Goal: Communication & Community: Share content

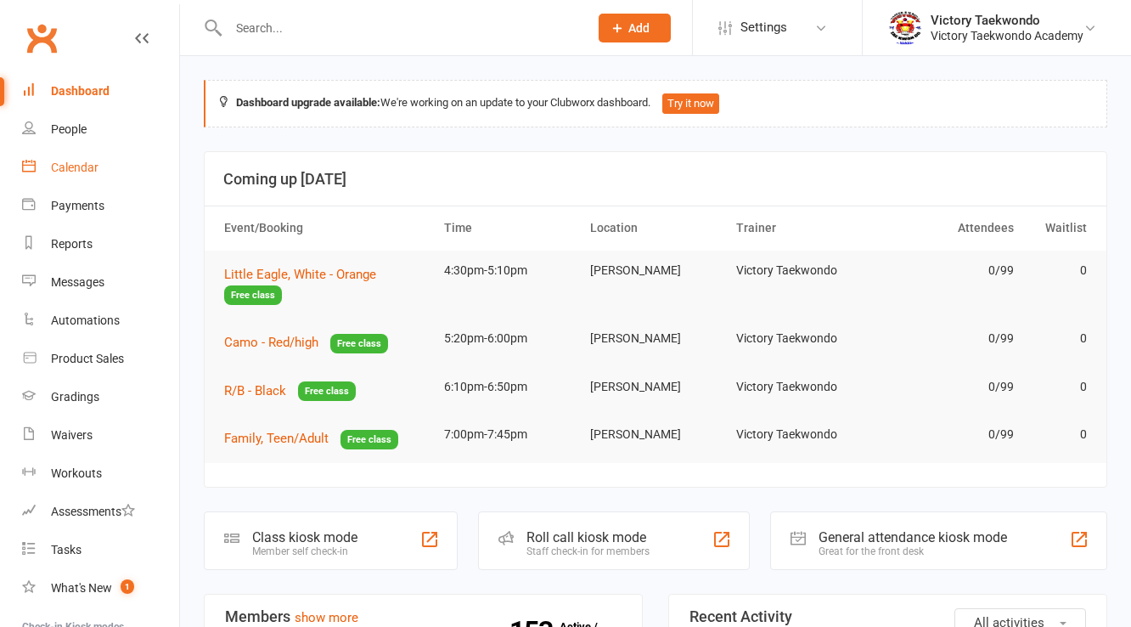
click at [71, 166] on div "Calendar" at bounding box center [75, 167] width 48 height 14
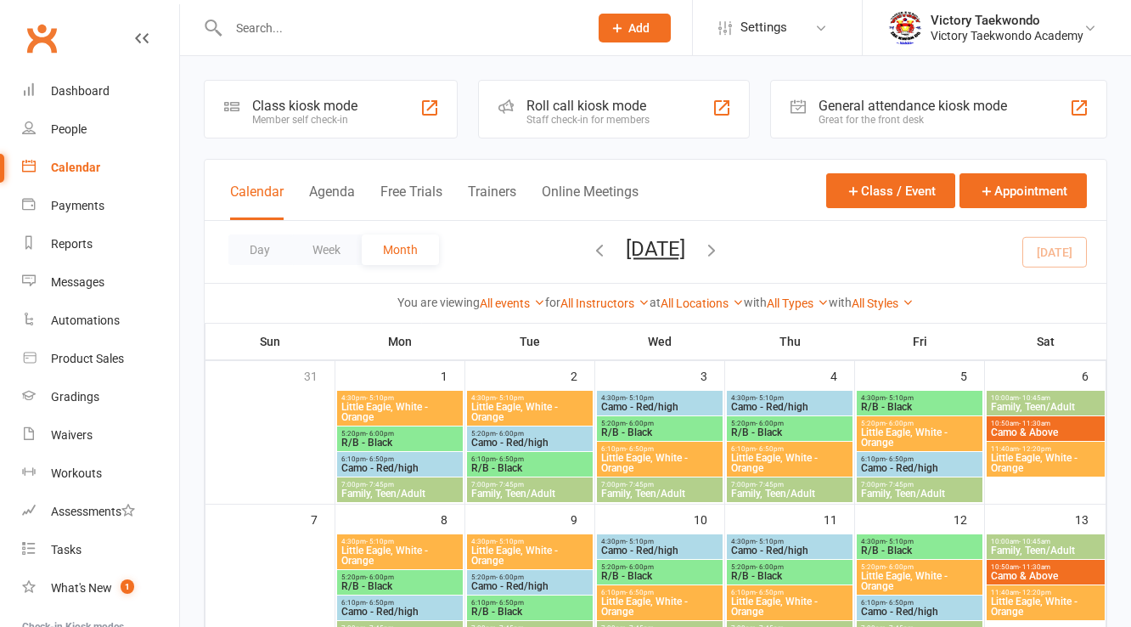
click at [363, 118] on div "Class kiosk mode Member self check-in" at bounding box center [331, 109] width 254 height 59
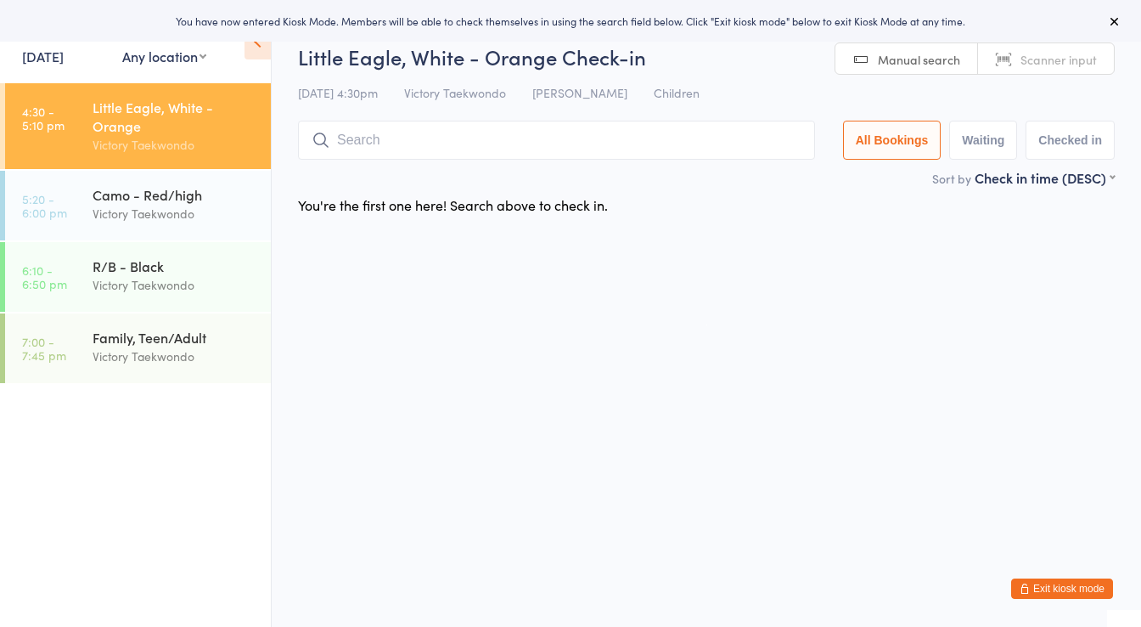
click at [64, 62] on link "16 Sep, 2025" at bounding box center [43, 56] width 42 height 19
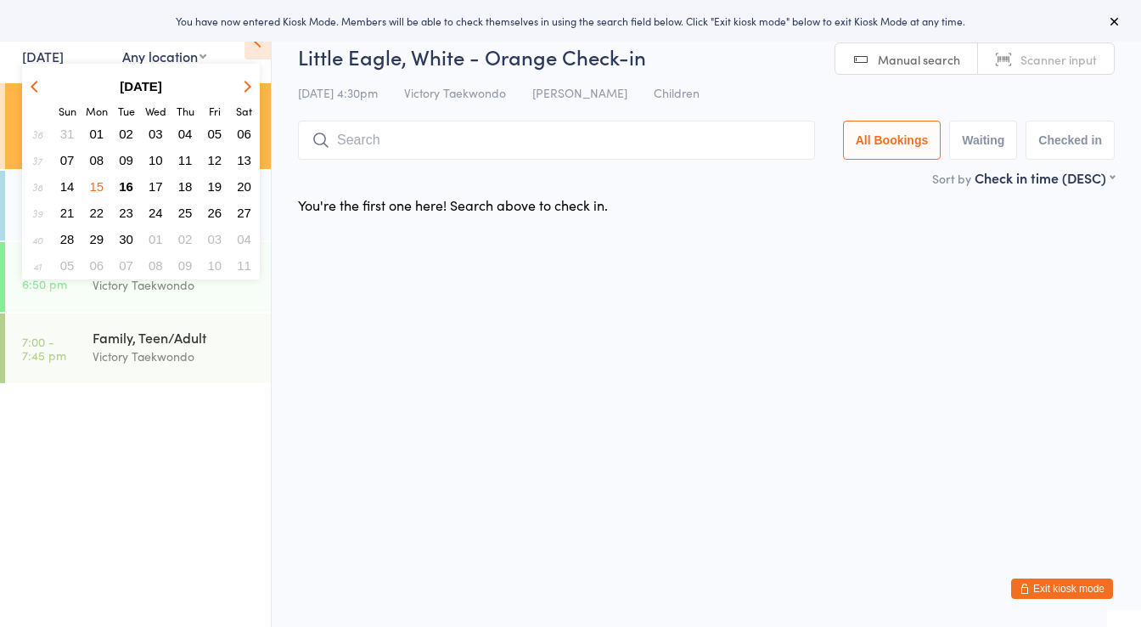
click at [93, 183] on span "15" at bounding box center [97, 186] width 14 height 14
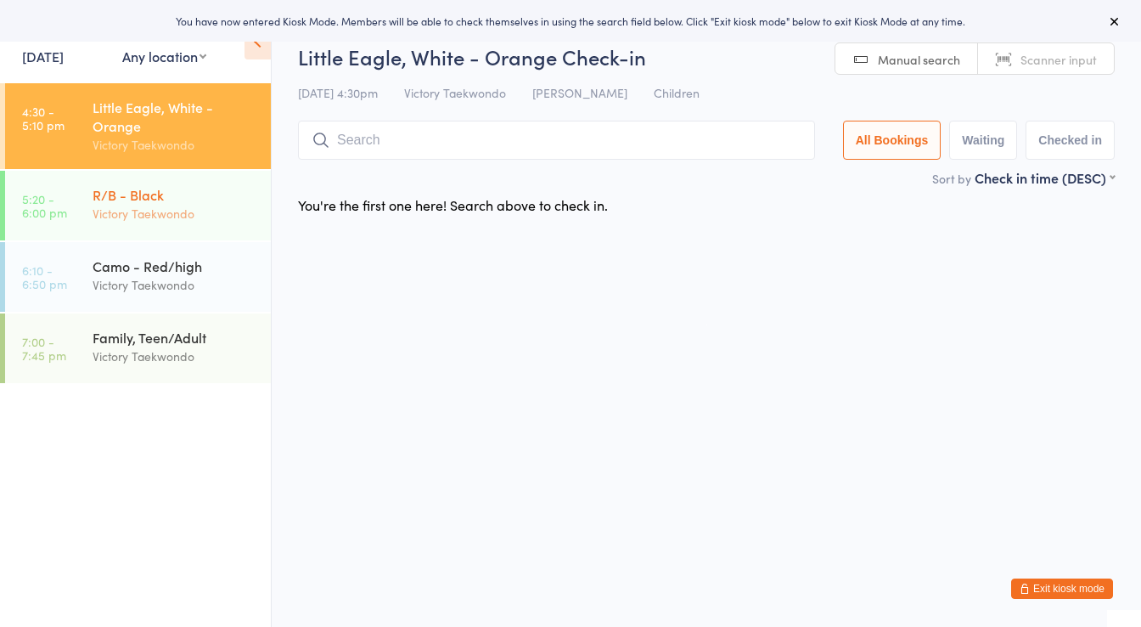
click at [143, 209] on div "Victory Taekwondo" at bounding box center [175, 214] width 164 height 20
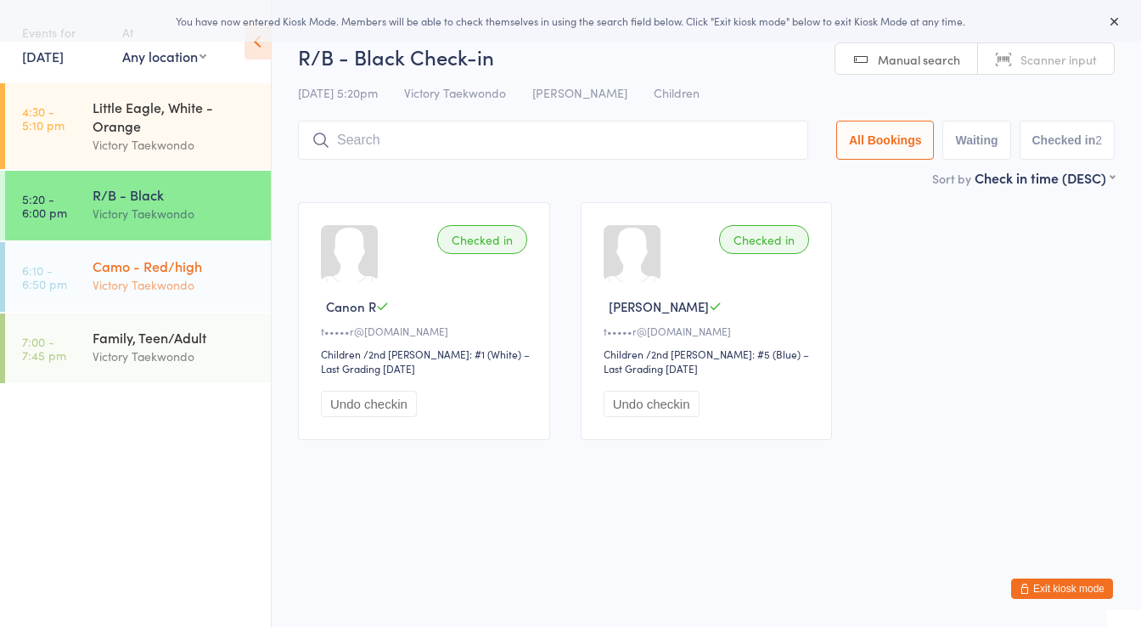
click at [156, 286] on div "Victory Taekwondo" at bounding box center [175, 285] width 164 height 20
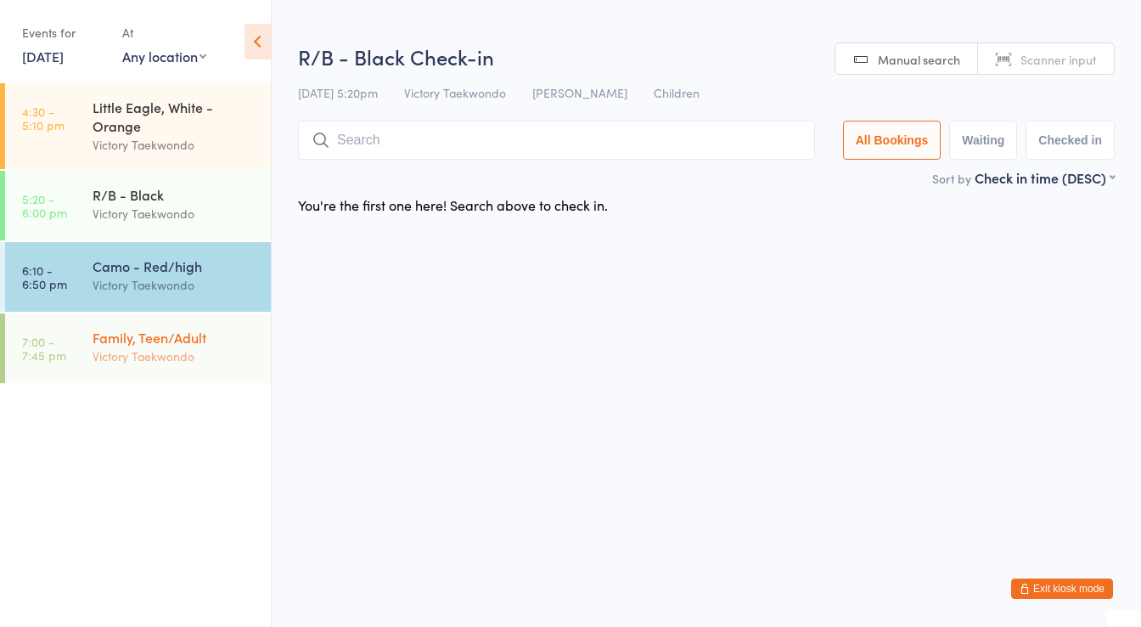
click at [170, 372] on div "Family, Teen/Adult Victory Taekwondo" at bounding box center [182, 346] width 178 height 67
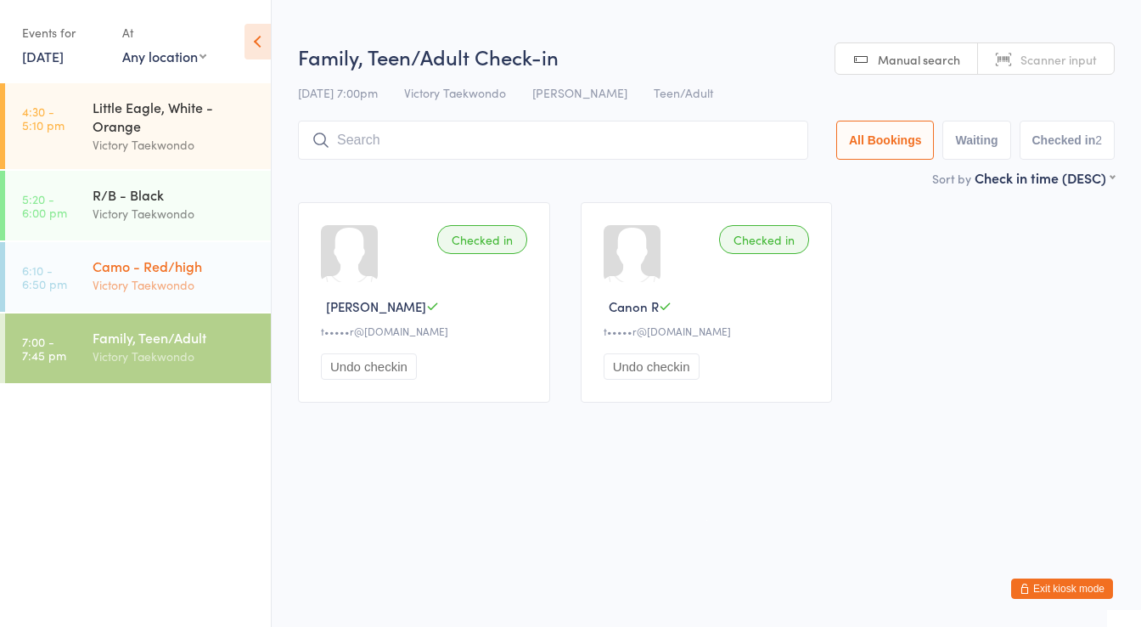
click at [179, 279] on div "Victory Taekwondo" at bounding box center [175, 285] width 164 height 20
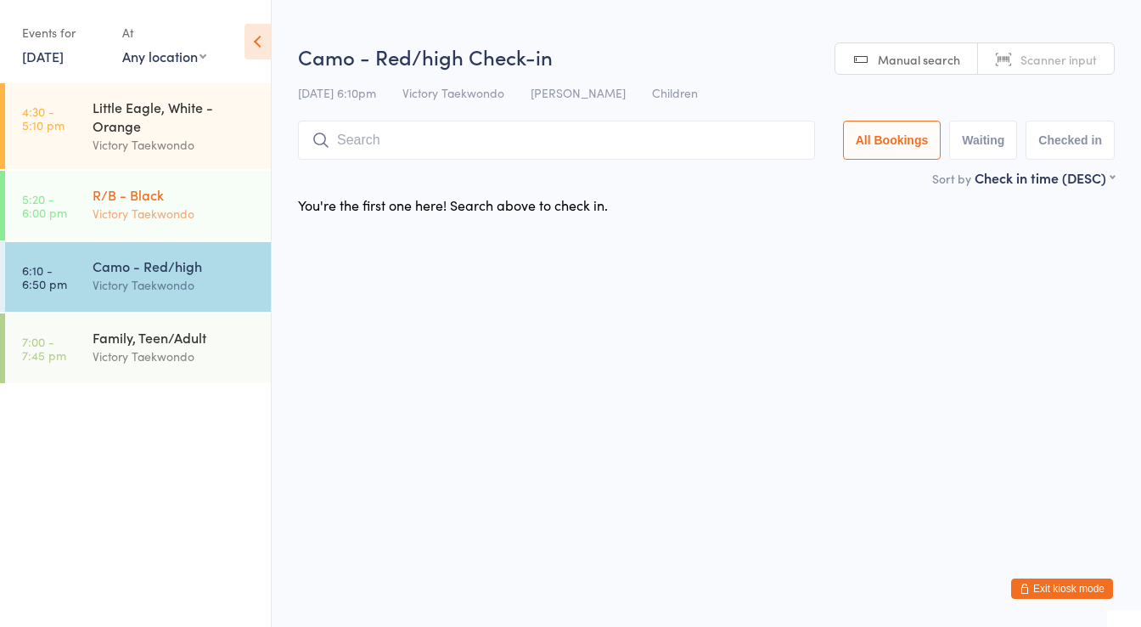
click at [171, 189] on div "R/B - Black" at bounding box center [175, 194] width 164 height 19
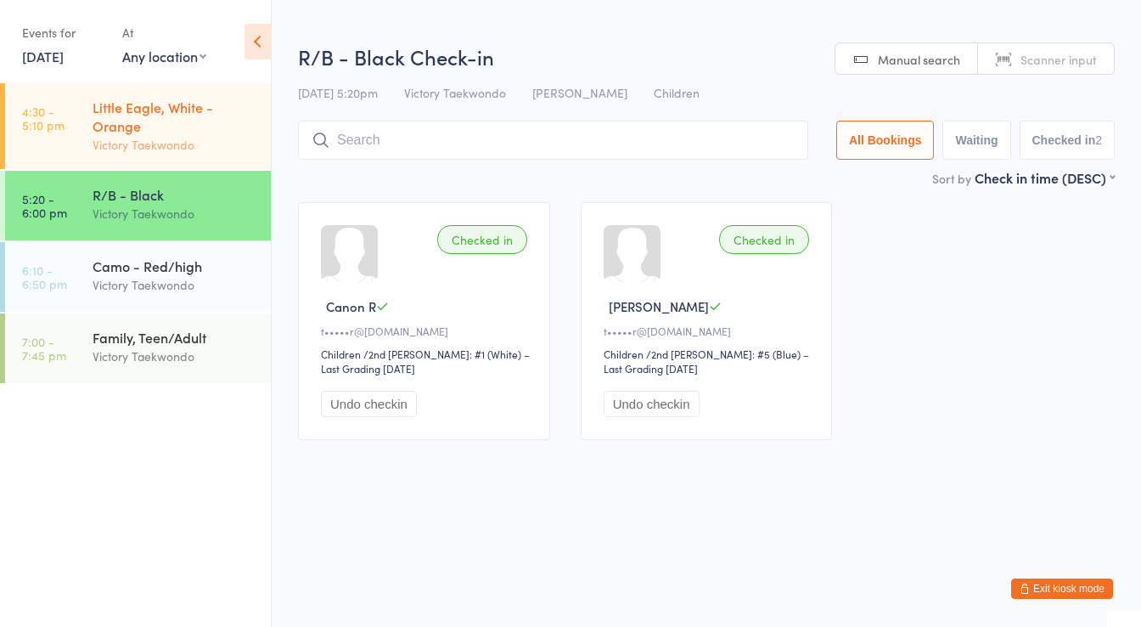
click at [165, 130] on div "Little Eagle, White - Orange" at bounding box center [175, 116] width 164 height 37
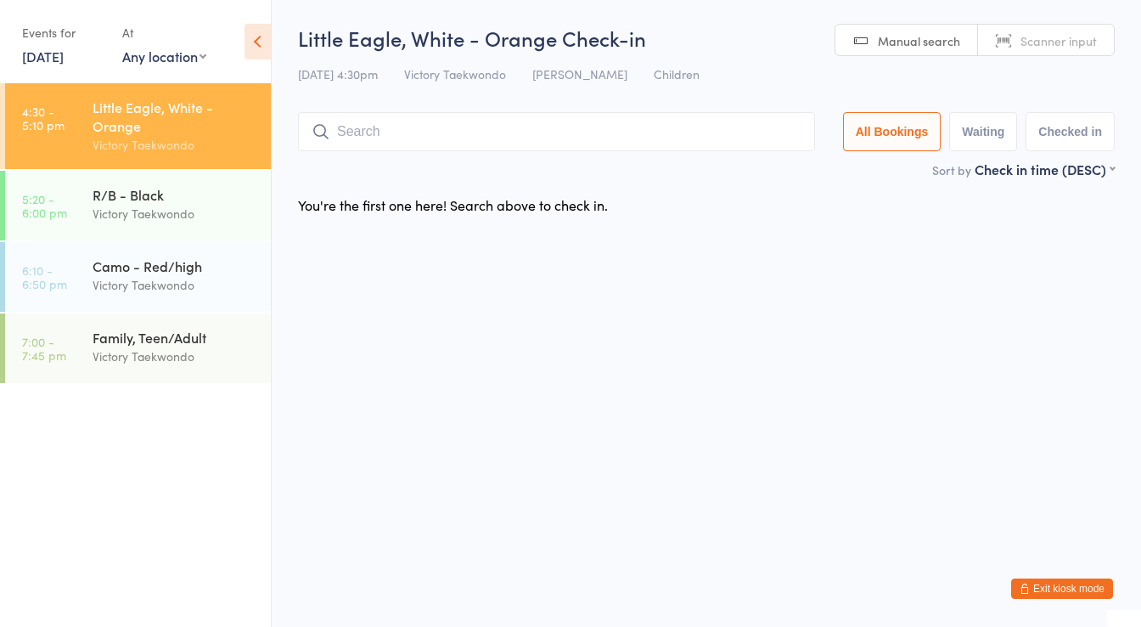
click at [160, 123] on div "Little Eagle, White - Orange" at bounding box center [175, 116] width 164 height 37
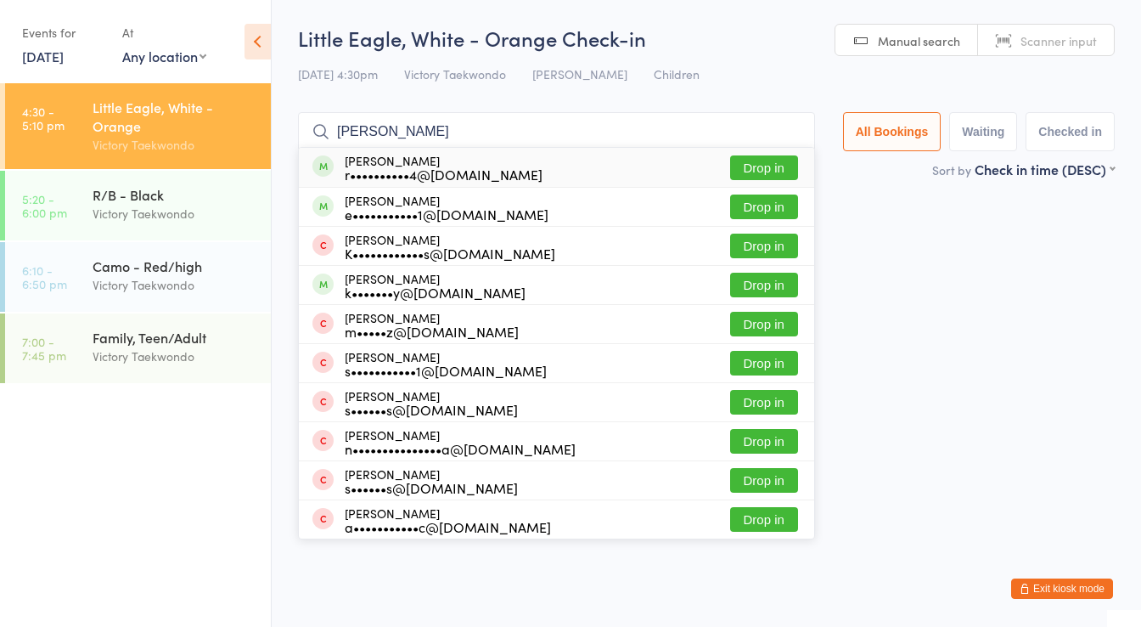
type input "natalia"
click at [396, 167] on div "r••••••••••4@yahoo.com" at bounding box center [444, 174] width 198 height 14
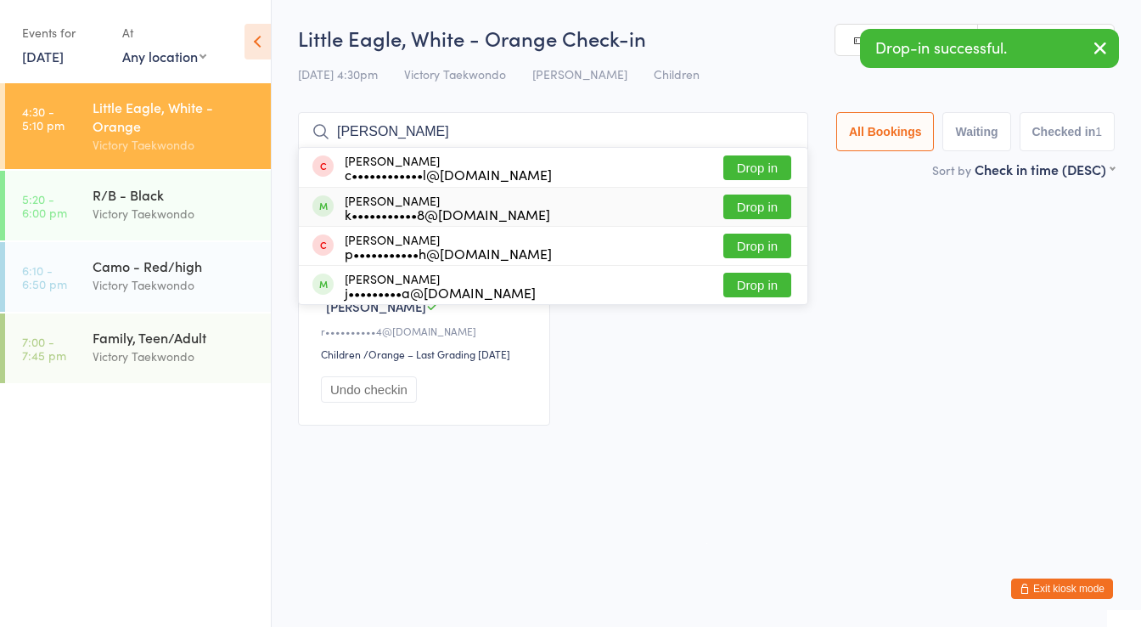
type input "logan c"
click at [400, 207] on div "k•••••••••••8@gmail.com" at bounding box center [447, 214] width 205 height 14
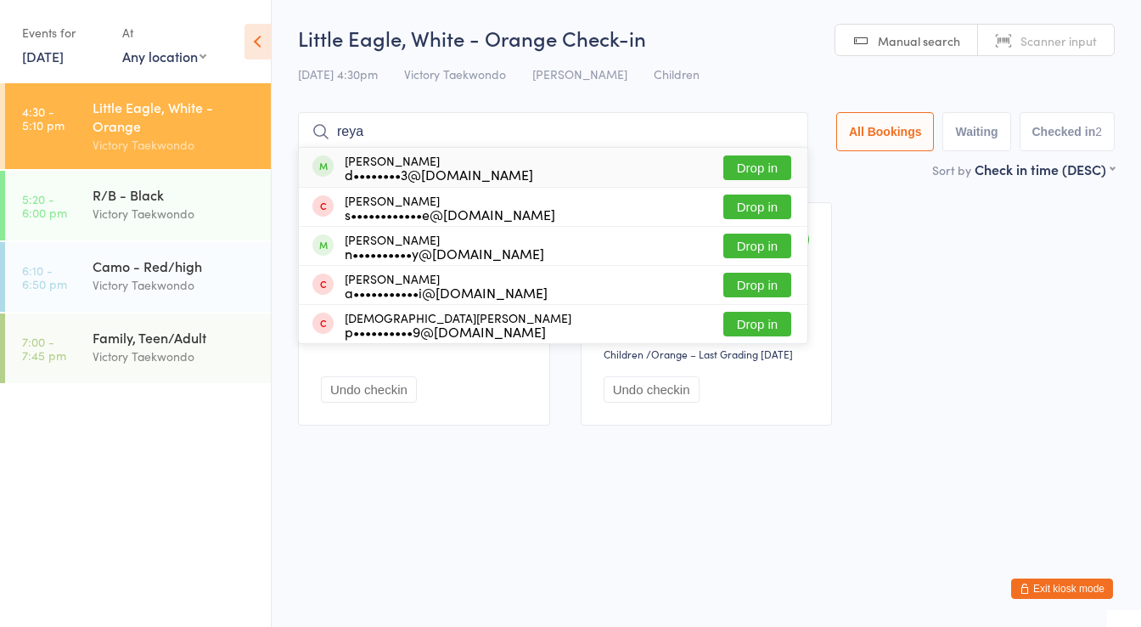
type input "reya"
click at [405, 173] on div "d••••••••3@gmail.com" at bounding box center [439, 174] width 188 height 14
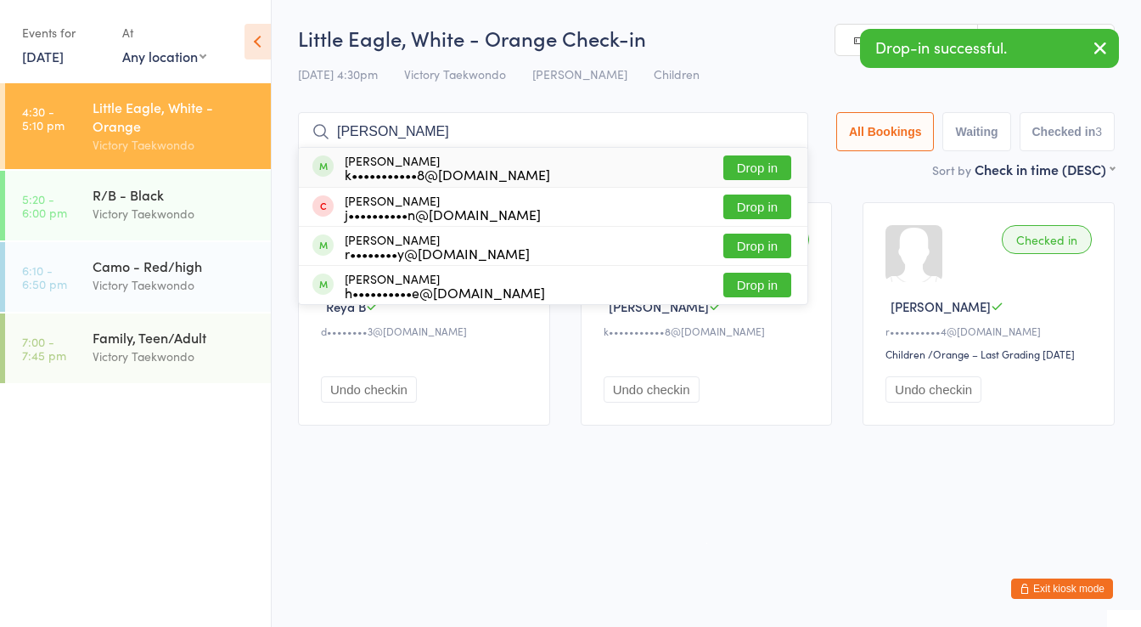
type input "riley c"
click at [405, 173] on div "k•••••••••••8@gmail.com" at bounding box center [447, 174] width 205 height 14
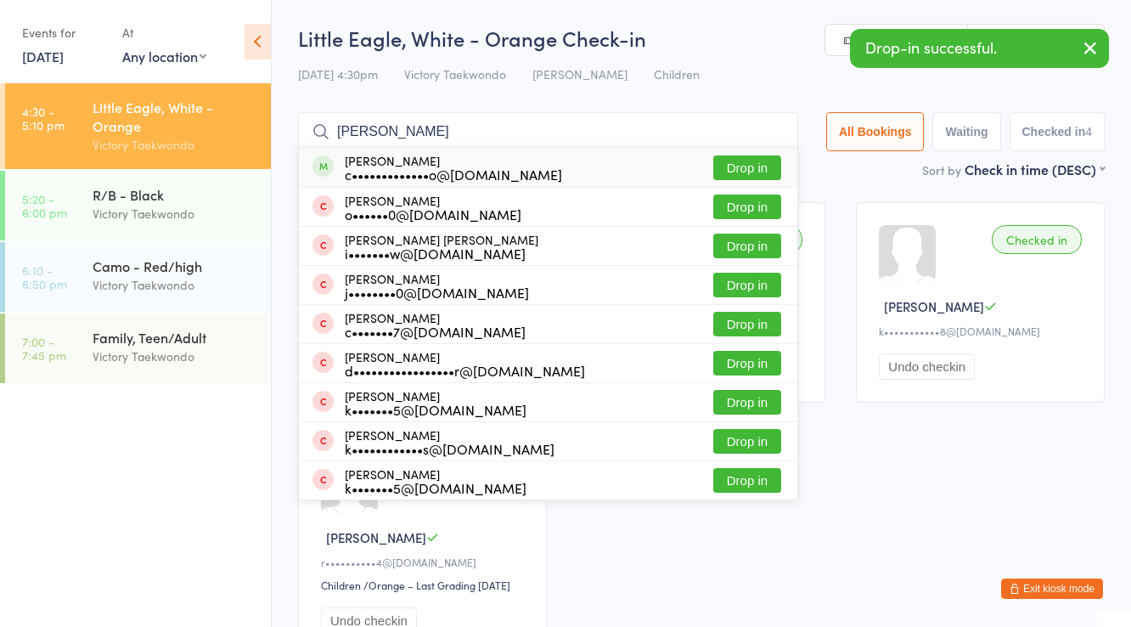
type input "david i"
click at [405, 173] on div "c•••••••••••••o@gmail.com" at bounding box center [453, 174] width 217 height 14
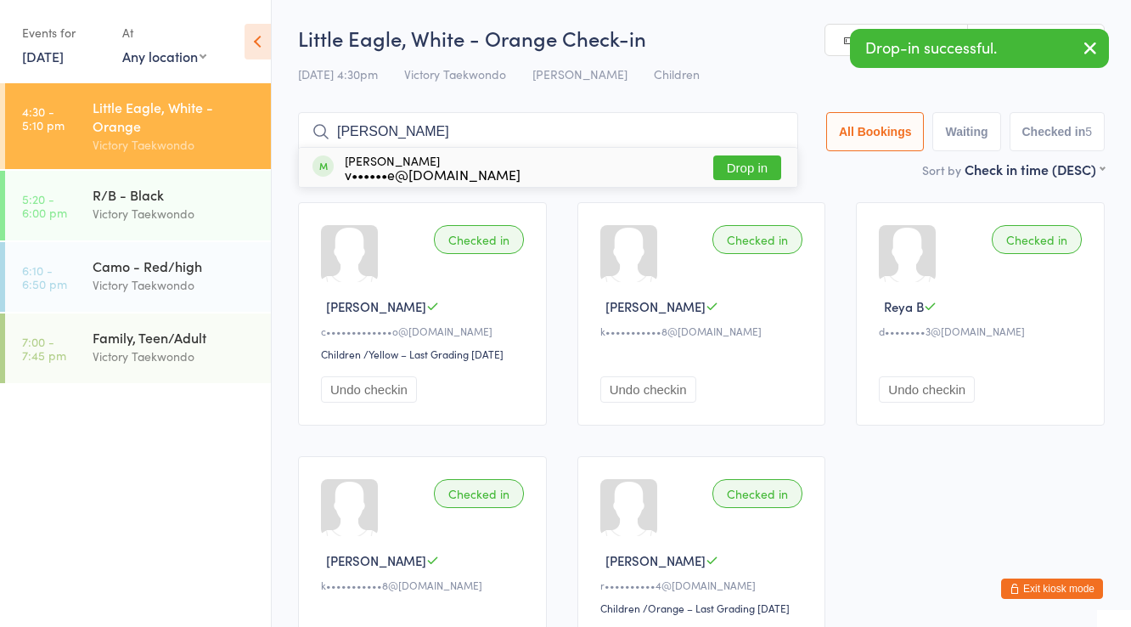
type input "edward"
click at [405, 173] on div "v••••••e@gmail.com" at bounding box center [433, 174] width 176 height 14
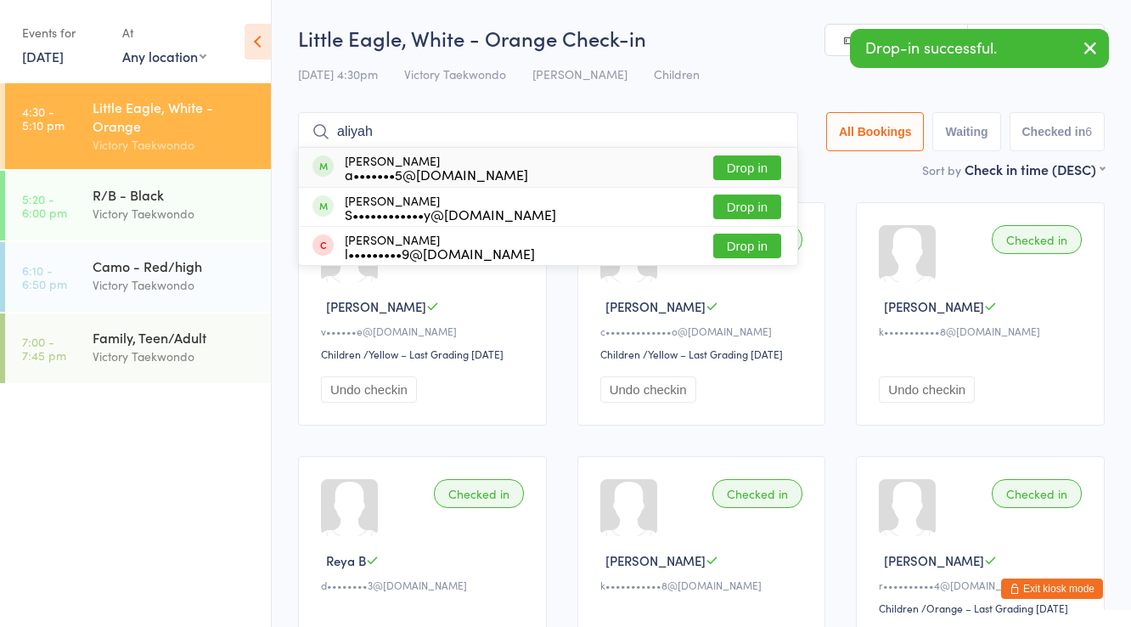
type input "aliyah"
click at [405, 173] on div "a•••••••5@gmail.com" at bounding box center [436, 174] width 183 height 14
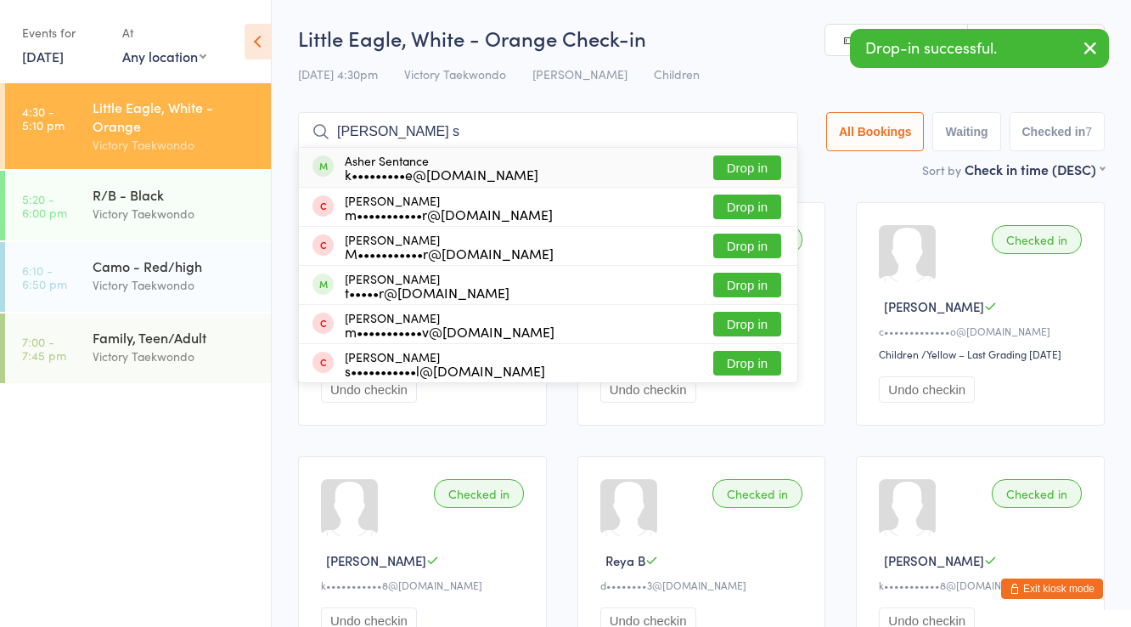
type input "asher s"
click at [405, 173] on div "k•••••••••e@gmail.com" at bounding box center [442, 174] width 194 height 14
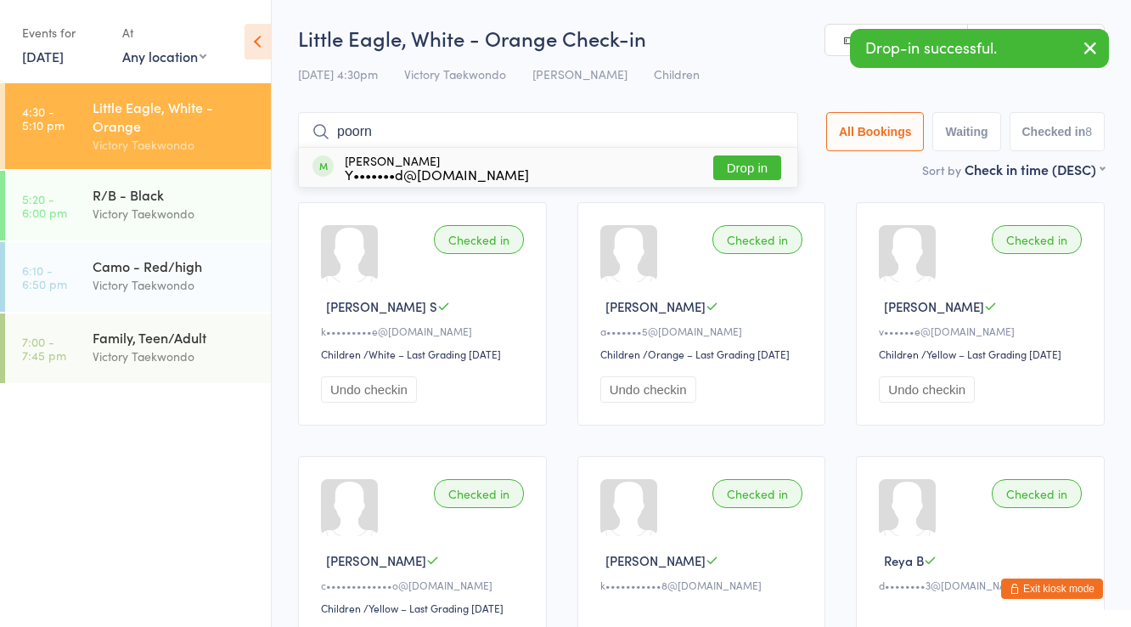
type input "poorn"
click at [405, 173] on div "Y•••••••d@gmail.com" at bounding box center [437, 174] width 184 height 14
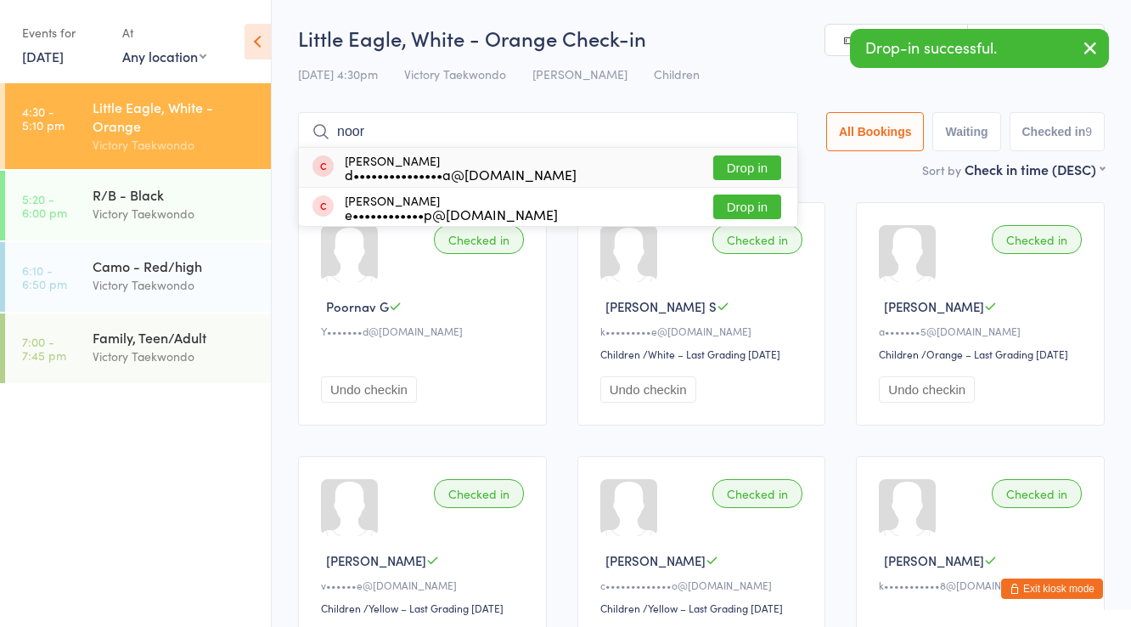
type input "noor"
click at [405, 173] on div "d•••••••••••••••a@yahoo.com" at bounding box center [461, 174] width 232 height 14
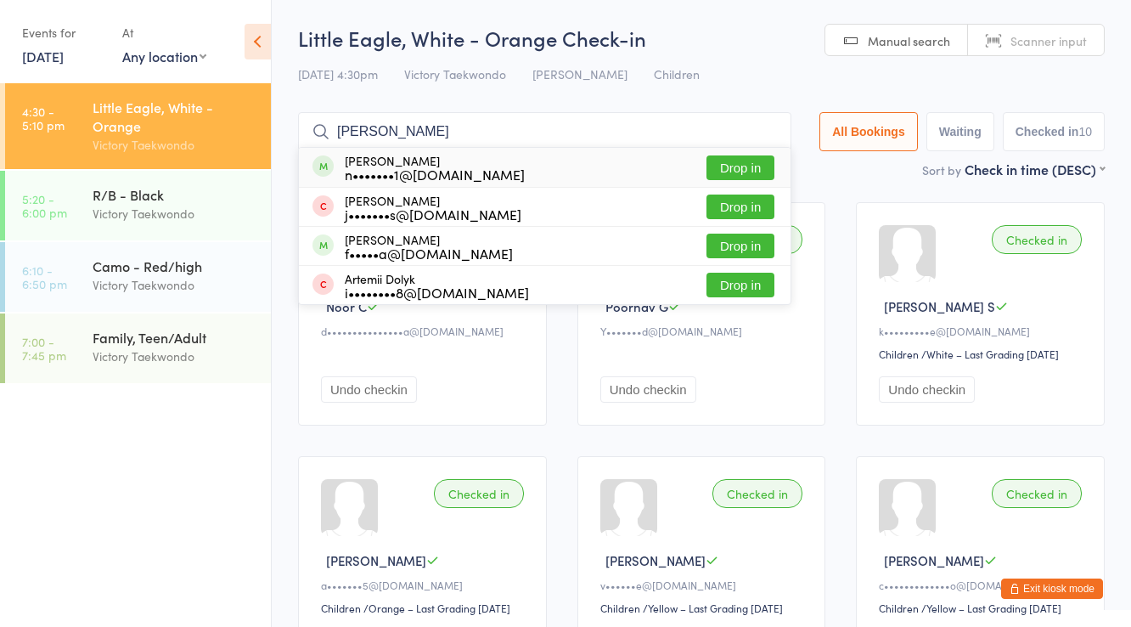
type input "arthur"
click at [398, 171] on div "n•••••••1@gmail.com" at bounding box center [435, 174] width 180 height 14
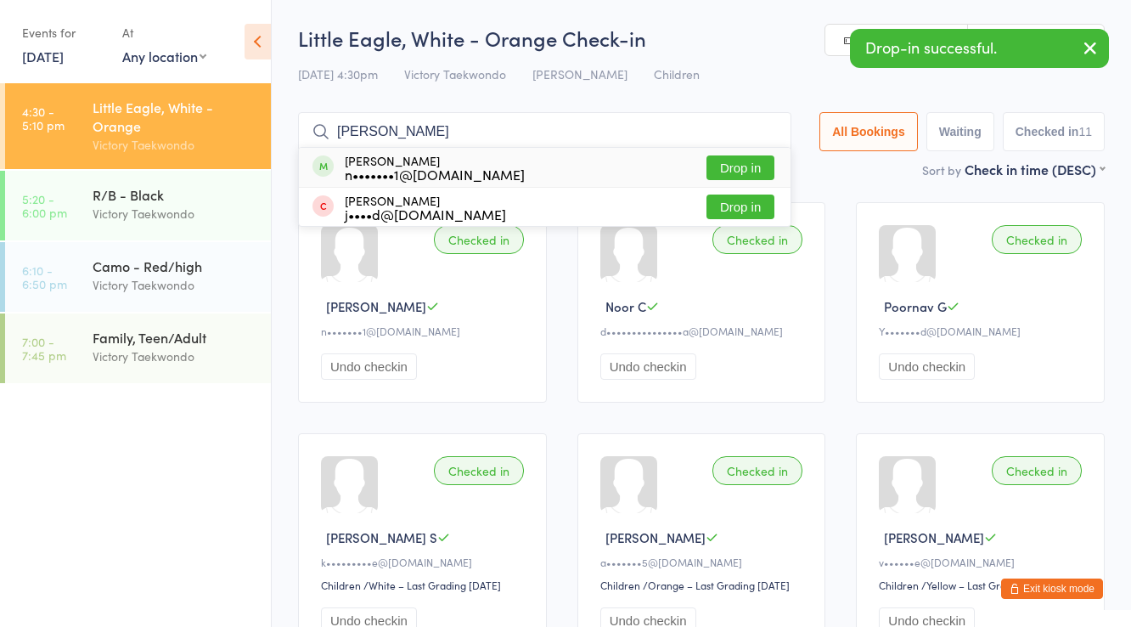
type input "allaire"
click at [398, 171] on div "n•••••••1@gmail.com" at bounding box center [435, 174] width 180 height 14
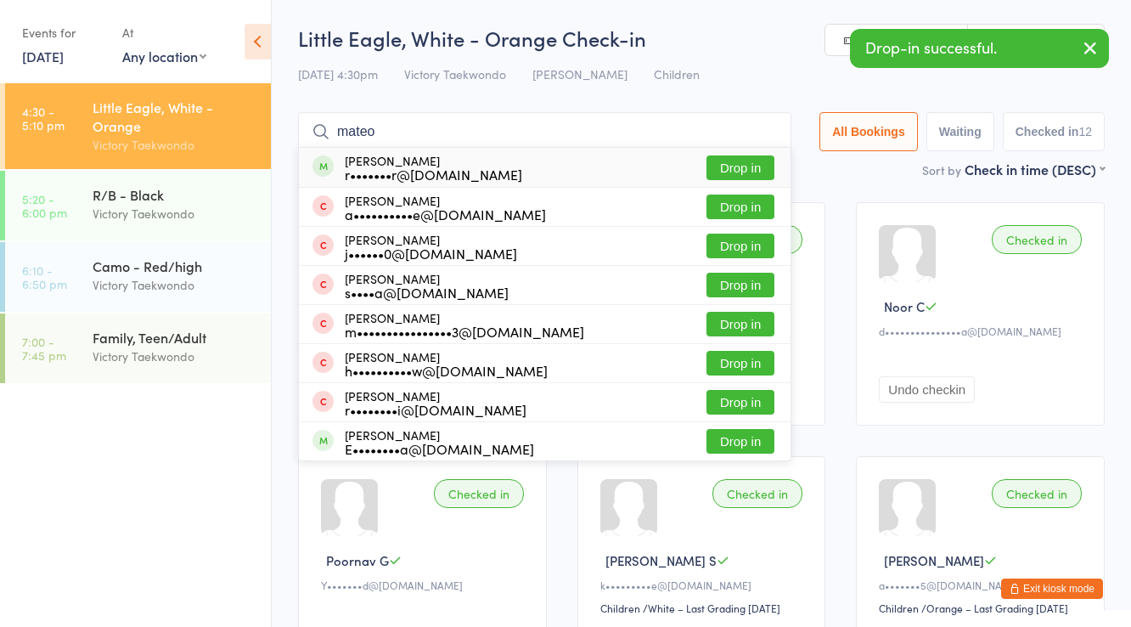
type input "mateo"
click at [400, 170] on div "r•••••••r@hotmail.com" at bounding box center [433, 174] width 177 height 14
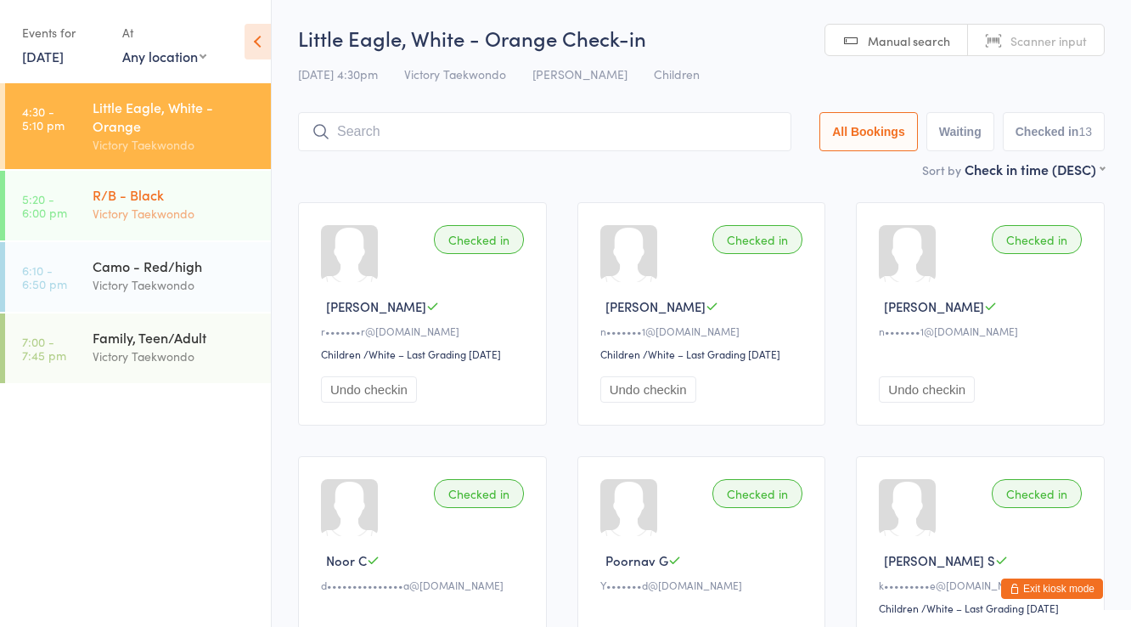
click at [135, 239] on link "5:20 - 6:00 pm R/B - Black Victory Taekwondo" at bounding box center [138, 206] width 266 height 70
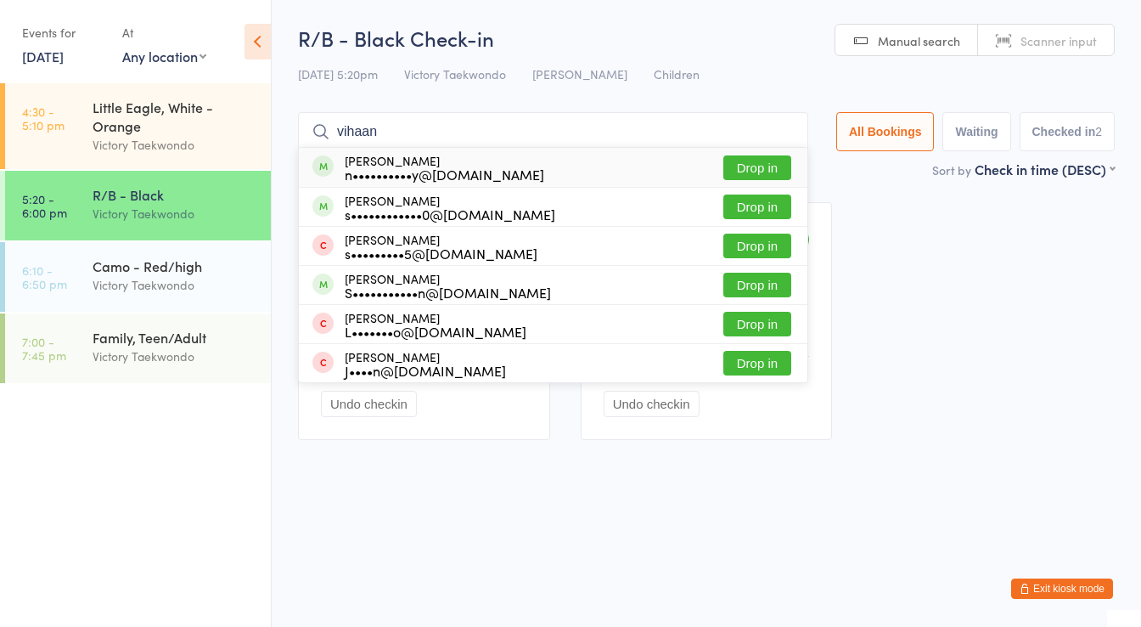
type input "vihaan"
click at [388, 168] on div "n••••••••••y@gmail.com" at bounding box center [445, 174] width 200 height 14
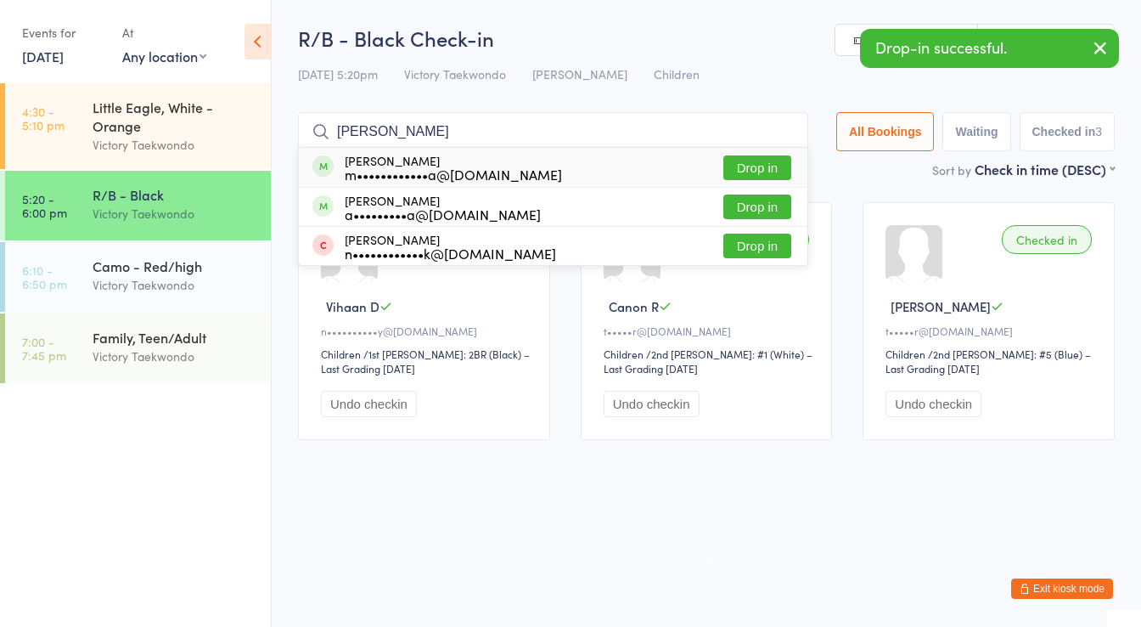
type input "divit sharma"
click at [388, 168] on div "m••••••••••••a@gmail.com" at bounding box center [453, 174] width 217 height 14
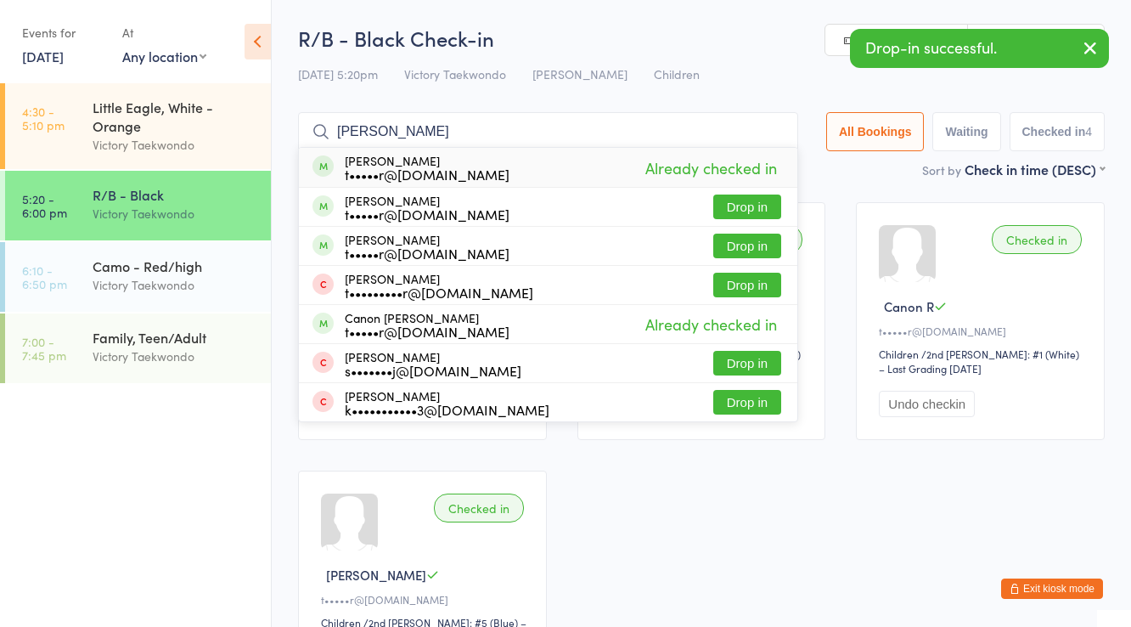
type input "josie rad"
click at [388, 168] on div "t•••••r@ewingboe.org" at bounding box center [427, 174] width 165 height 14
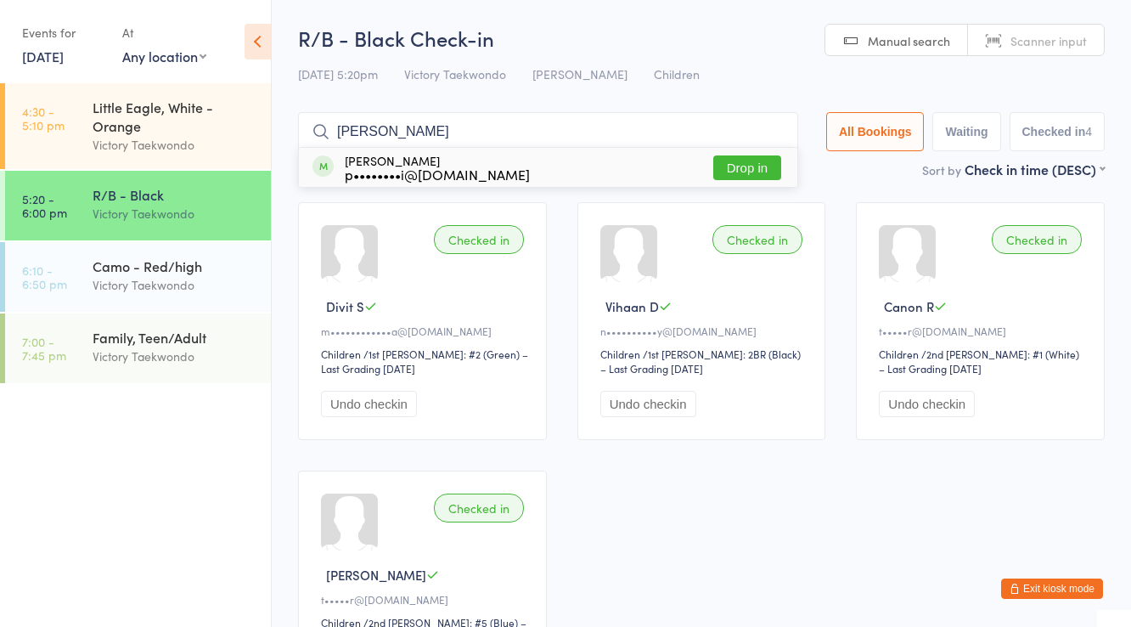
type input "devesh"
click at [388, 168] on div "p••••••••i@yahoo.com" at bounding box center [437, 174] width 185 height 14
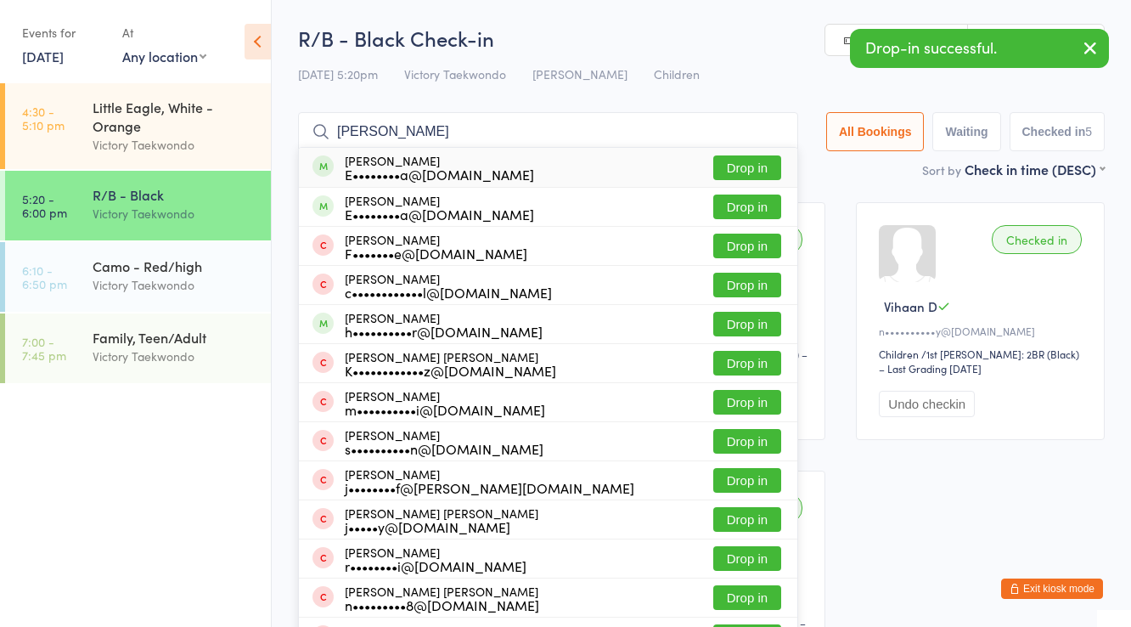
type input "jayson eib"
click at [388, 168] on div "E••••••••a@gmail.com" at bounding box center [439, 174] width 189 height 14
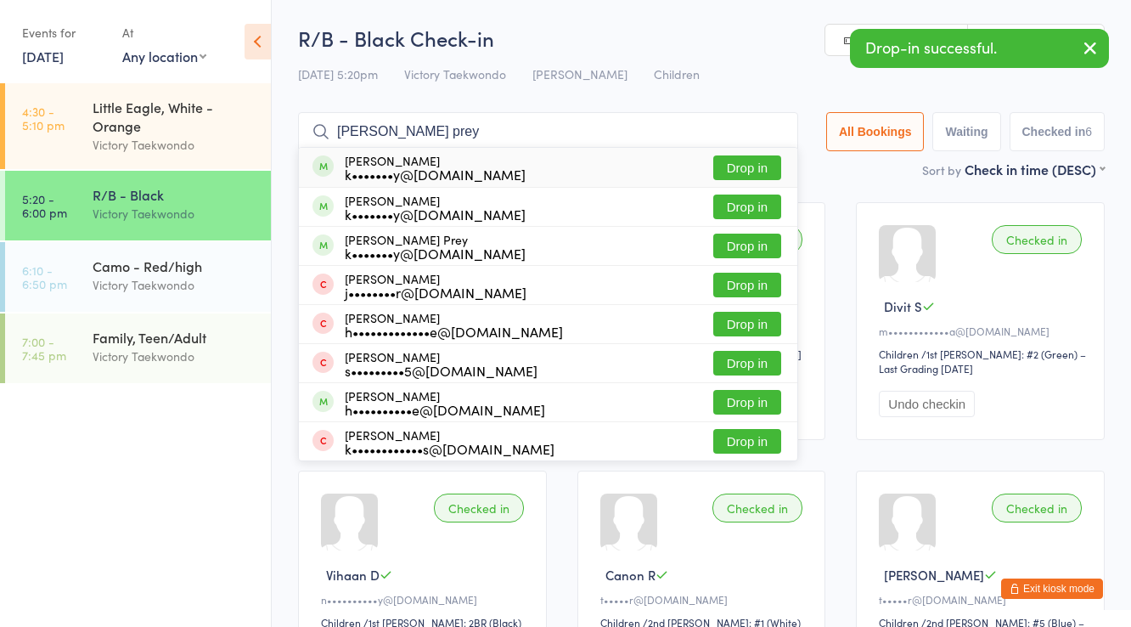
type input "hank prey"
click at [388, 168] on div "k•••••••y@gmail.com" at bounding box center [435, 174] width 181 height 14
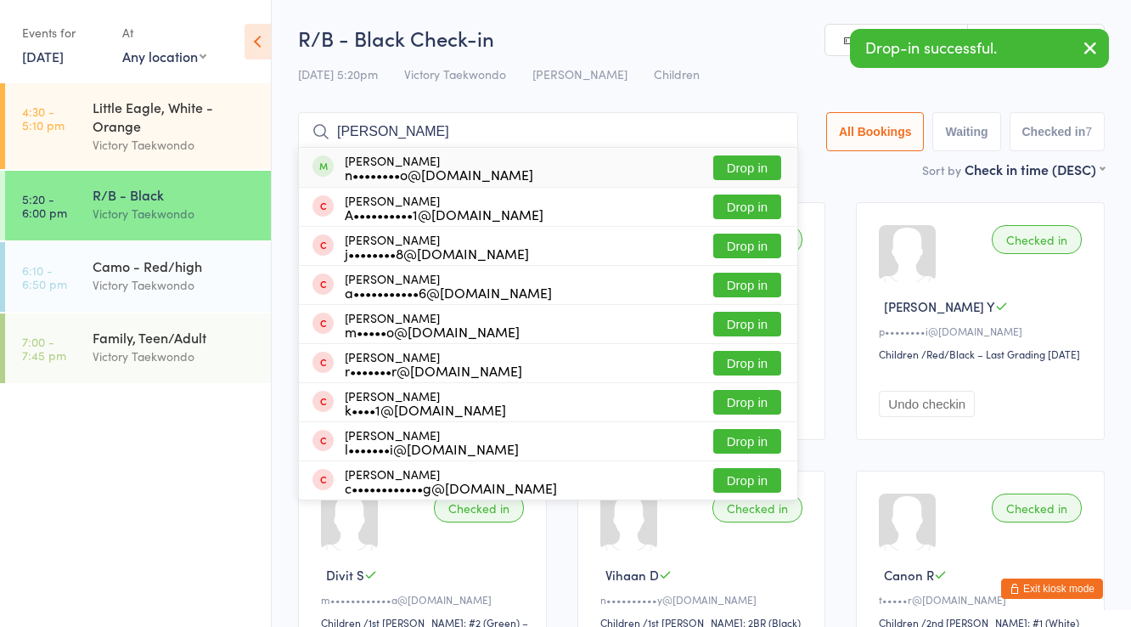
type input "lucy d"
click at [388, 168] on div "n••••••••o@gmail.com" at bounding box center [439, 174] width 188 height 14
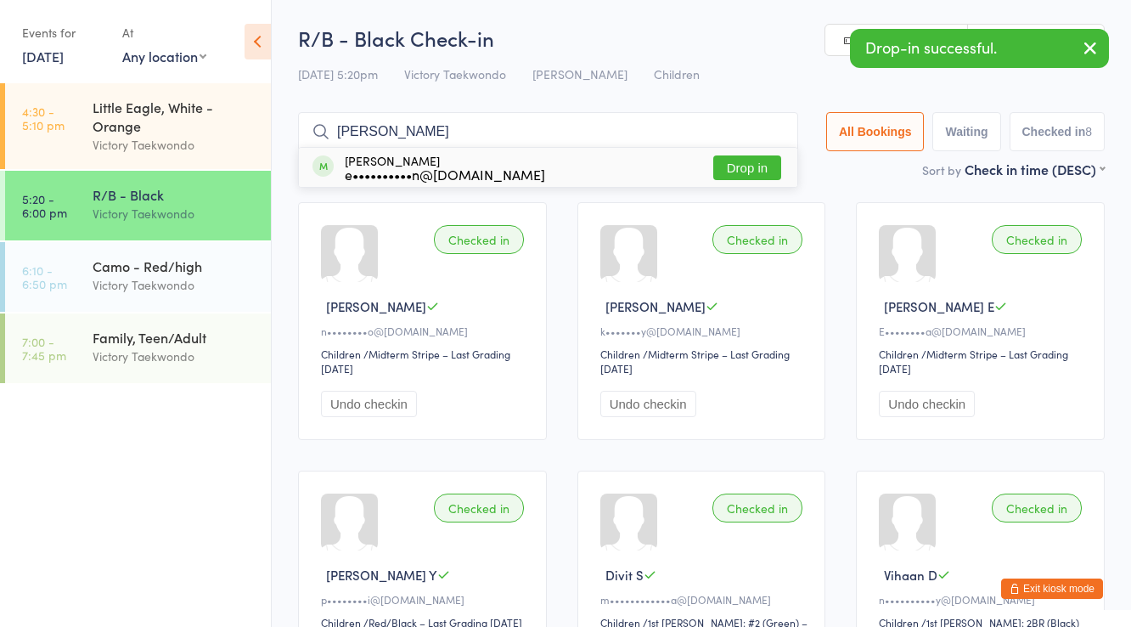
type input "rhys m"
click at [388, 168] on div "e••••••••••n@me.com" at bounding box center [445, 174] width 200 height 14
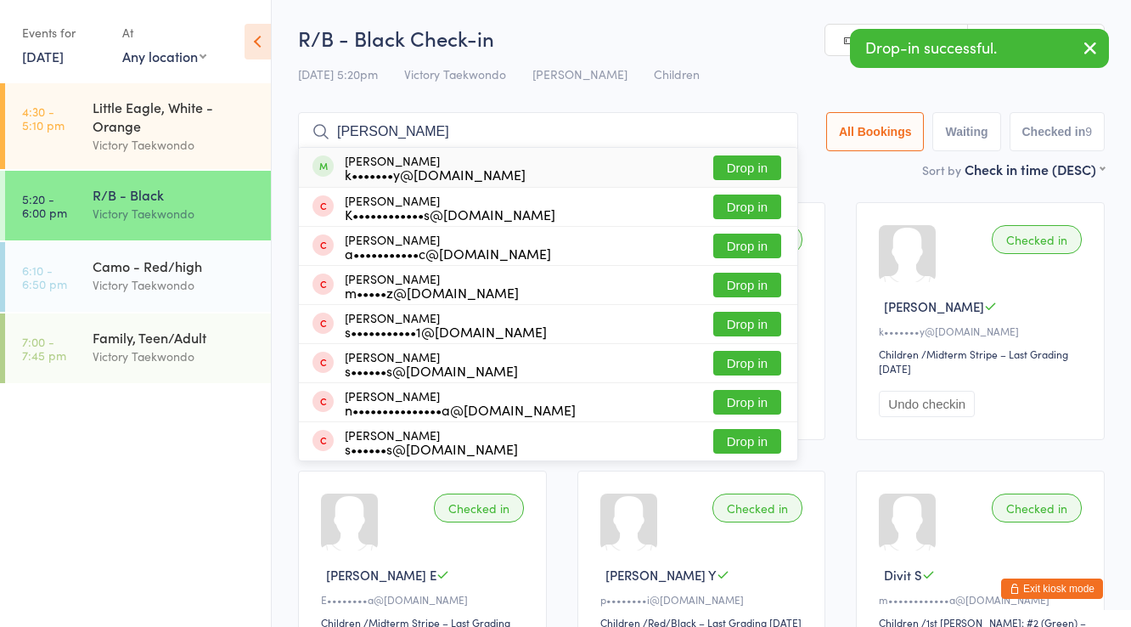
type input "nate rpey"
click at [388, 168] on div "k•••••••y@gmail.com" at bounding box center [435, 174] width 181 height 14
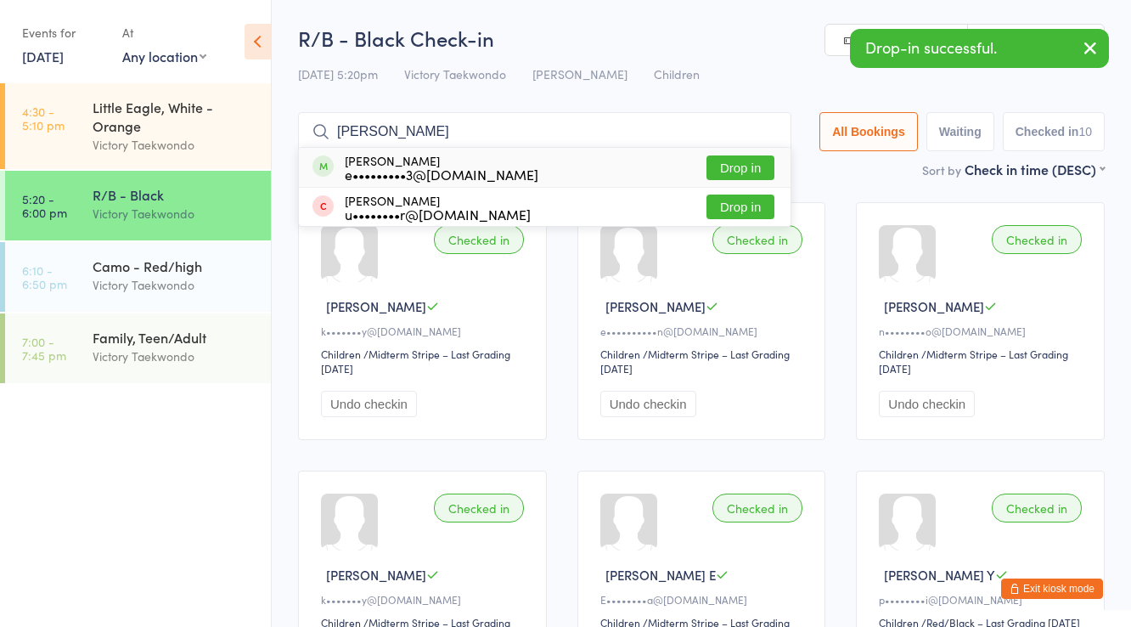
type input "aldrich"
click at [388, 168] on div "e•••••••••3@gmail.com" at bounding box center [442, 174] width 194 height 14
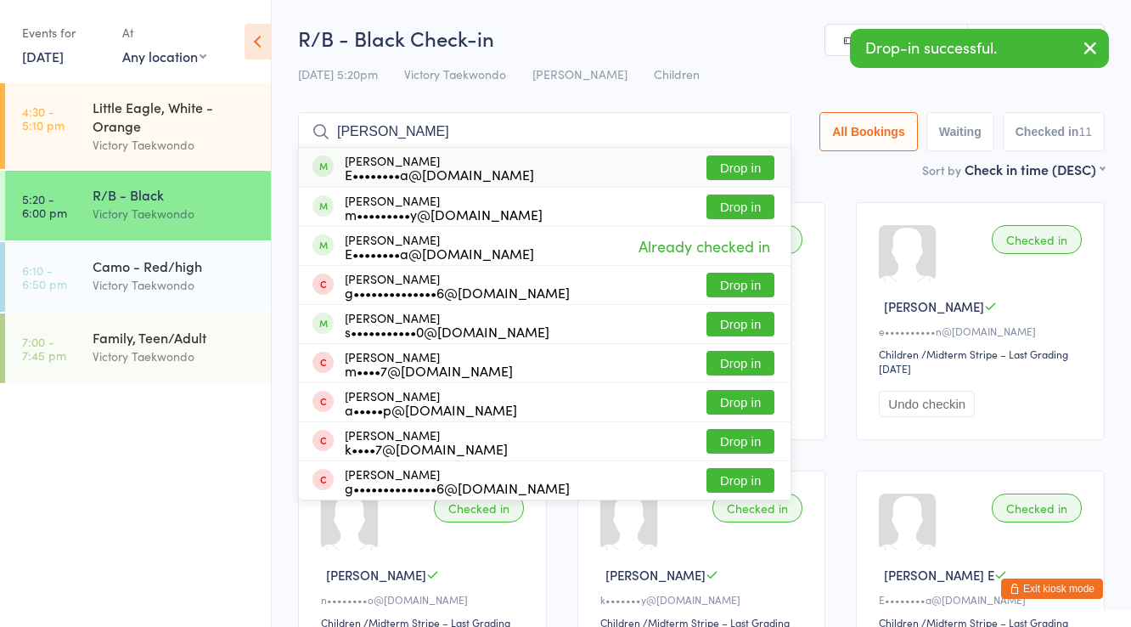
type input "mary eib"
click at [388, 168] on div "E••••••••a@gmail.com" at bounding box center [439, 174] width 189 height 14
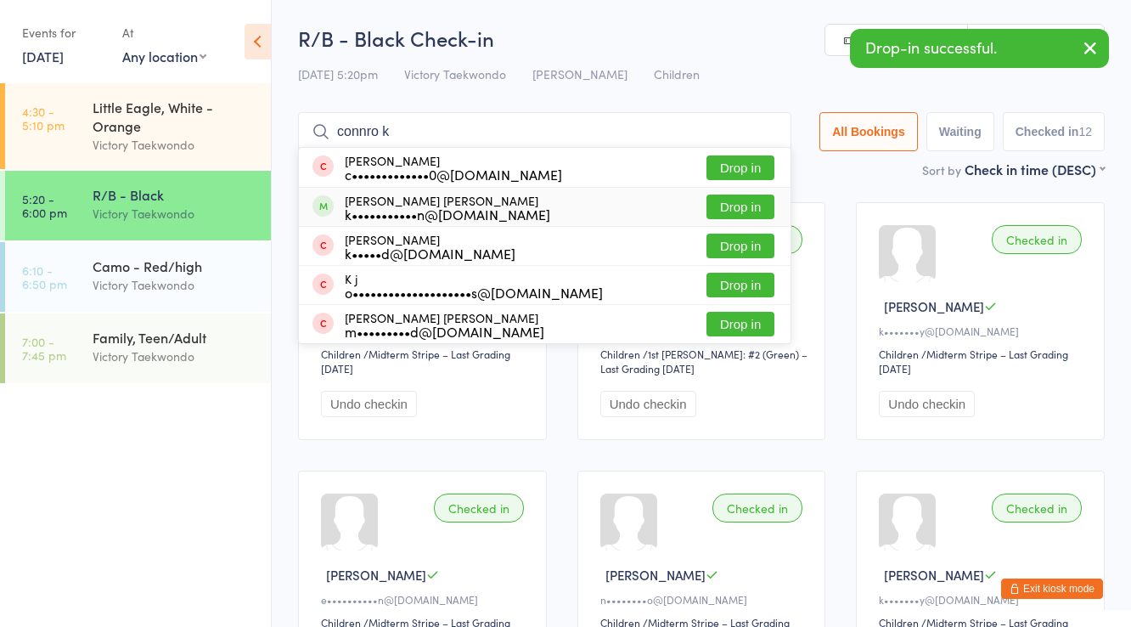
type input "connro k"
click at [408, 218] on div "k•••••••••••n@yahoo.com" at bounding box center [447, 214] width 205 height 14
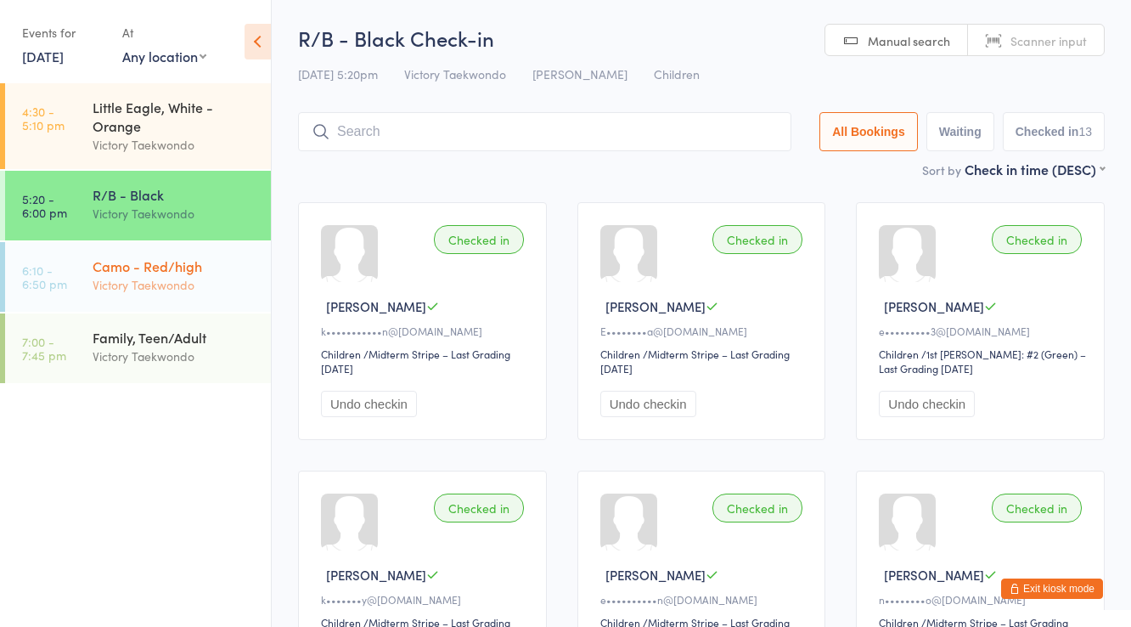
click at [165, 301] on div "Camo - Red/high Victory Taekwondo" at bounding box center [182, 275] width 178 height 67
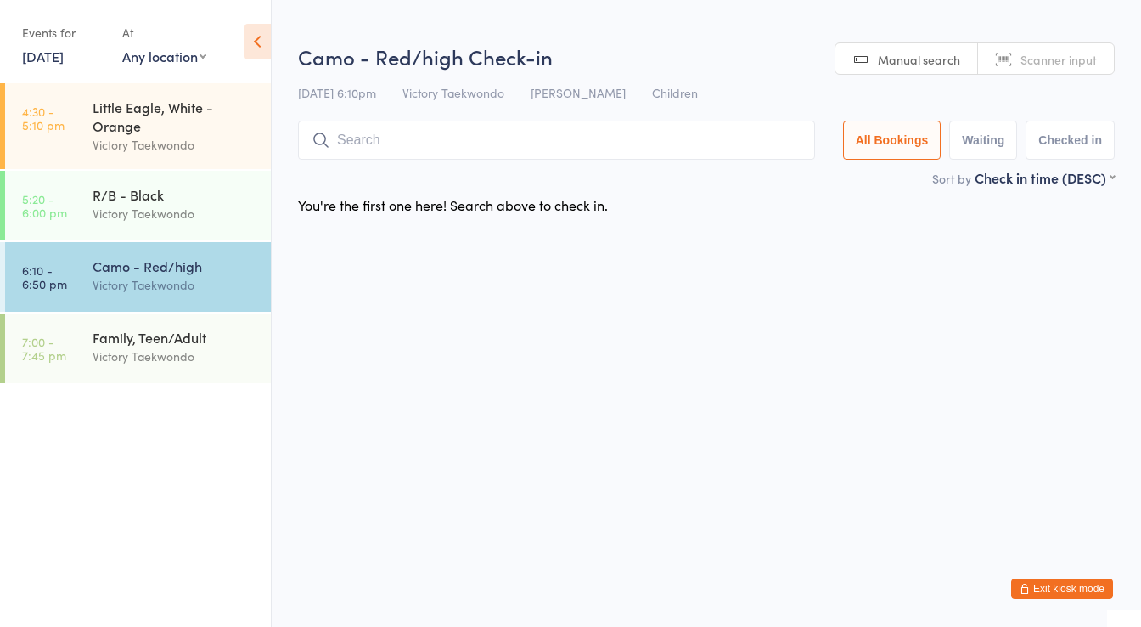
click at [368, 136] on input "search" at bounding box center [556, 140] width 517 height 39
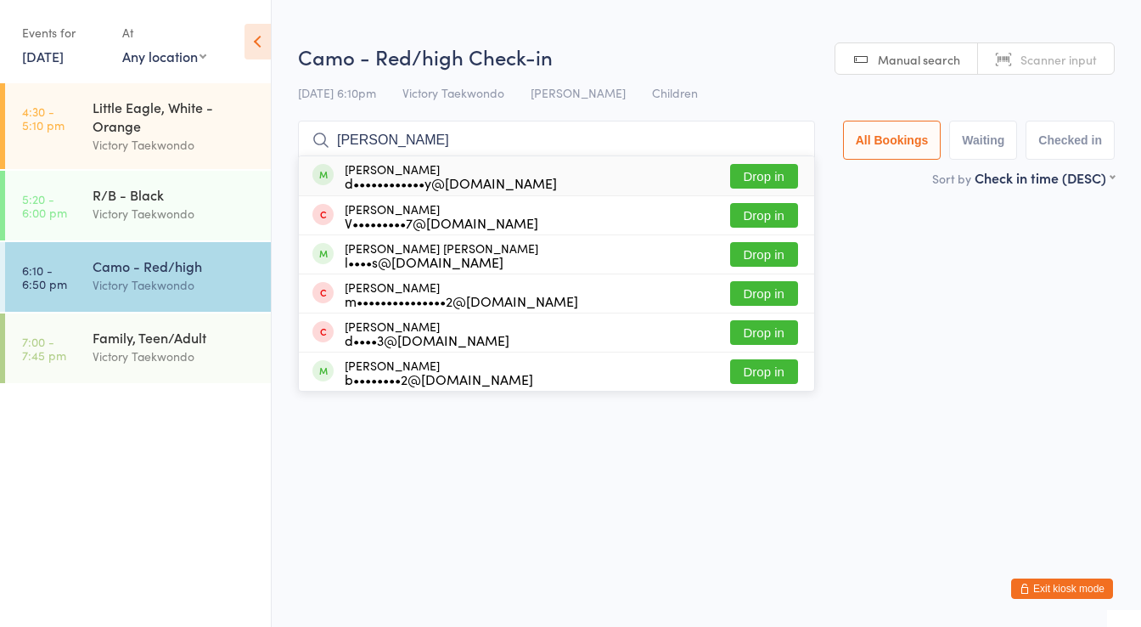
type input "isabella go"
click at [388, 176] on div "d••••••••••••y@gmail.com" at bounding box center [451, 183] width 212 height 14
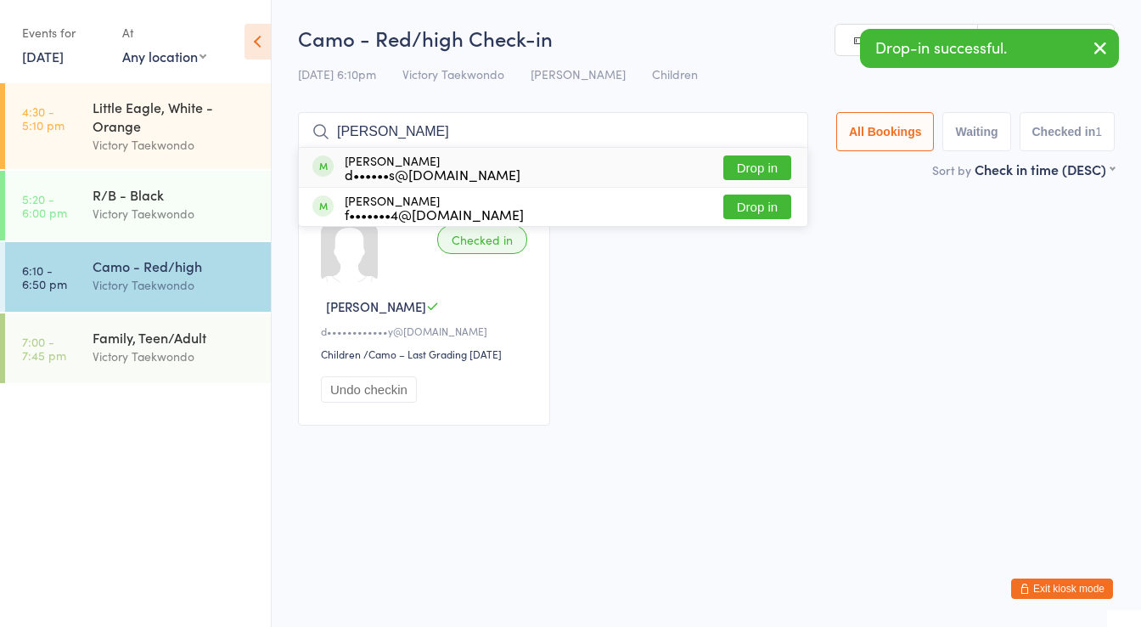
type input "donnie s"
click at [391, 168] on div "d••••••s@gmail.com" at bounding box center [433, 174] width 176 height 14
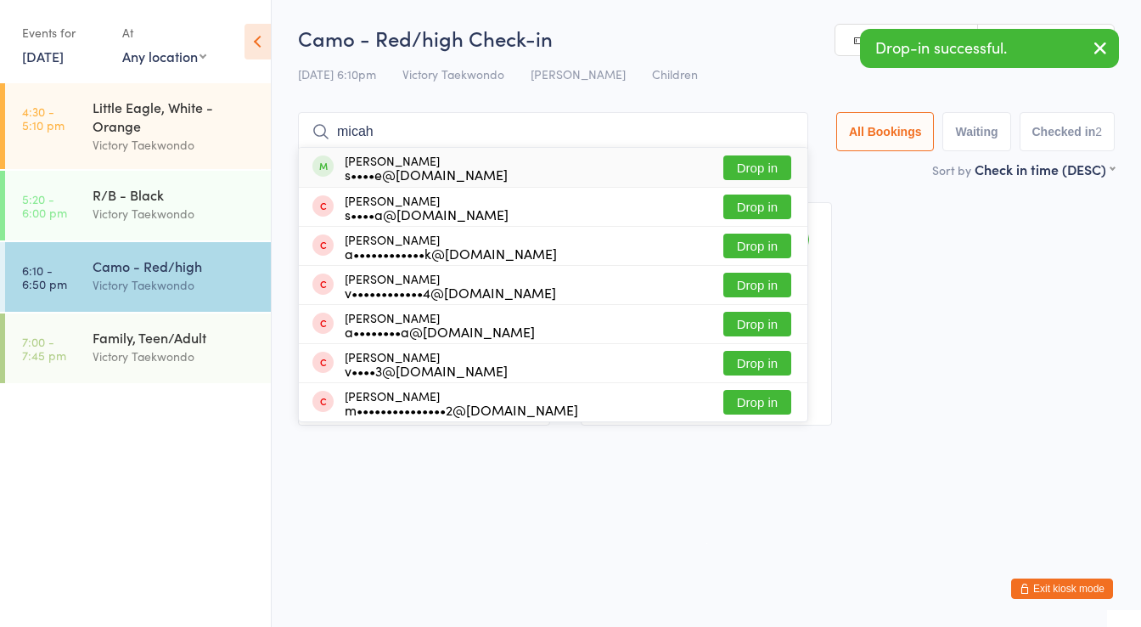
type input "micah"
click at [391, 168] on div "s••••e@gmail.com" at bounding box center [426, 174] width 163 height 14
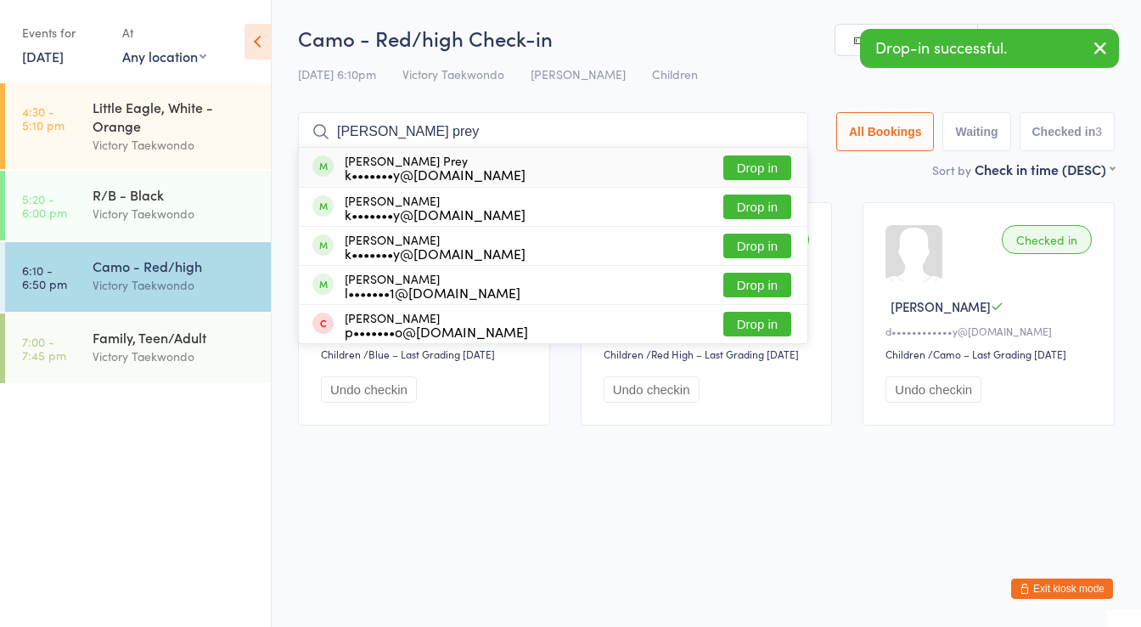
type input "calvin prey"
click at [391, 168] on div "k•••••••y@gmail.com" at bounding box center [435, 174] width 181 height 14
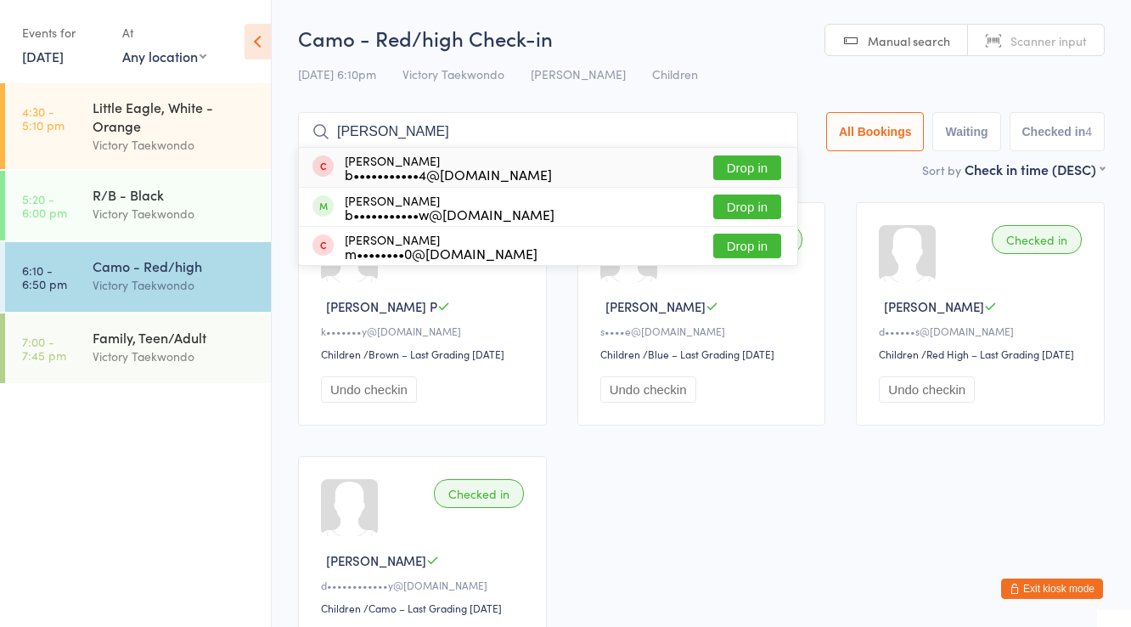
type input "jake jones"
click at [391, 168] on div "b•••••••••••4@gmail.com" at bounding box center [448, 174] width 207 height 14
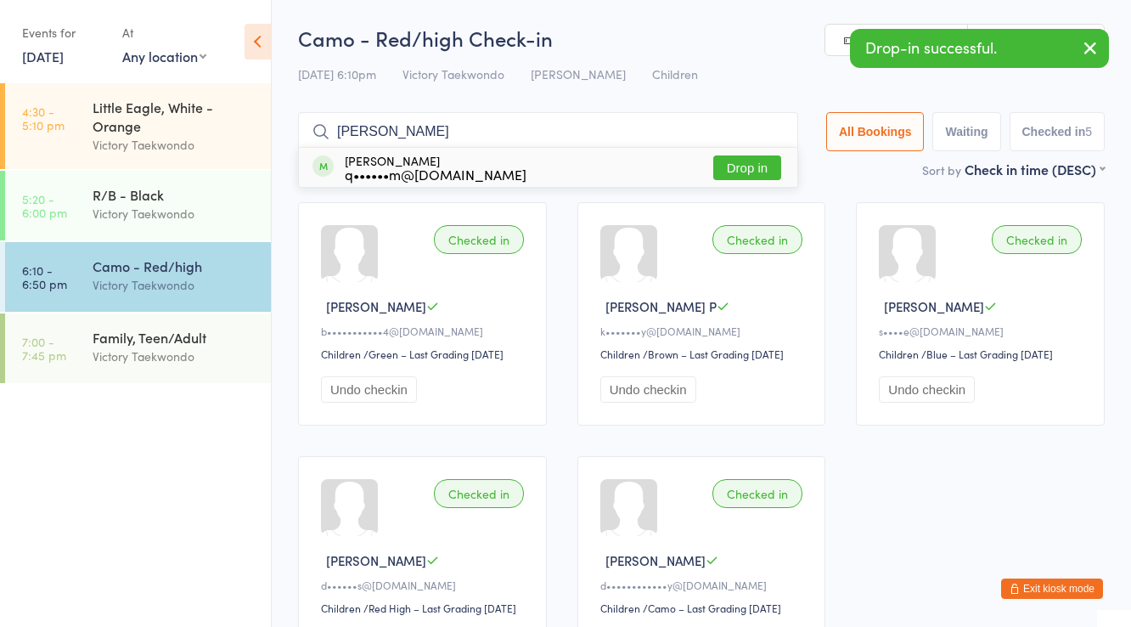
type input "jean q"
click at [391, 168] on div "q••••••m@gmail.com" at bounding box center [436, 174] width 182 height 14
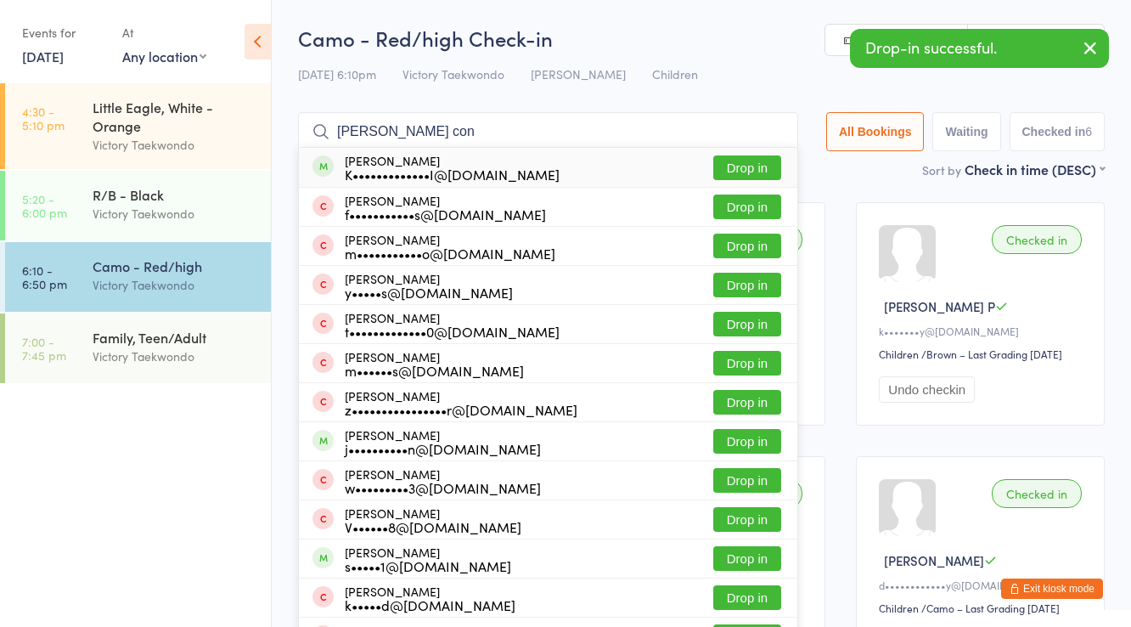
type input "daniel con"
click at [391, 168] on div "K•••••••••••••I@GMAIL.COM" at bounding box center [452, 174] width 215 height 14
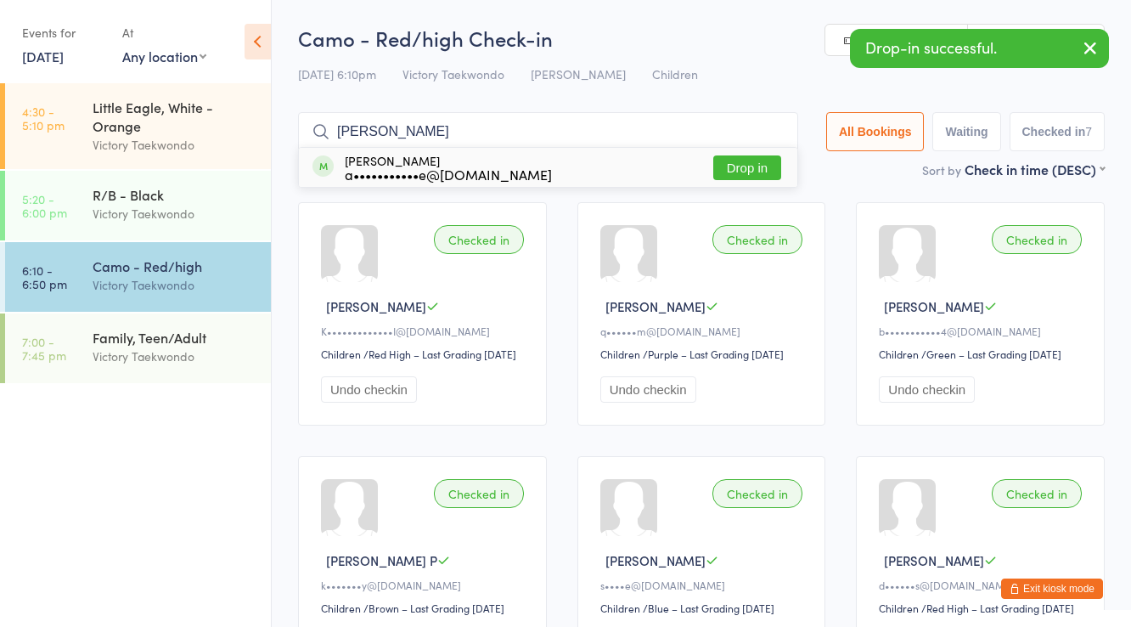
type input "varad"
click at [391, 168] on div "a•••••••••••e@gmail.com" at bounding box center [448, 174] width 207 height 14
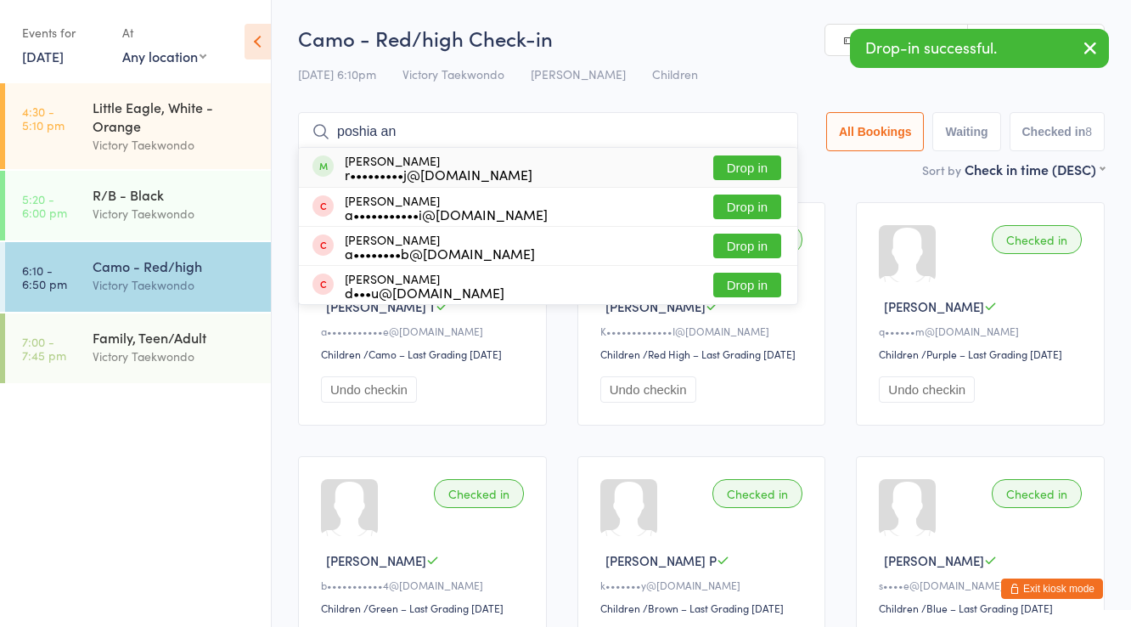
type input "poshia an"
click at [391, 168] on div "r•••••••••j@outlook.com" at bounding box center [439, 174] width 188 height 14
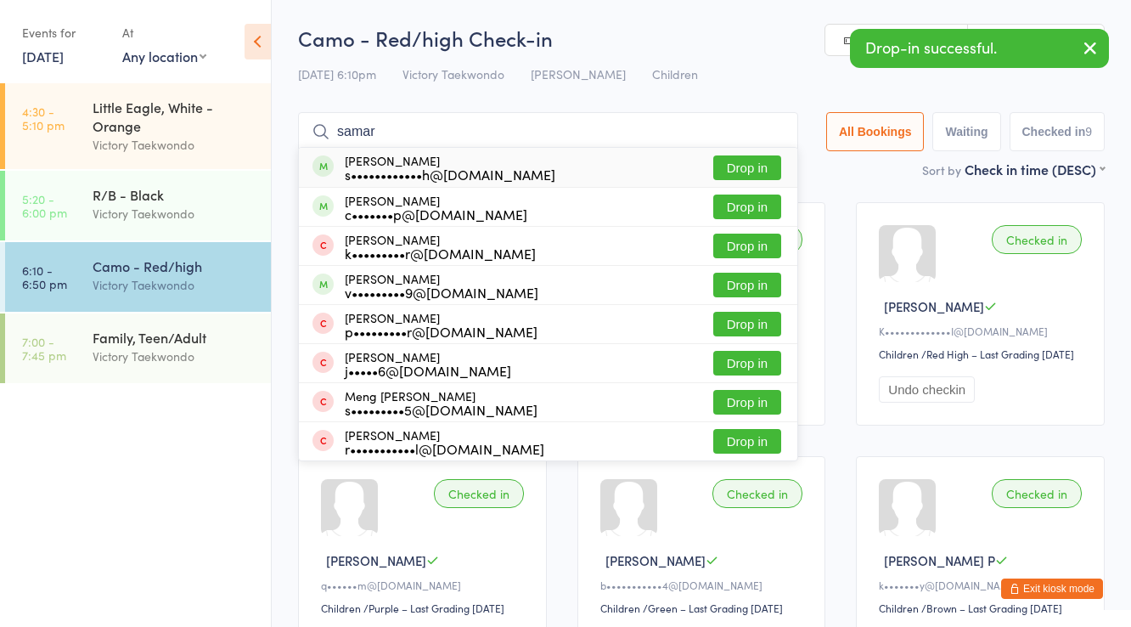
type input "samar"
click at [391, 168] on div "s••••••••••••h@gmail.com" at bounding box center [450, 174] width 211 height 14
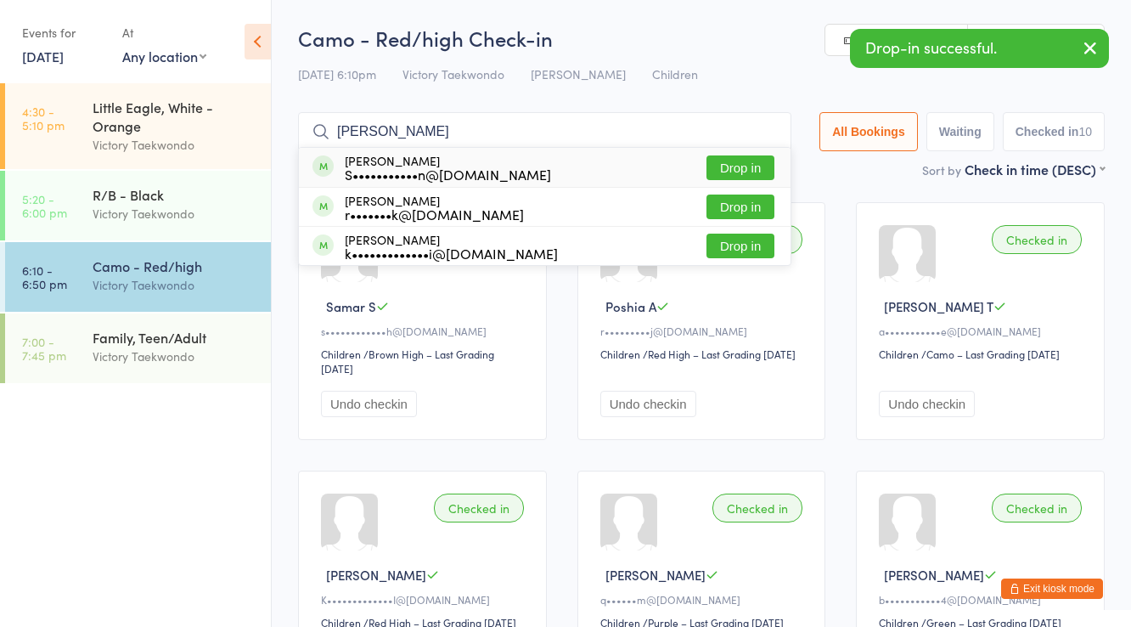
type input "rishab"
click at [391, 168] on div "S•••••••••••n@yahoo.com" at bounding box center [448, 174] width 206 height 14
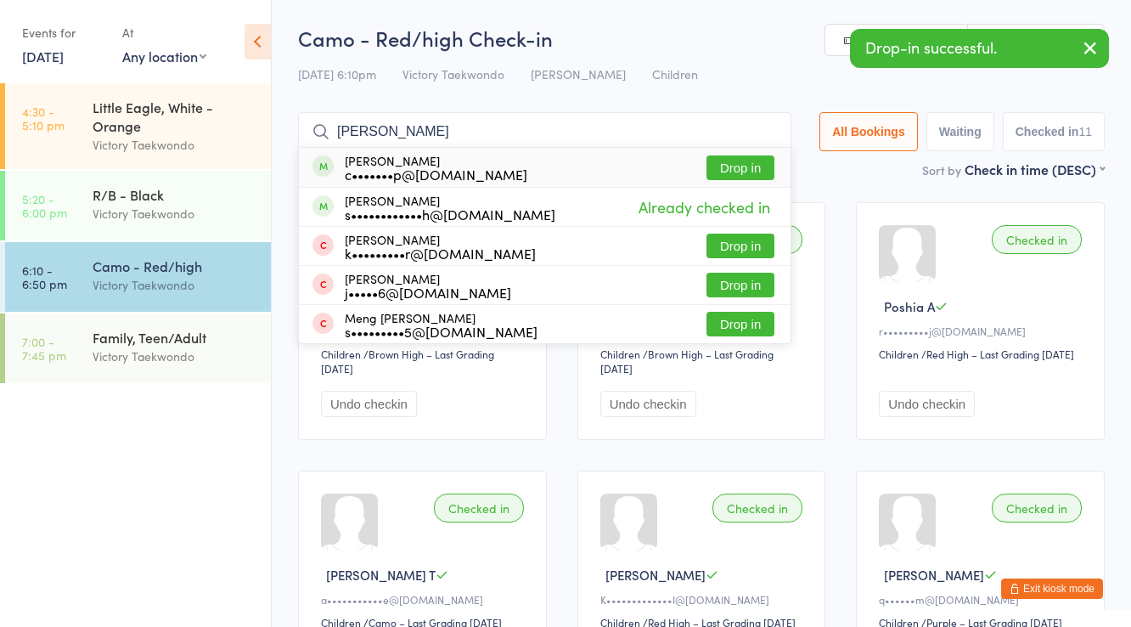
type input "samarth"
click at [391, 168] on div "c•••••••p@gmail.com" at bounding box center [436, 174] width 183 height 14
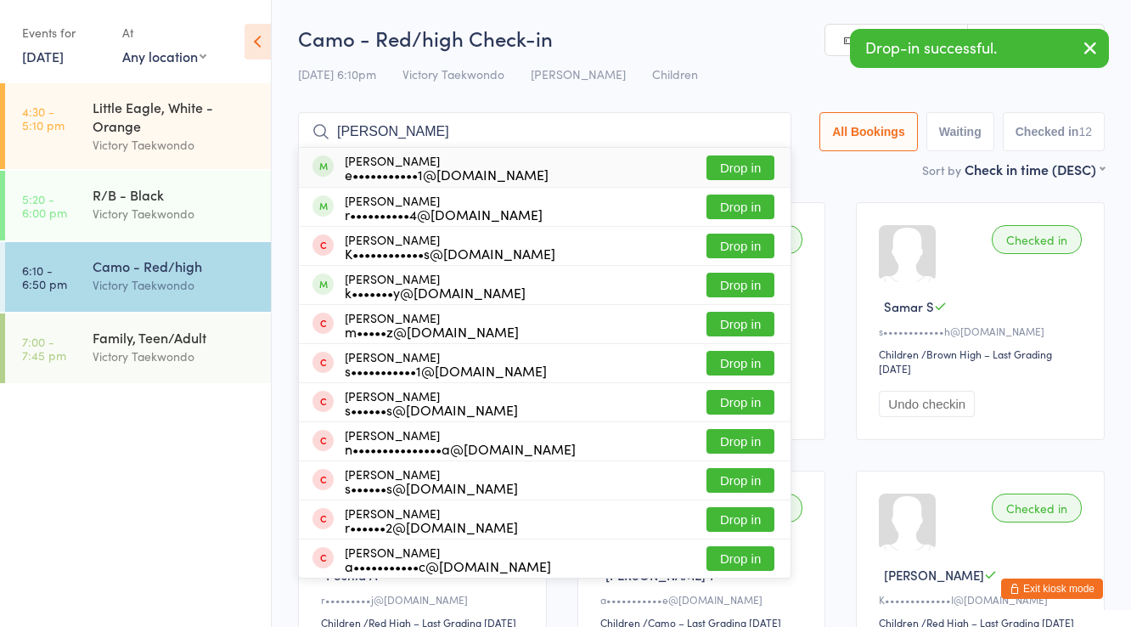
type input "natalie"
click at [391, 168] on div "e•••••••••••1@gmail.com" at bounding box center [447, 174] width 204 height 14
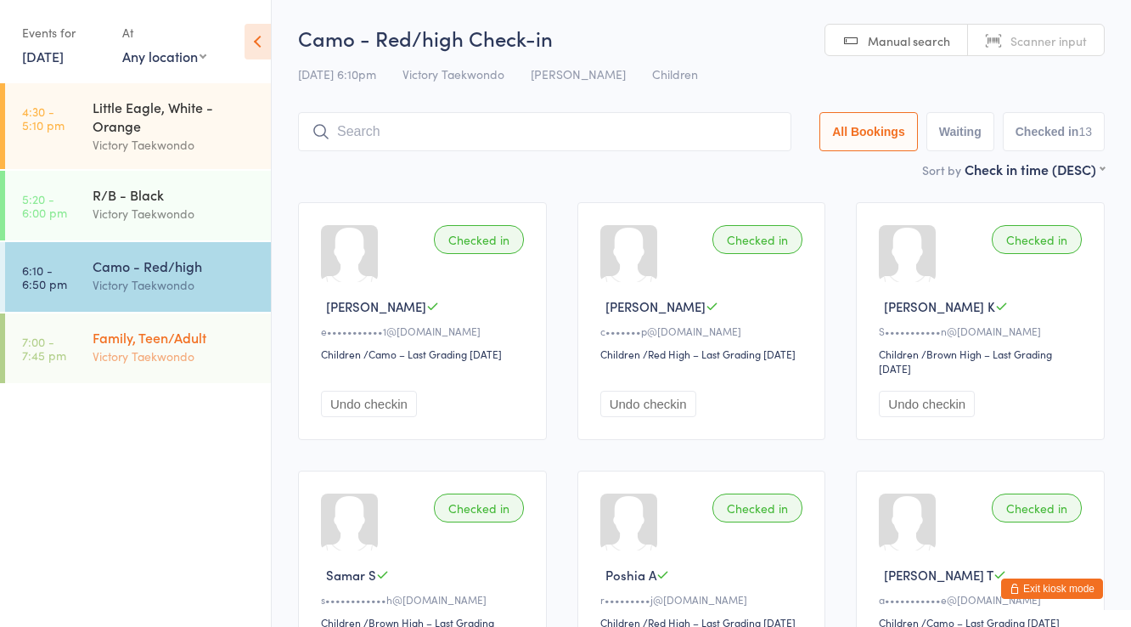
click at [204, 344] on div "Family, Teen/Adult" at bounding box center [175, 337] width 164 height 19
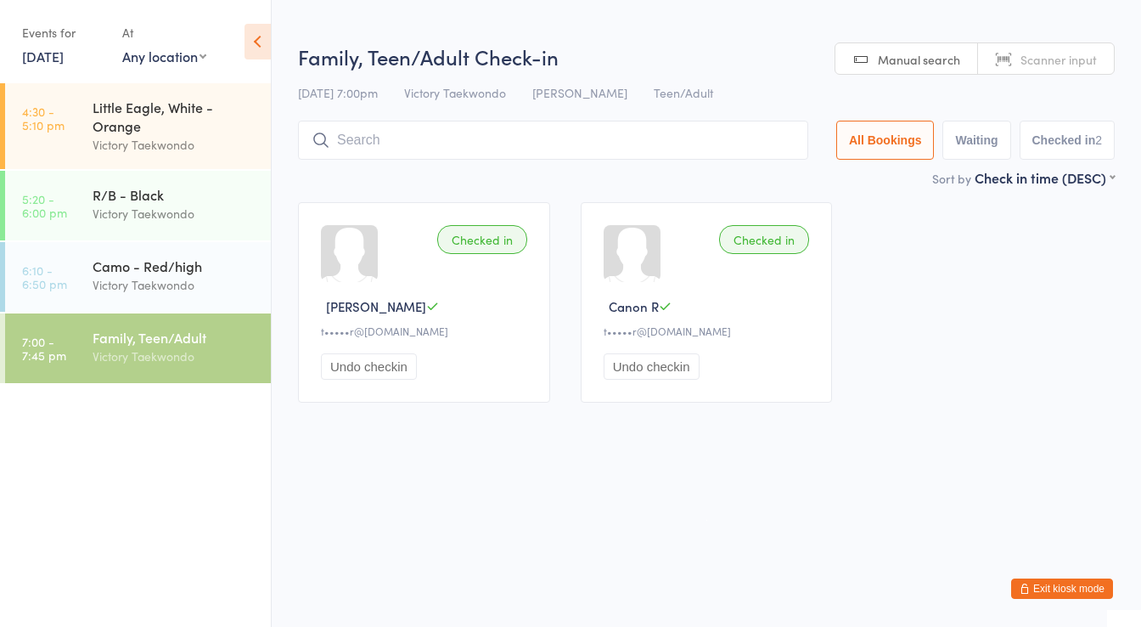
click at [362, 146] on input "search" at bounding box center [553, 140] width 510 height 39
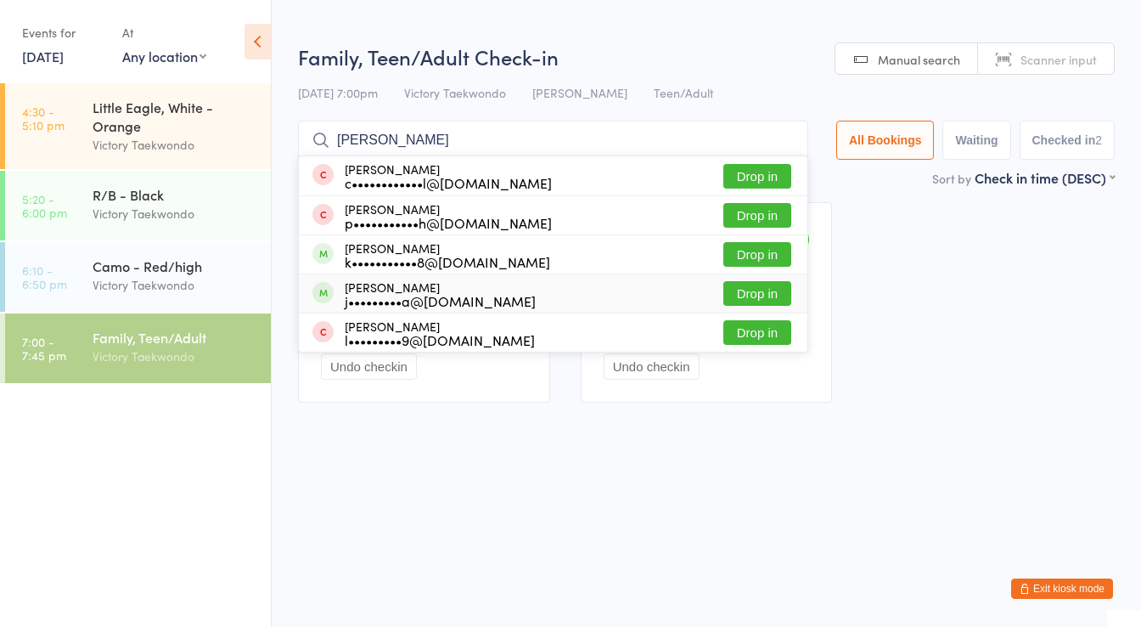
type input "logan l"
click at [393, 294] on div "j•••••••••a@gmail.com" at bounding box center [440, 301] width 191 height 14
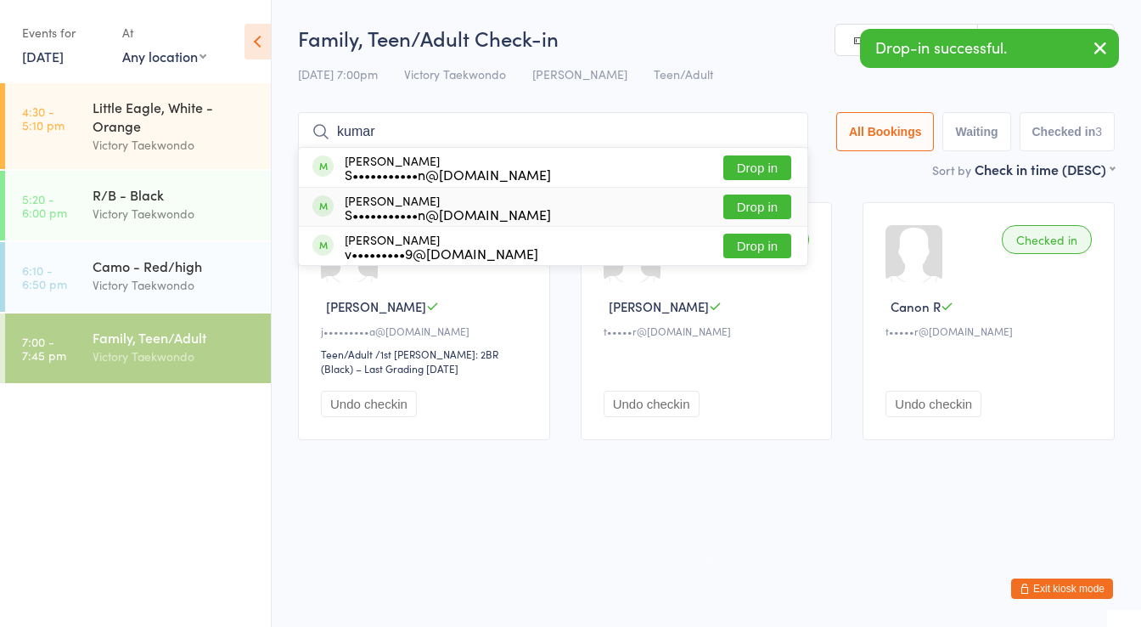
type input "kumar"
click at [379, 207] on div "S•••••••••••n@yahoo.com" at bounding box center [448, 214] width 206 height 14
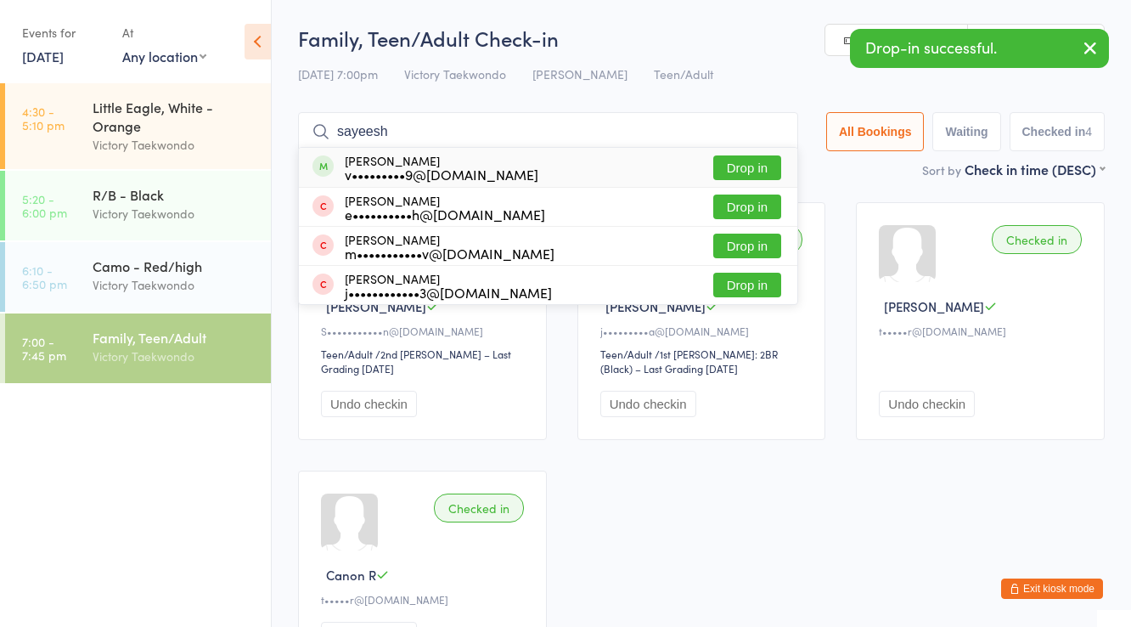
type input "sayeesh"
click at [411, 171] on div "v•••••••••9@gmail.com" at bounding box center [442, 174] width 194 height 14
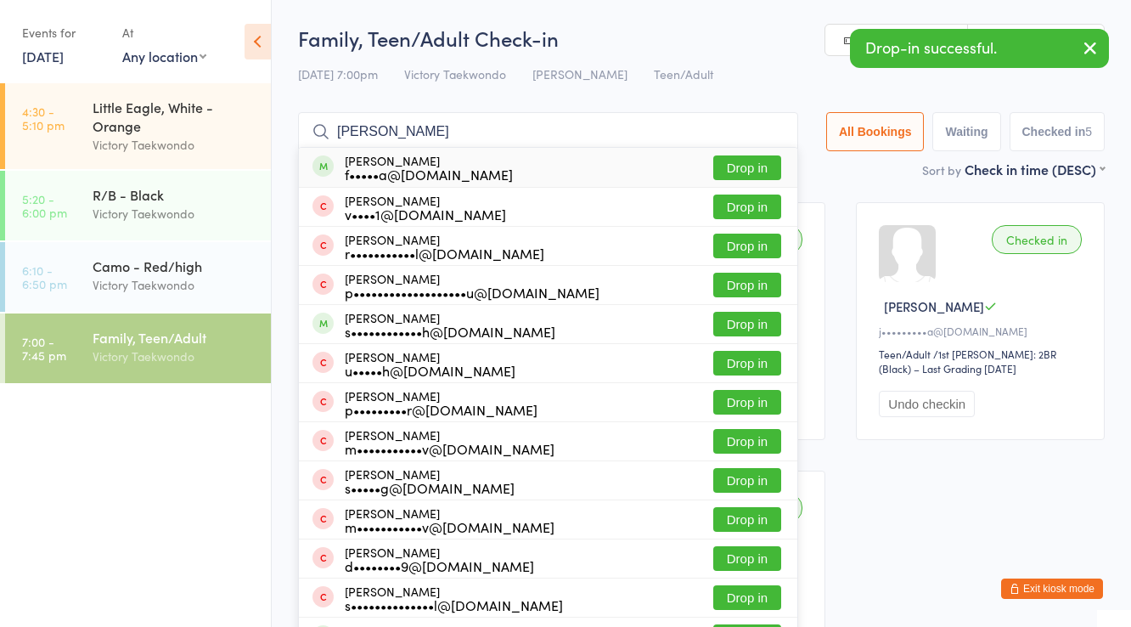
type input "sarah ar"
click at [411, 171] on div "f•••••a@msn.com" at bounding box center [429, 174] width 168 height 14
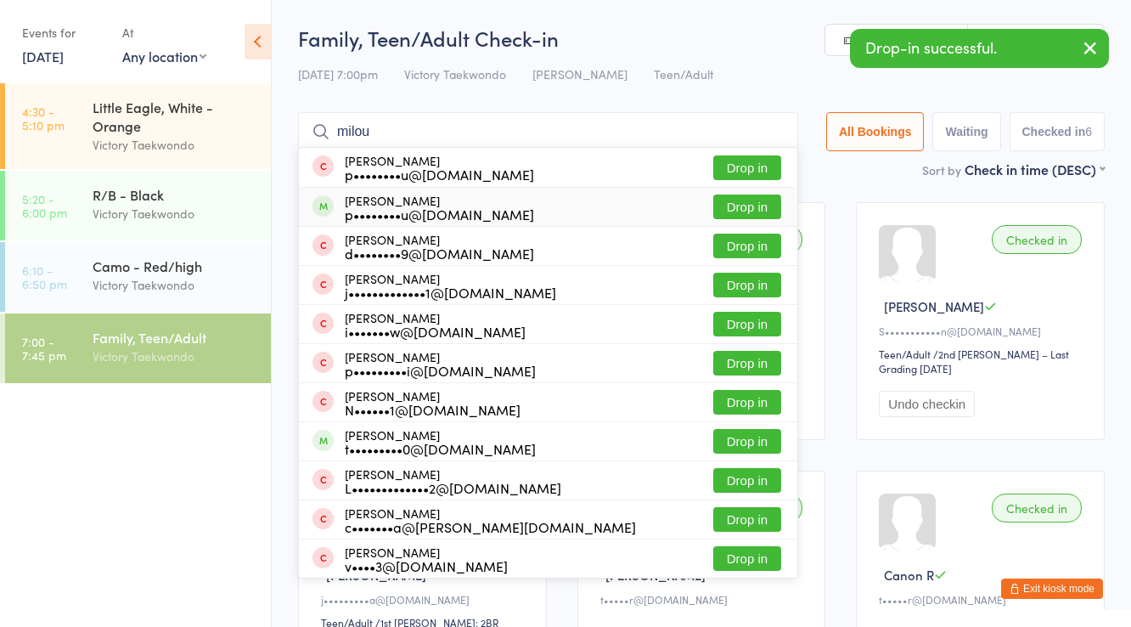
type input "milou"
click at [397, 209] on div "p••••••••u@gmail.com" at bounding box center [439, 214] width 189 height 14
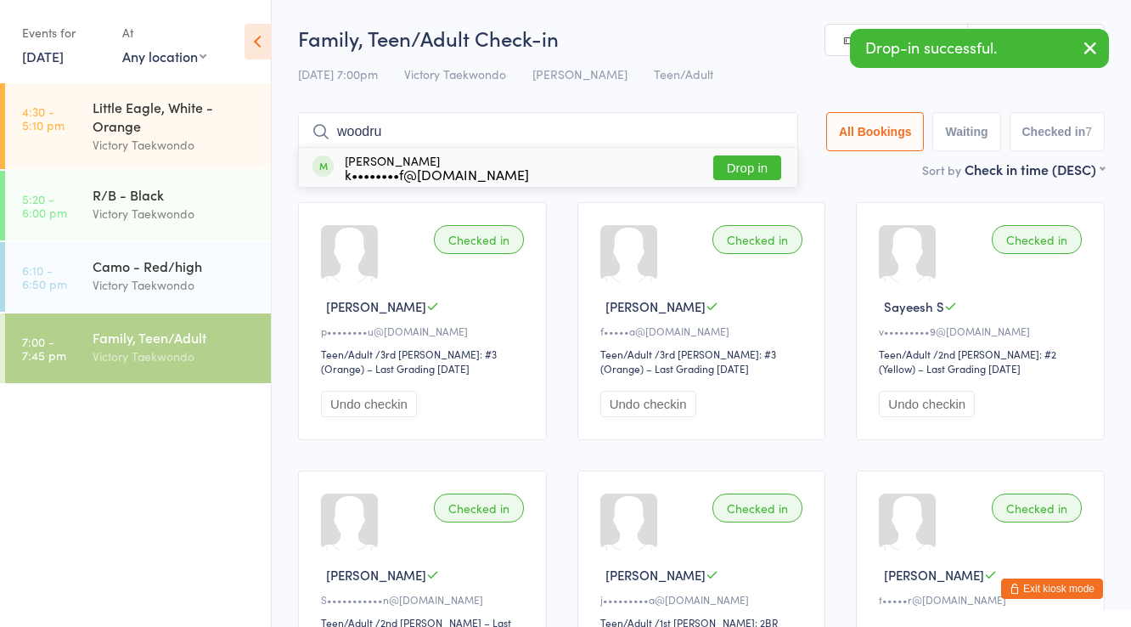
type input "woodru"
click at [415, 167] on div "k••••••••f@yahoo.com" at bounding box center [437, 174] width 184 height 14
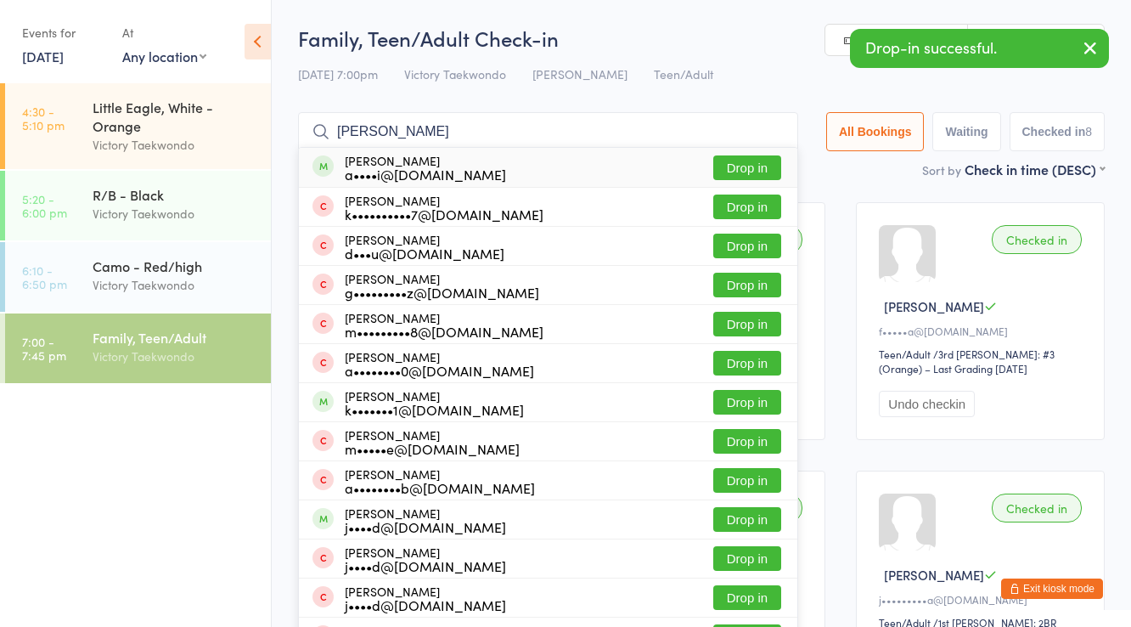
type input "andrei"
click at [415, 167] on div "a••••i@anghelescu.ro" at bounding box center [425, 174] width 161 height 14
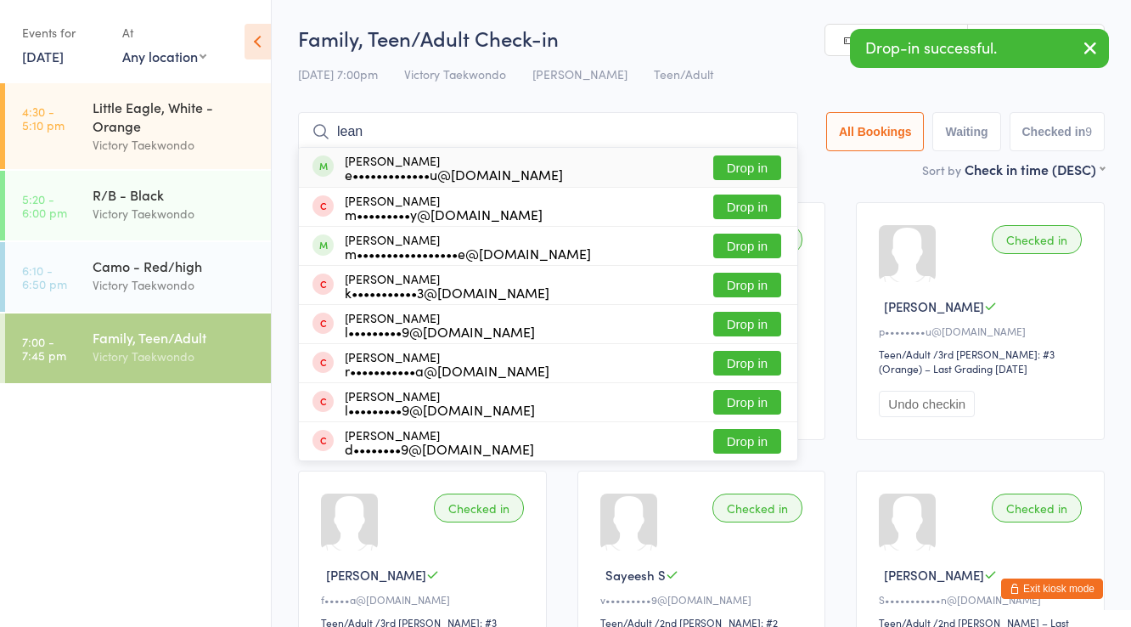
type input "lean"
click at [415, 167] on div "e•••••••••••••u@hotmail.com" at bounding box center [454, 174] width 218 height 14
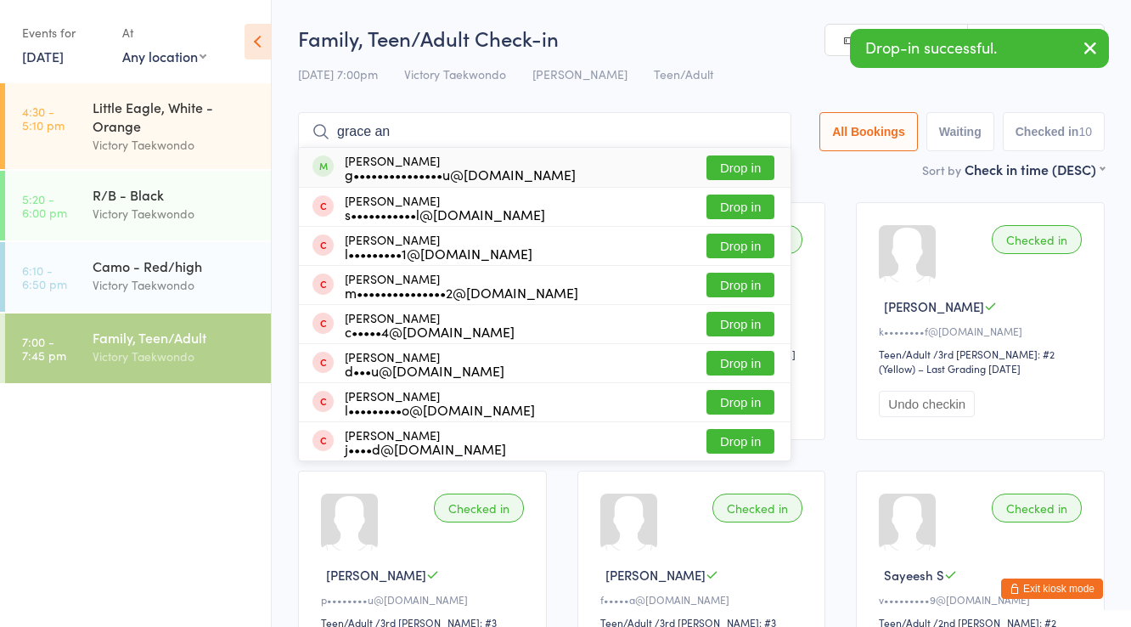
type input "grace an"
click at [415, 167] on div "g•••••••••••••••u@gmail.com" at bounding box center [460, 174] width 231 height 14
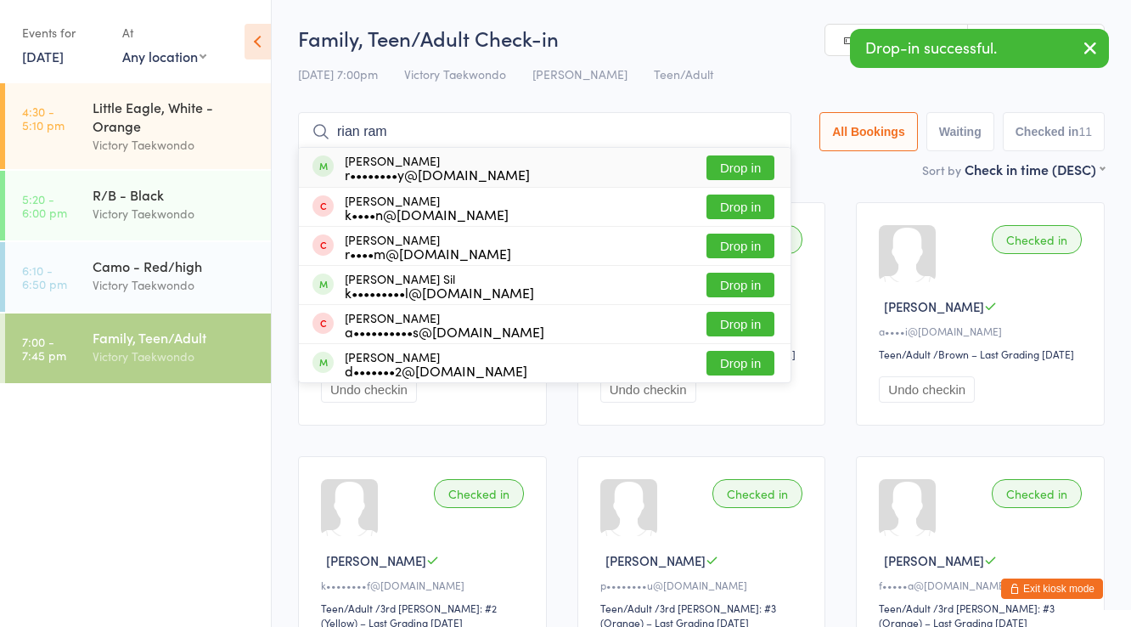
type input "rian ram"
click at [415, 167] on div "r••••••••y@icloud.com" at bounding box center [437, 174] width 185 height 14
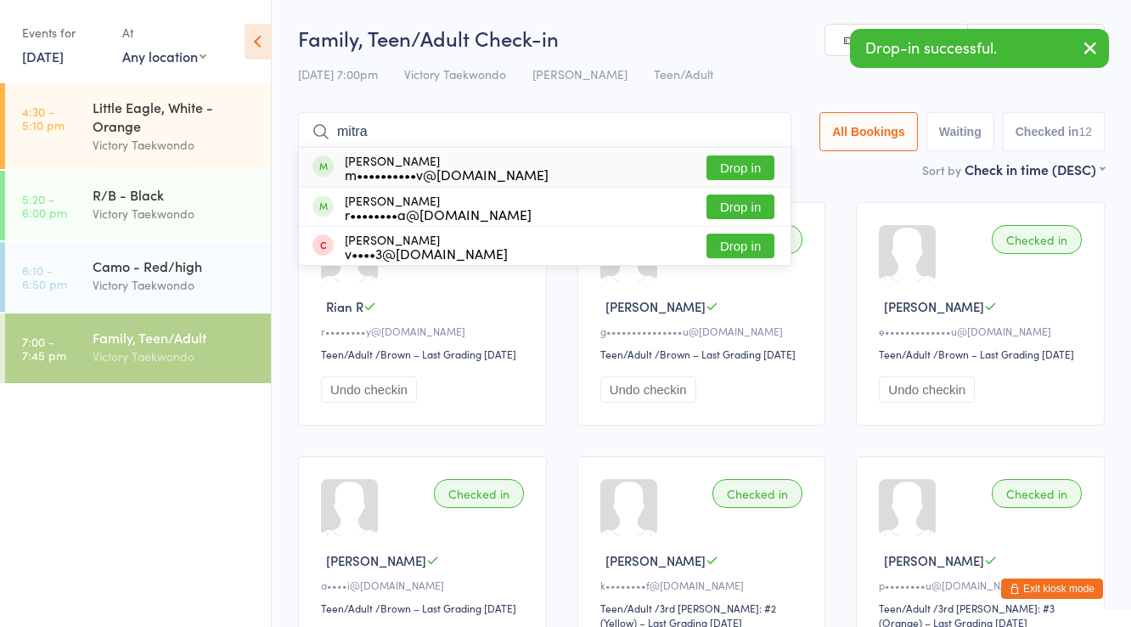
type input "mitra"
click at [415, 167] on div "m••••••••••v@yahoo.com" at bounding box center [447, 174] width 204 height 14
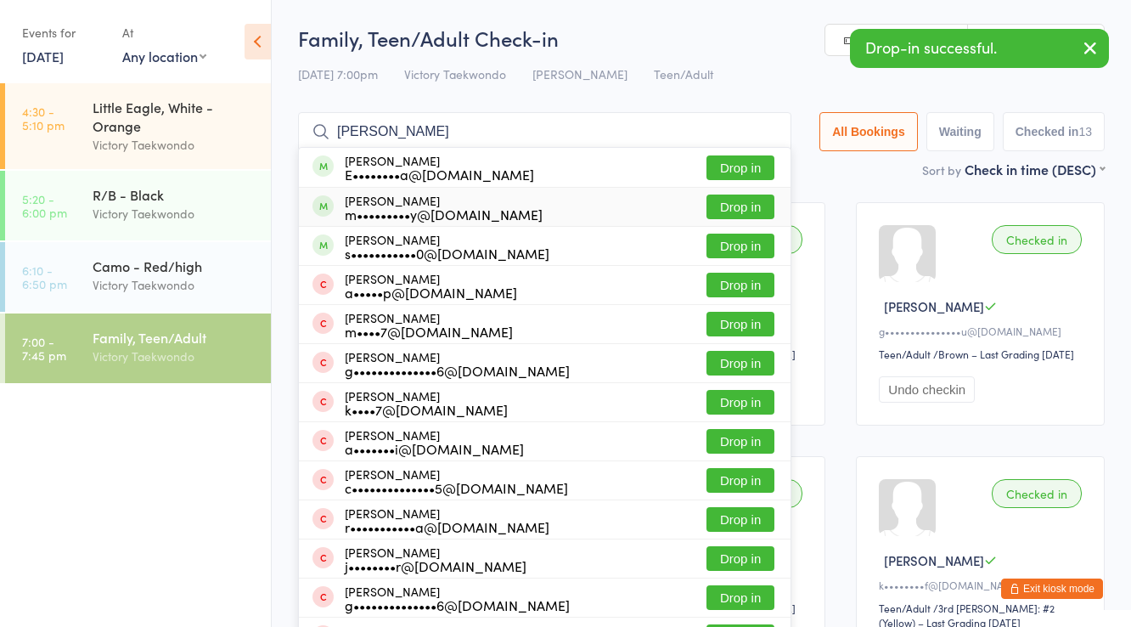
type input "mary m"
click at [419, 212] on div "m•••••••••y@yahoo.com" at bounding box center [444, 214] width 198 height 14
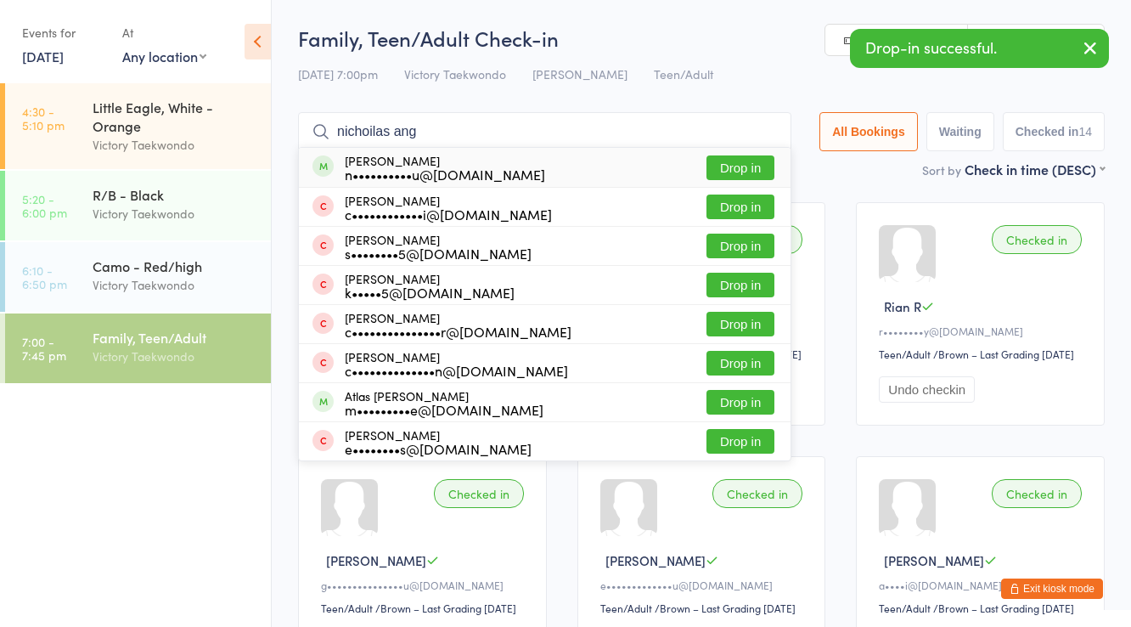
type input "nichoilas ang"
click at [415, 170] on div "n••••••••••u@gmail.com" at bounding box center [445, 174] width 200 height 14
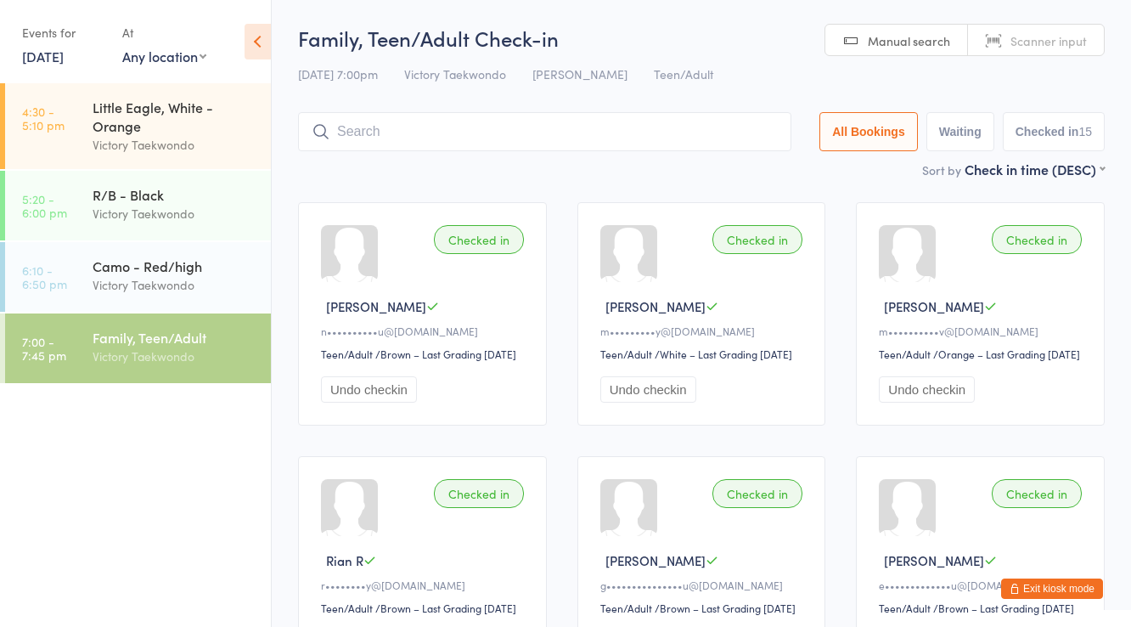
click at [1052, 598] on button "Exit kiosk mode" at bounding box center [1052, 588] width 102 height 20
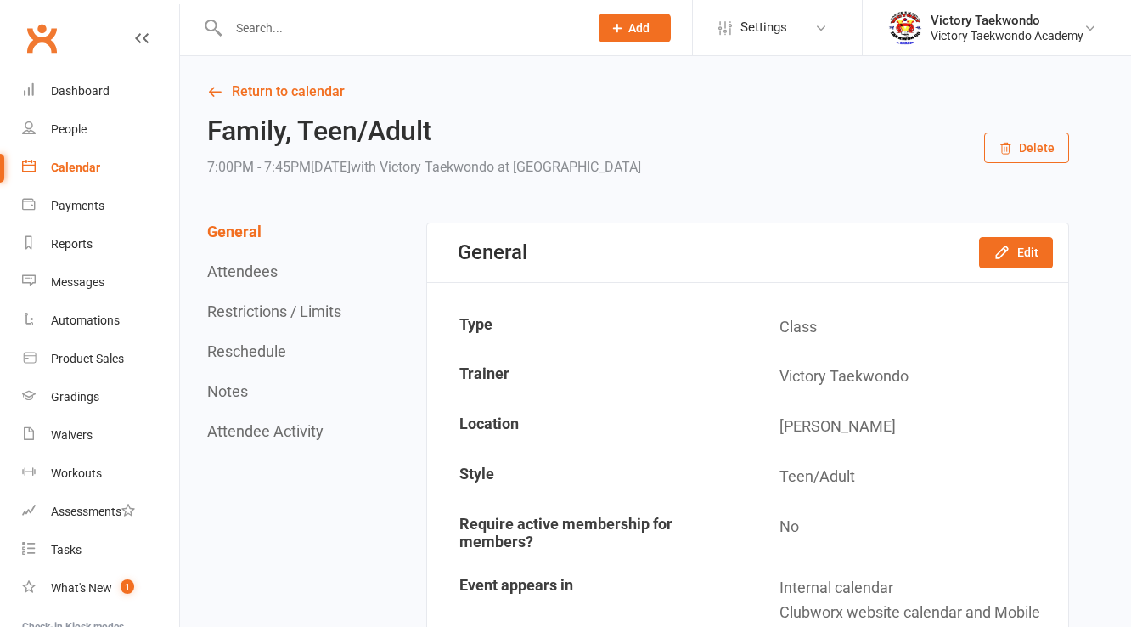
click at [248, 25] on input "text" at bounding box center [399, 28] width 353 height 24
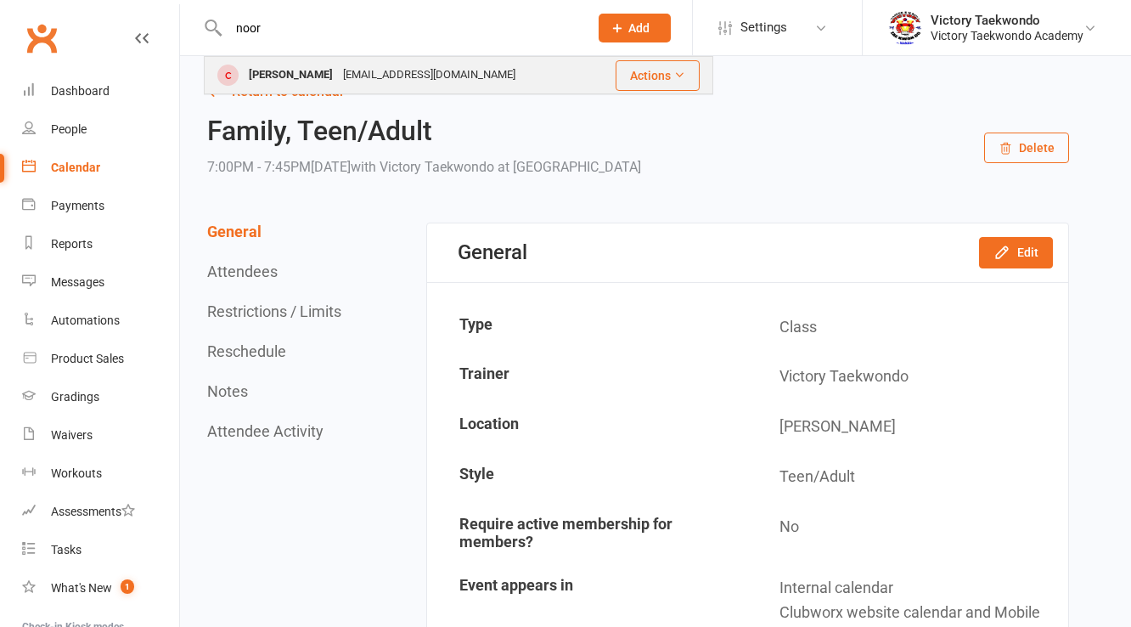
type input "noor"
click at [298, 68] on div "Noor Chawla" at bounding box center [291, 75] width 94 height 25
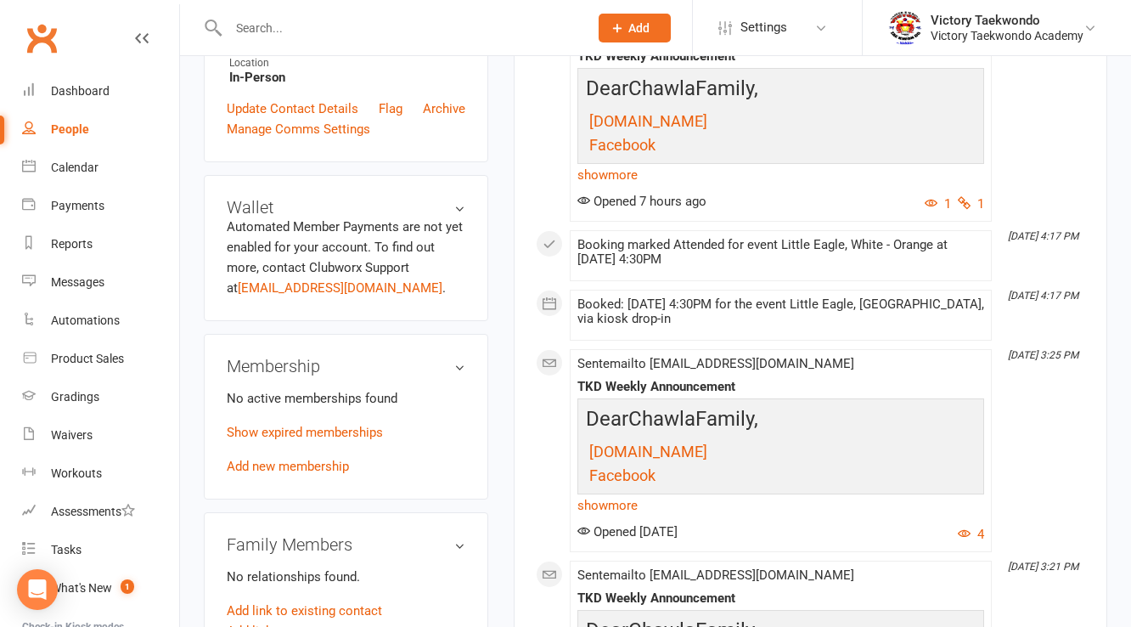
scroll to position [611, 0]
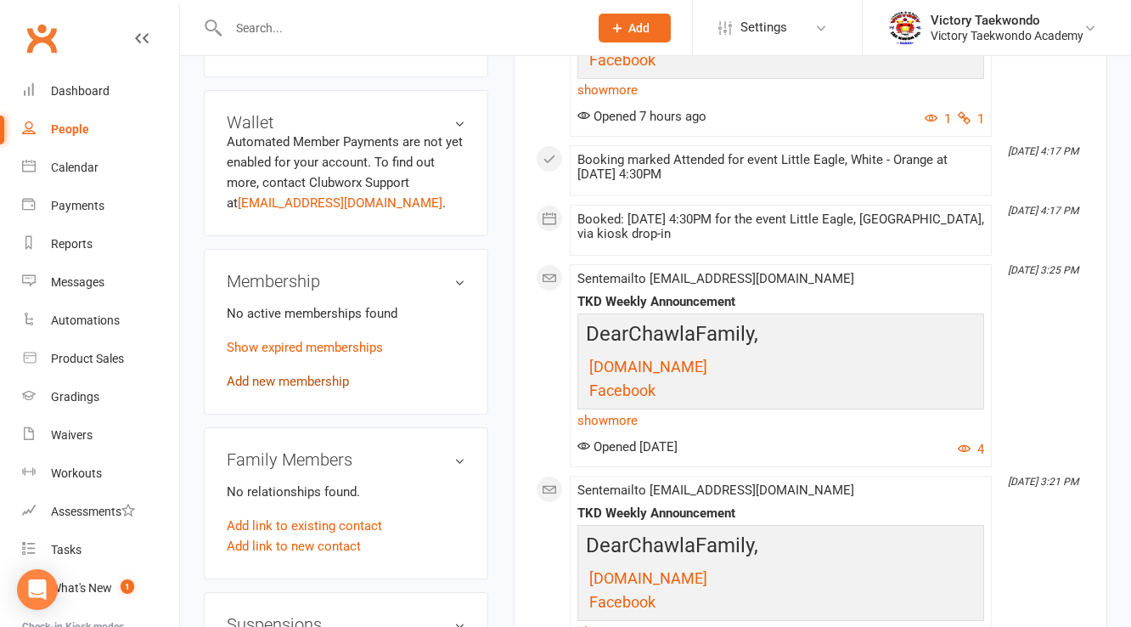
click at [314, 389] on link "Add new membership" at bounding box center [288, 381] width 122 height 15
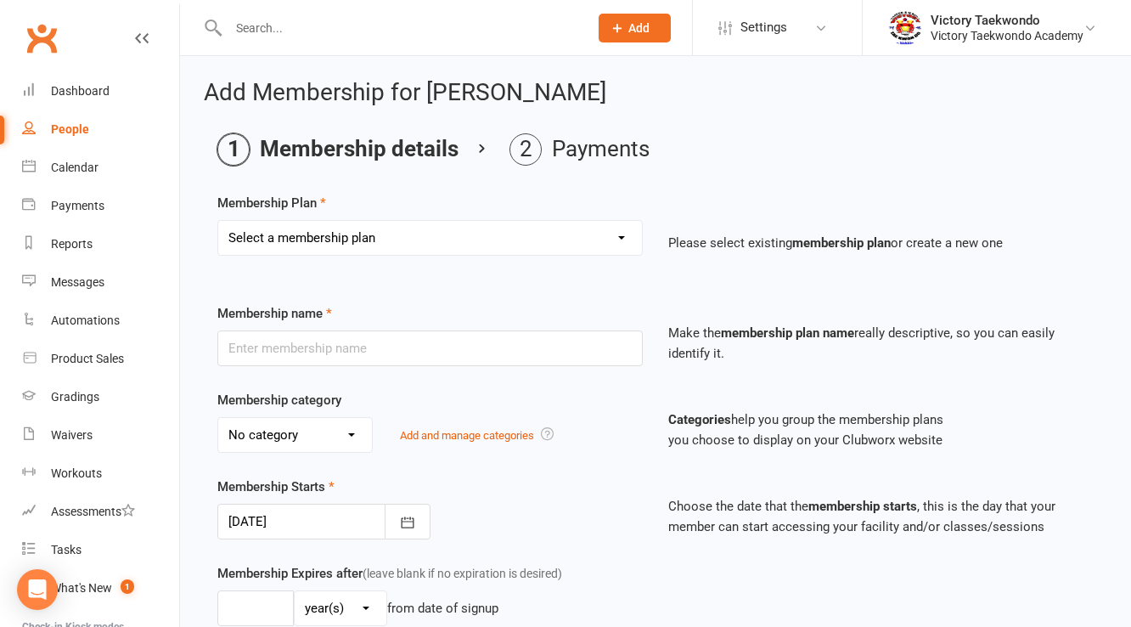
click at [311, 231] on select "Select a membership plan Create new Membership Plan 2 Week Trial 4 Week Special…" at bounding box center [430, 238] width 424 height 34
select select "8"
click at [218, 221] on select "Select a membership plan Create new Membership Plan 2 Week Trial 4 Week Special…" at bounding box center [430, 238] width 424 height 34
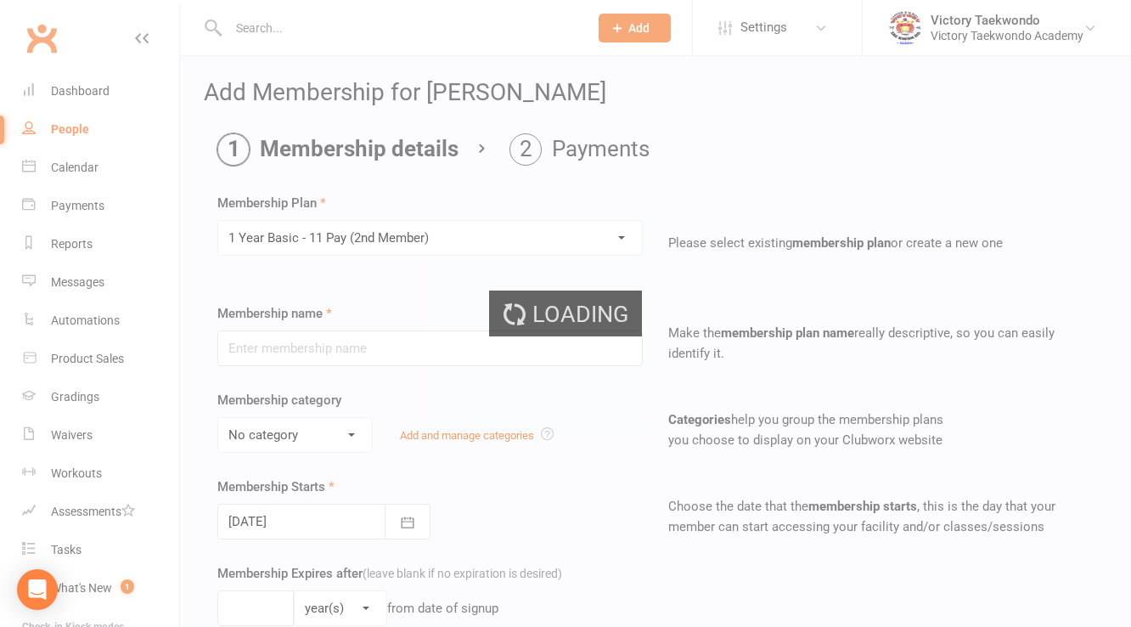
type input "1 Year Basic - 11 Pay (2nd Member)"
select select "1"
type input "1"
type input "105"
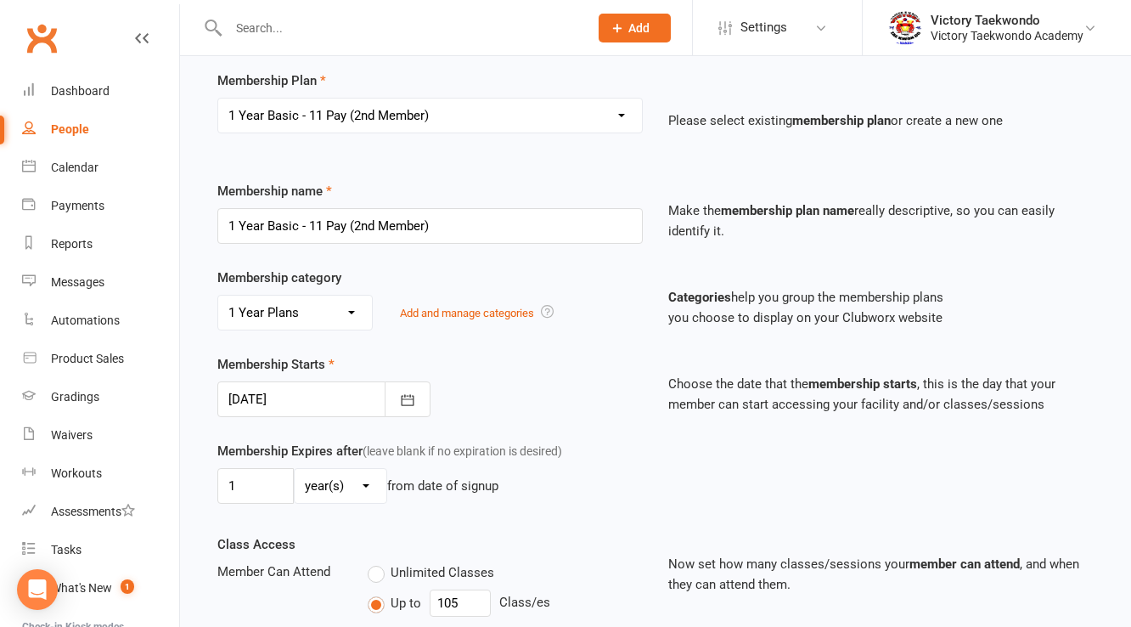
scroll to position [136, 0]
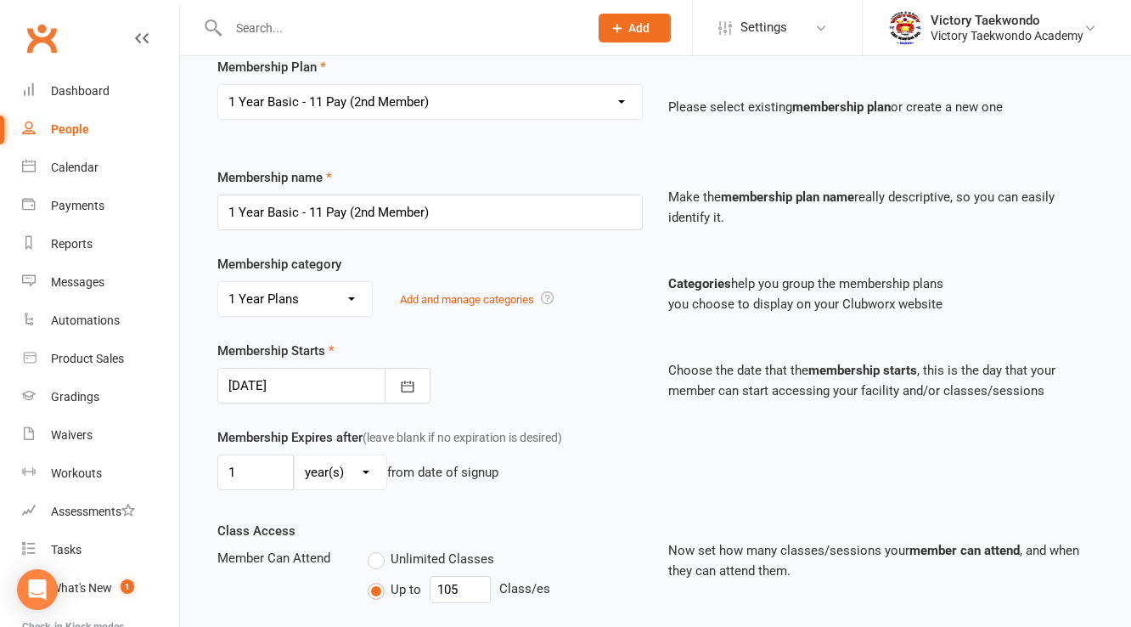
click at [339, 392] on div at bounding box center [323, 386] width 213 height 36
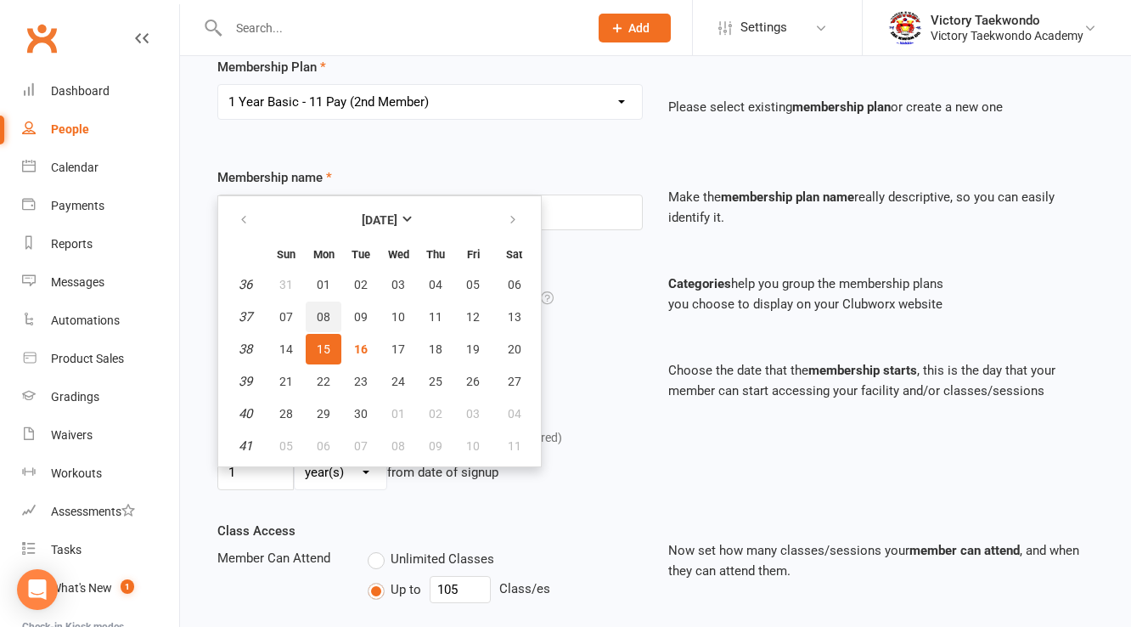
click at [331, 308] on button "08" at bounding box center [324, 316] width 36 height 31
type input "08 Sep 2025"
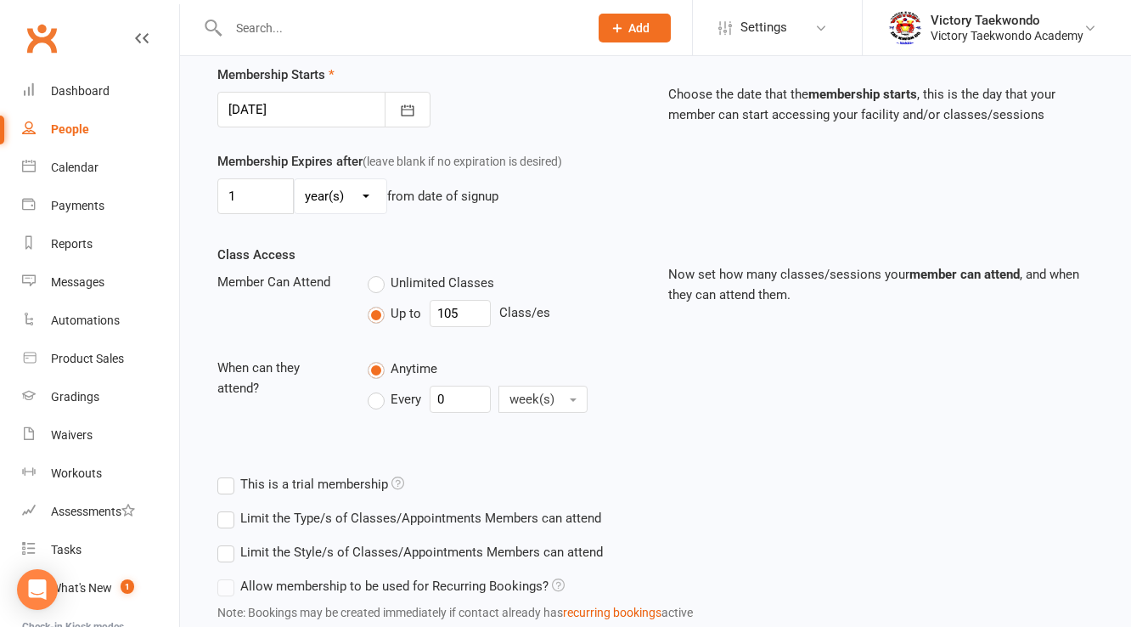
scroll to position [528, 0]
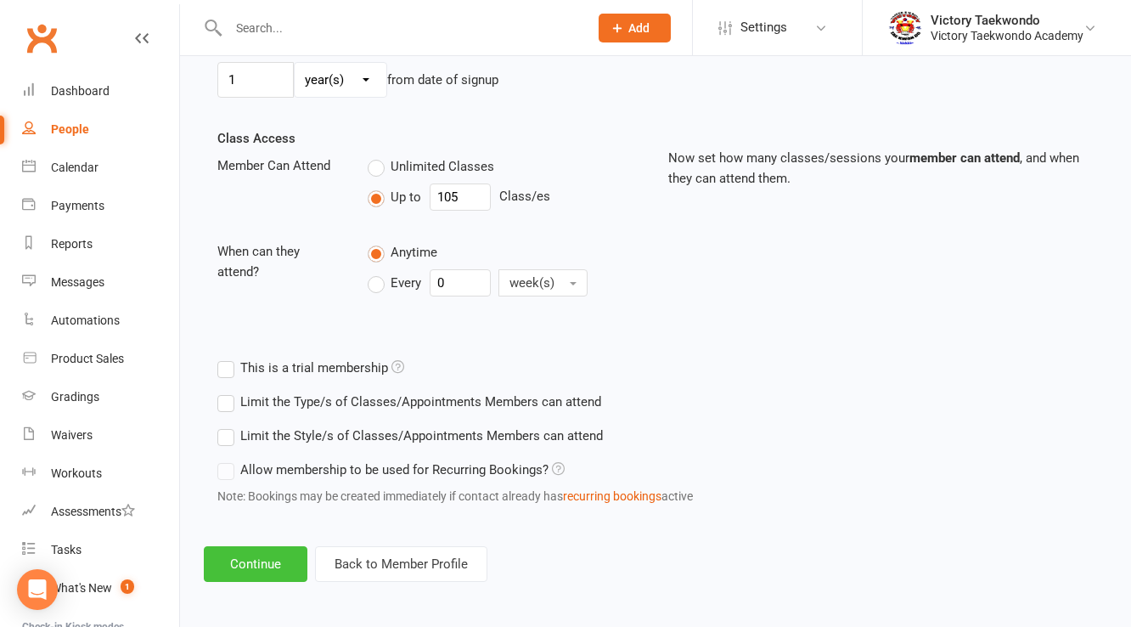
click at [284, 554] on button "Continue" at bounding box center [256, 564] width 104 height 36
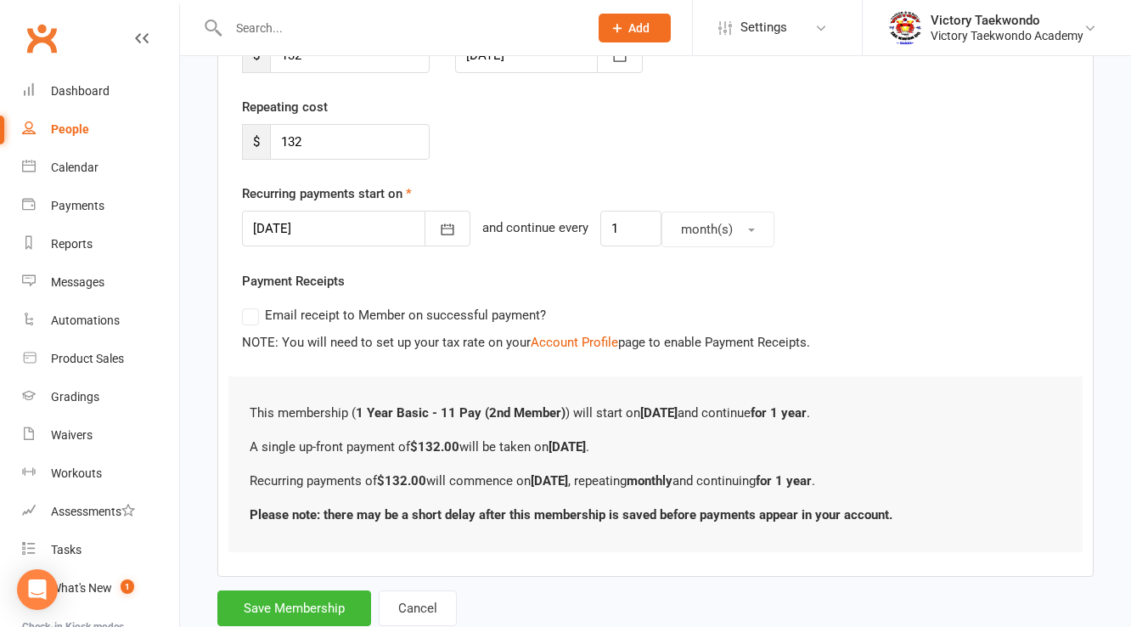
scroll to position [337, 0]
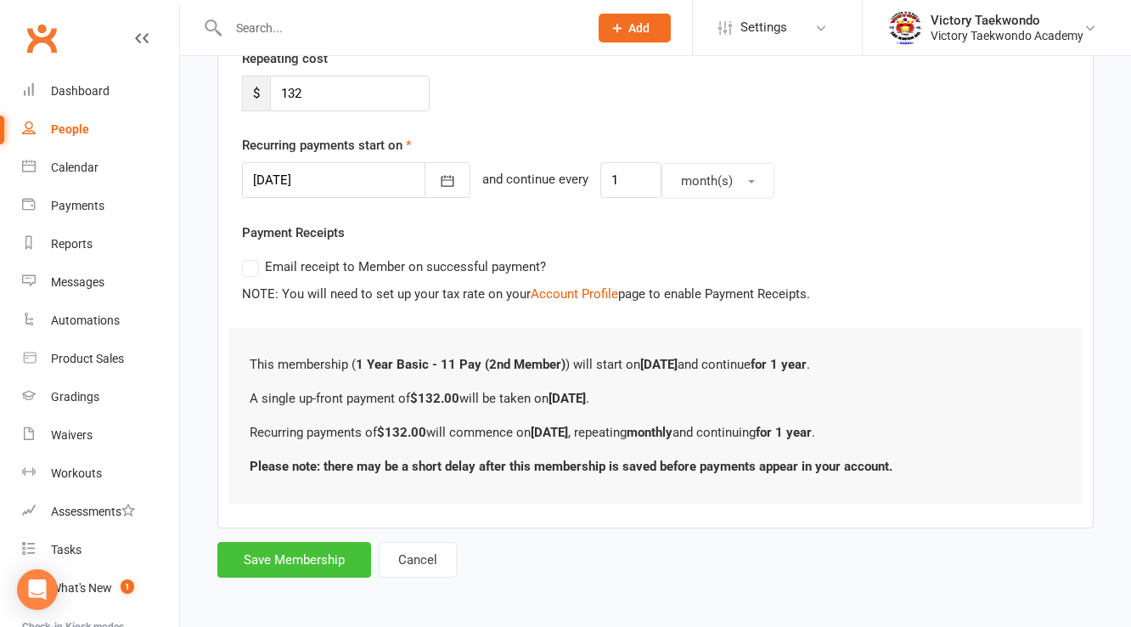
click at [299, 567] on button "Save Membership" at bounding box center [294, 560] width 154 height 36
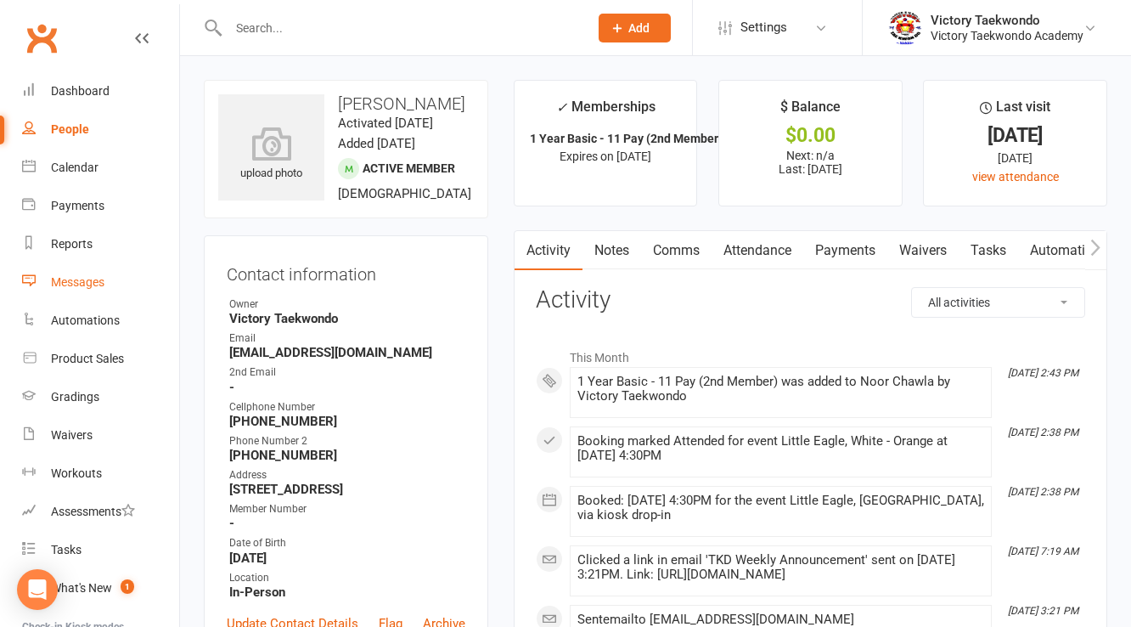
click at [86, 278] on div "Messages" at bounding box center [77, 282] width 53 height 14
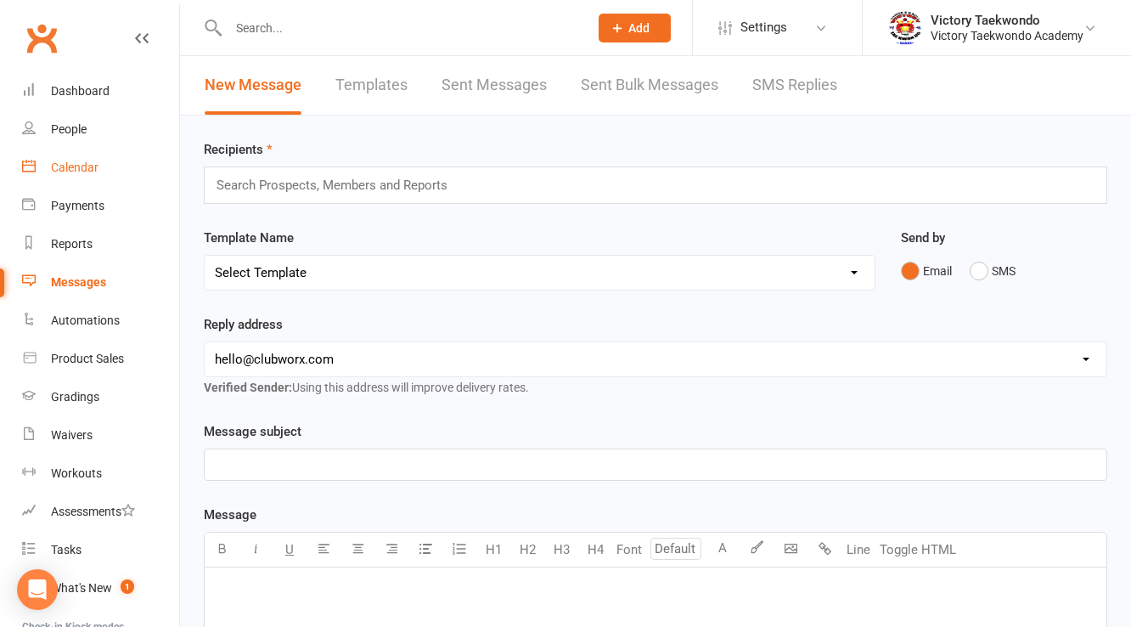
click at [88, 172] on div "Calendar" at bounding box center [75, 167] width 48 height 14
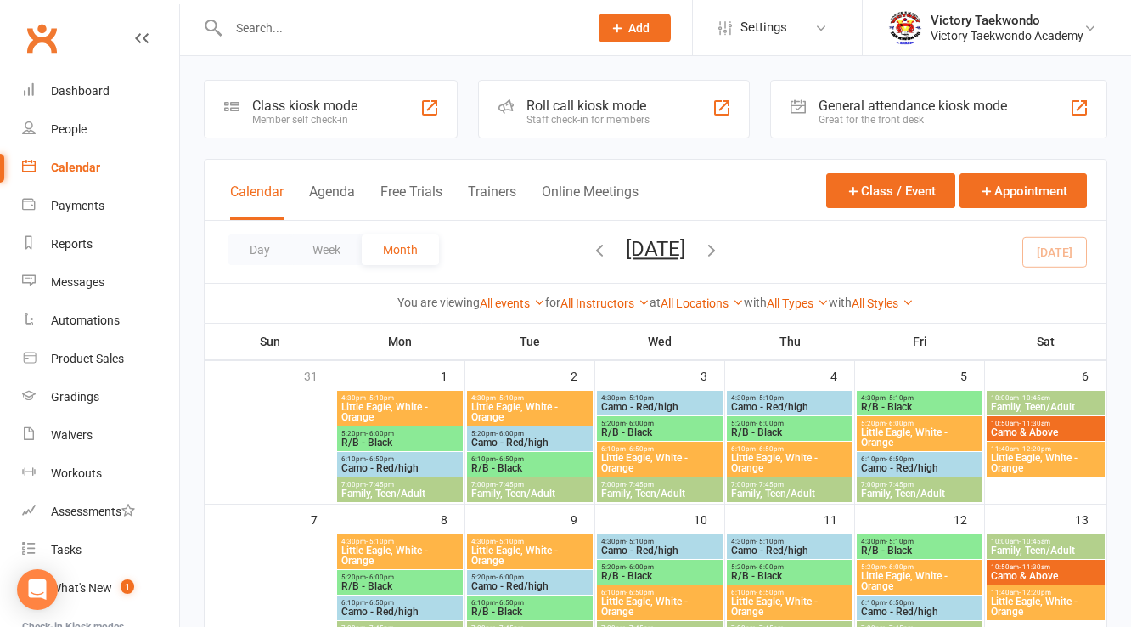
click at [286, 102] on div "Class kiosk mode" at bounding box center [304, 106] width 105 height 16
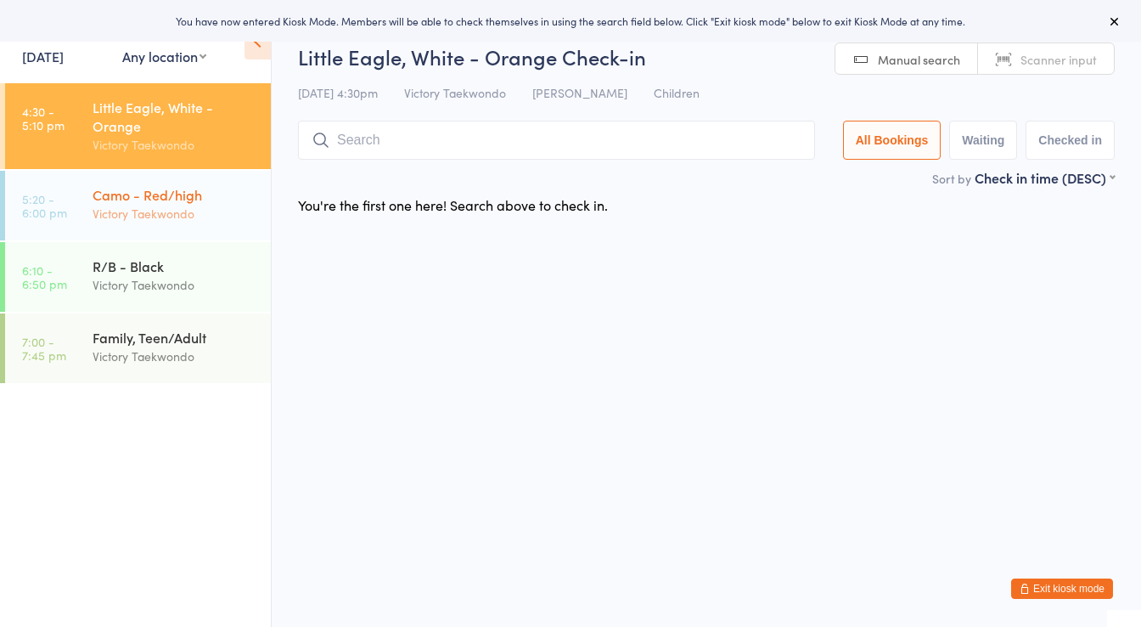
click at [221, 201] on div "Camo - Red/high" at bounding box center [175, 194] width 164 height 19
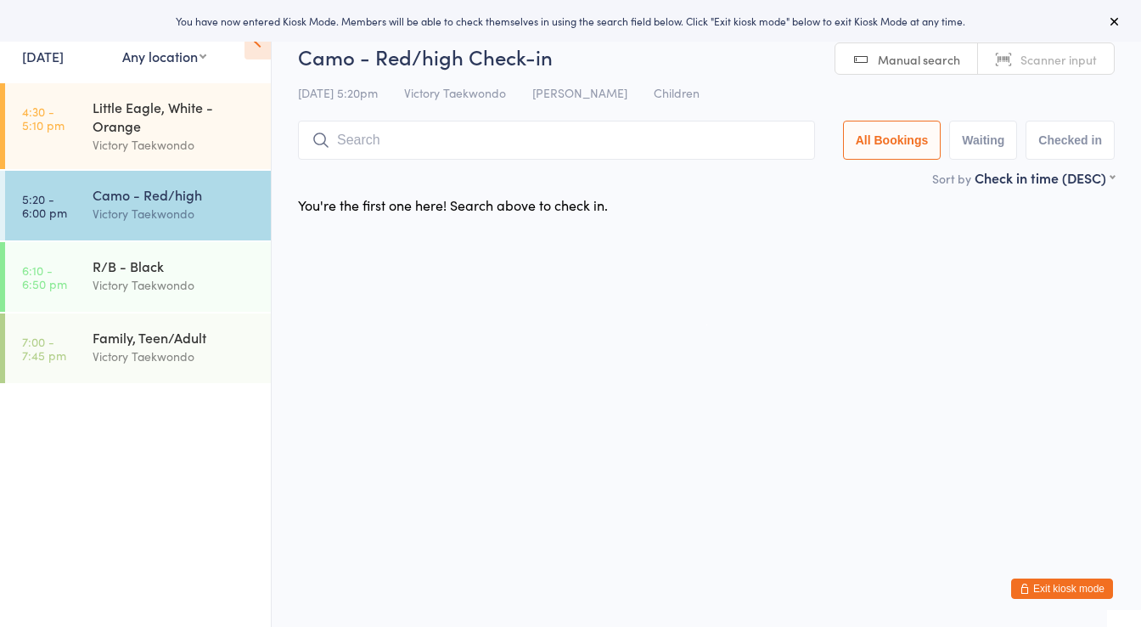
click at [61, 54] on link "16 Sep, 2025" at bounding box center [43, 56] width 42 height 19
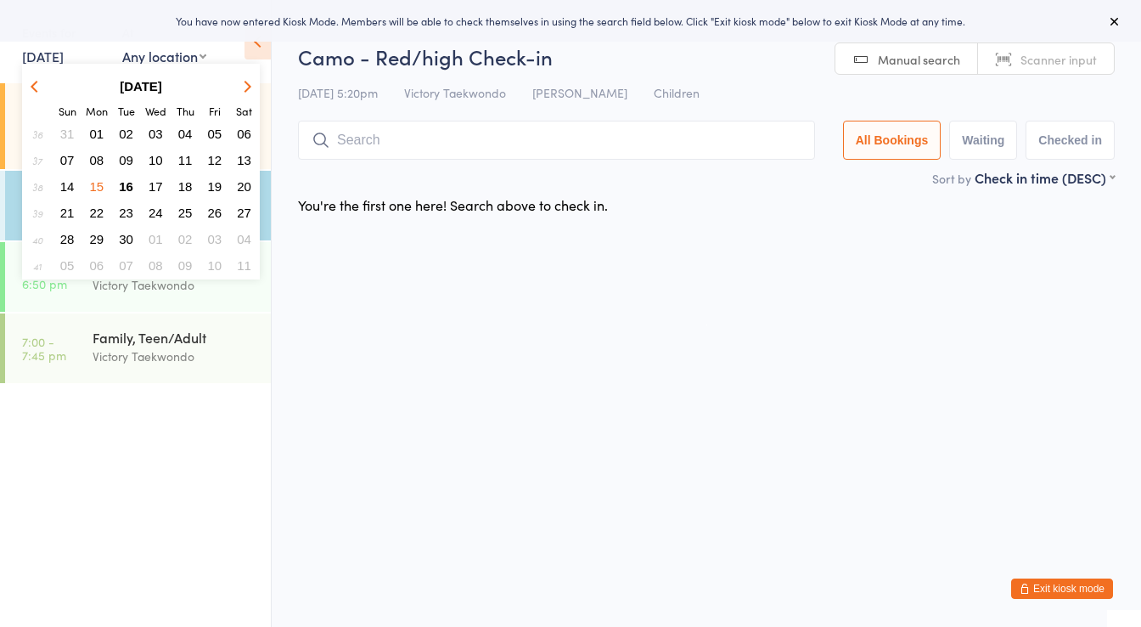
click at [104, 182] on button "15" at bounding box center [97, 186] width 26 height 23
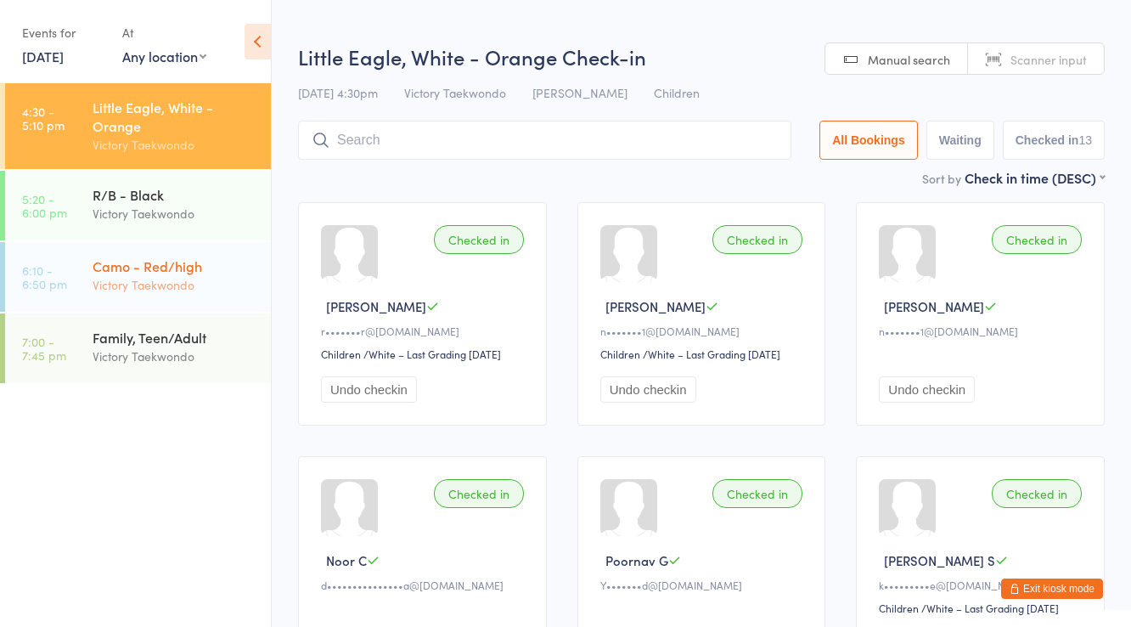
click at [168, 262] on div "Camo - Red/high" at bounding box center [175, 265] width 164 height 19
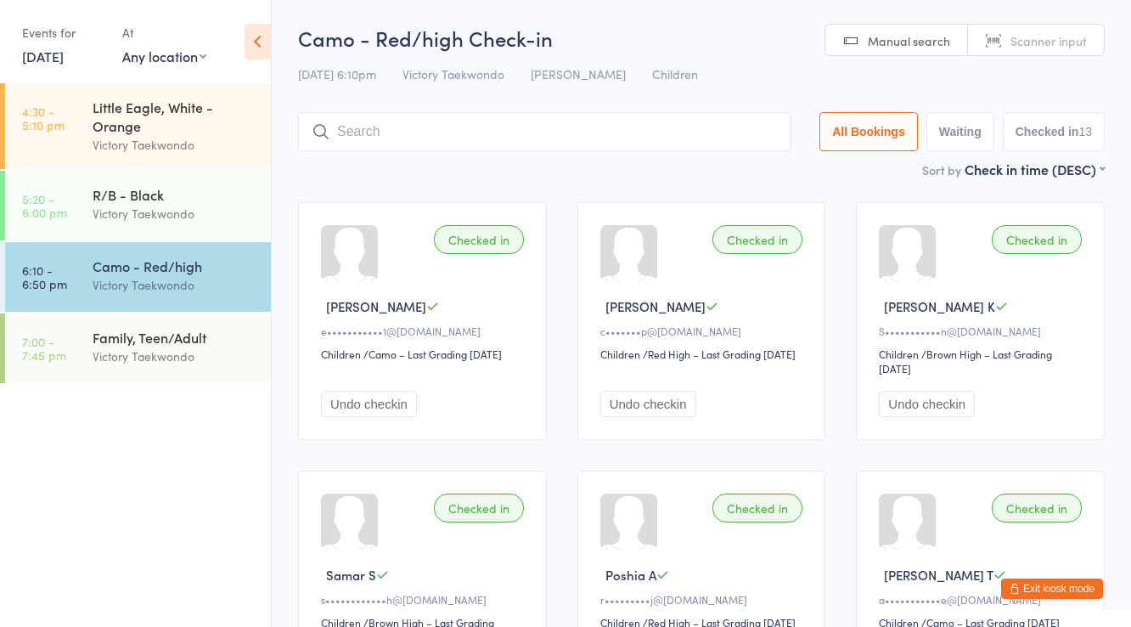
click at [1016, 582] on button "Exit kiosk mode" at bounding box center [1052, 588] width 102 height 20
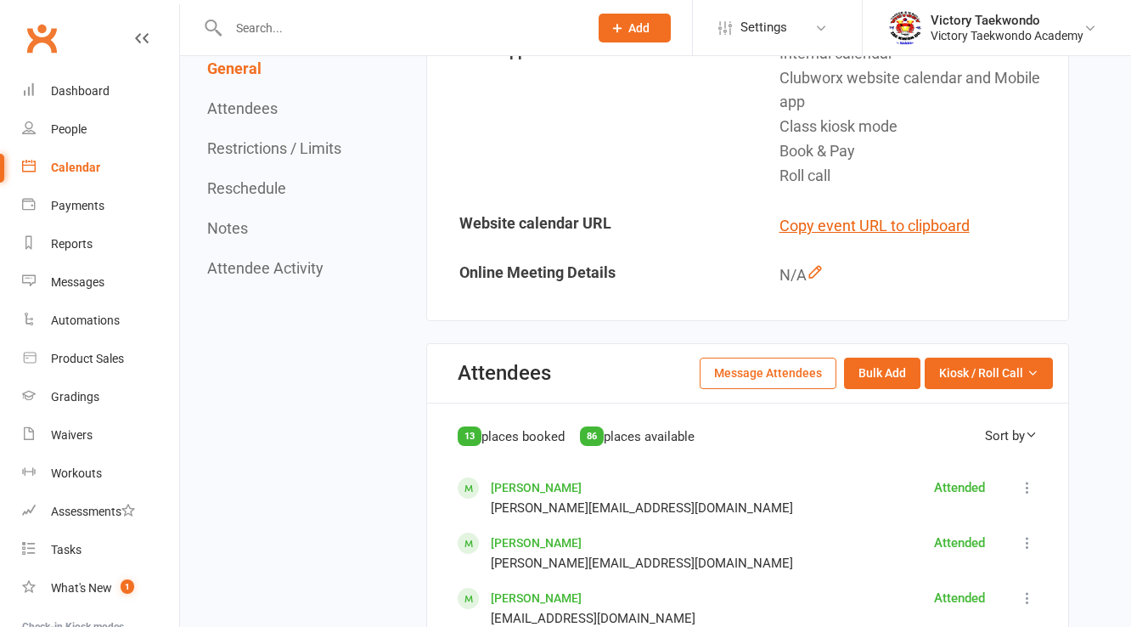
scroll to position [679, 0]
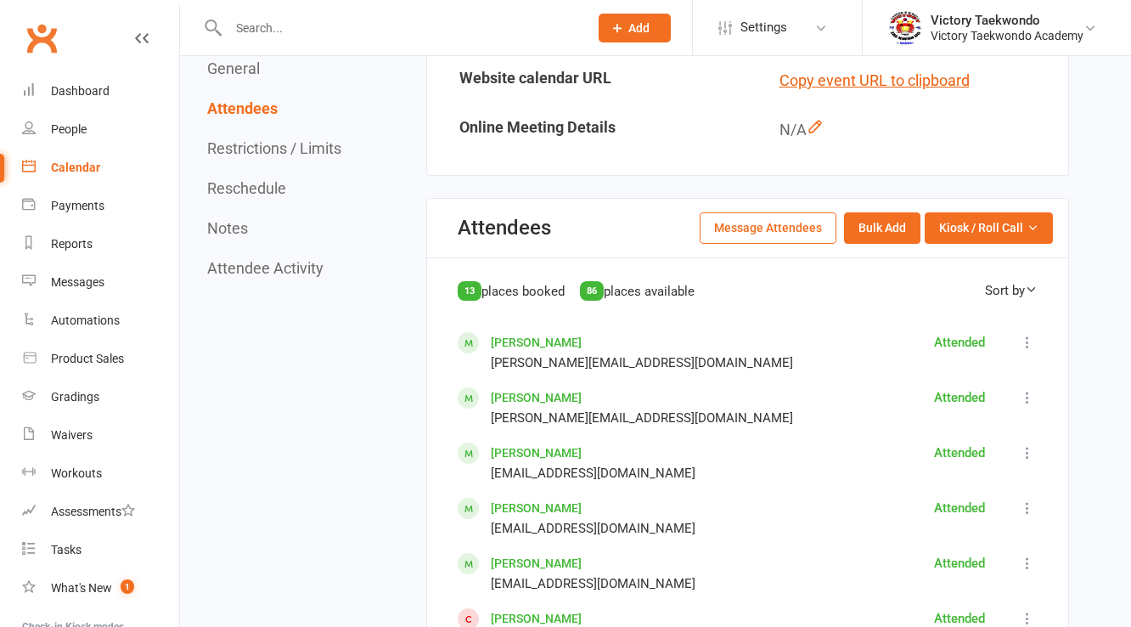
click at [795, 234] on button "Message Attendees" at bounding box center [768, 227] width 137 height 31
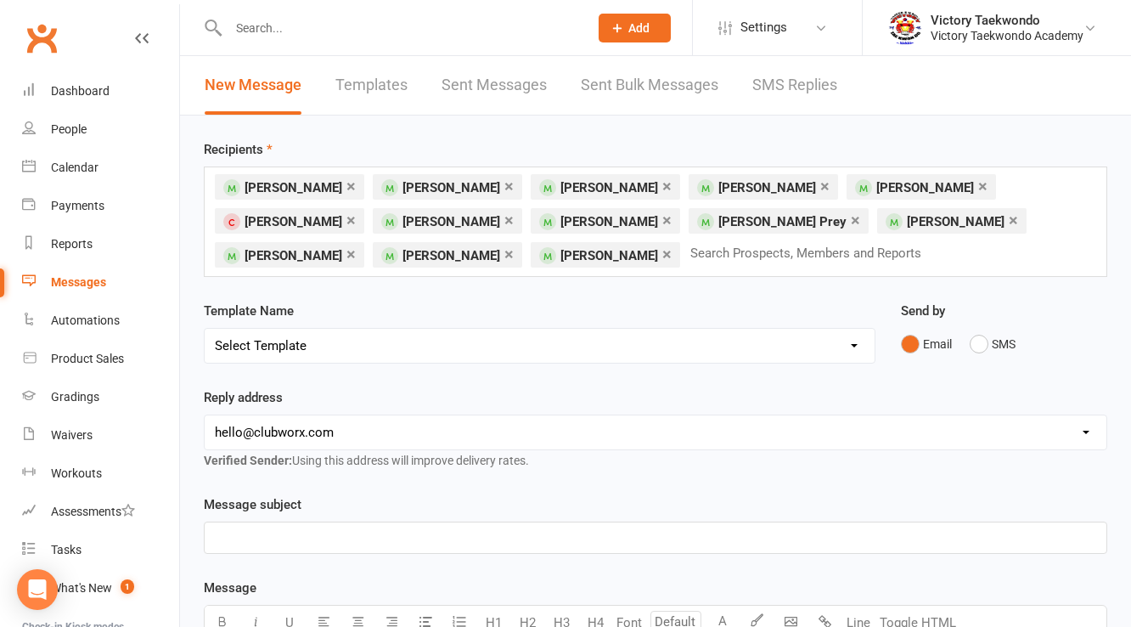
click at [282, 543] on p "﻿" at bounding box center [655, 537] width 881 height 20
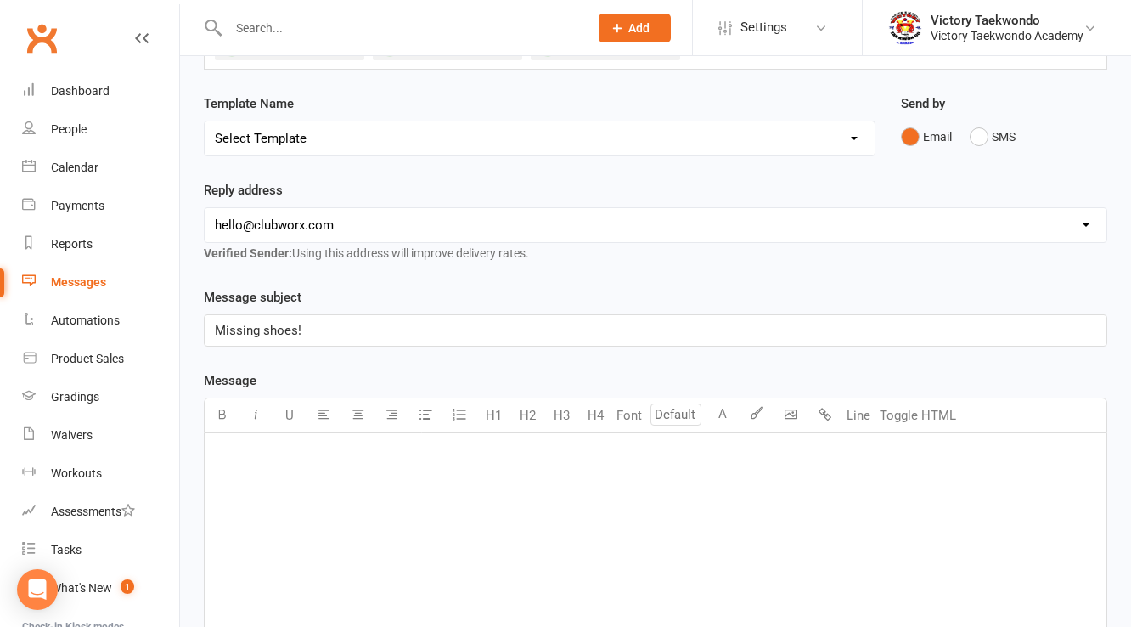
scroll to position [272, 0]
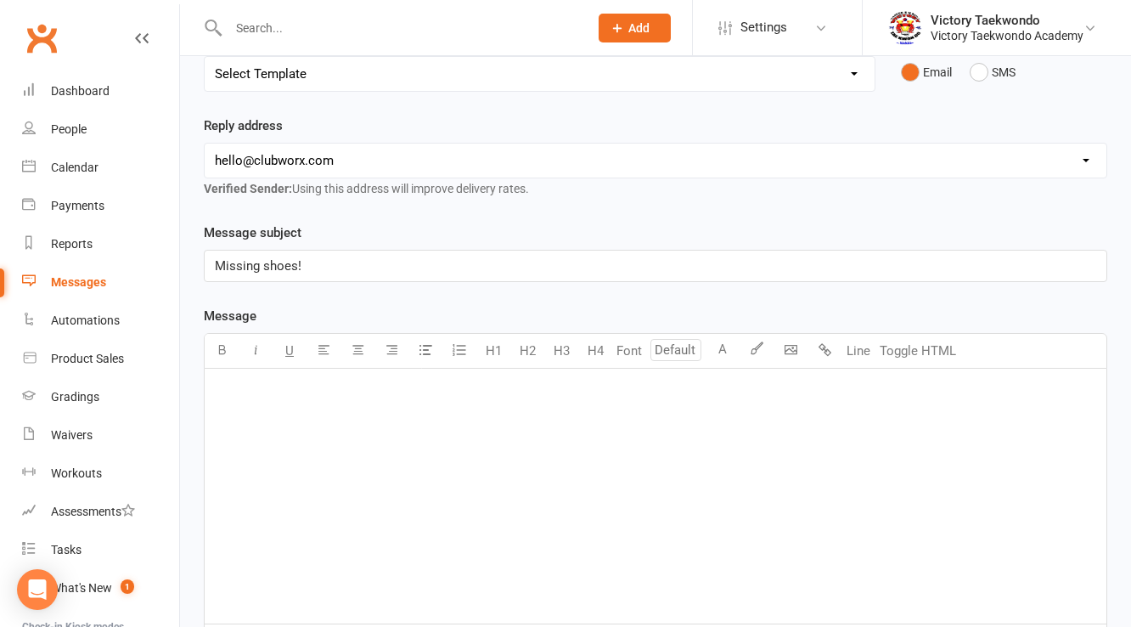
click at [300, 427] on div "﻿" at bounding box center [656, 495] width 902 height 255
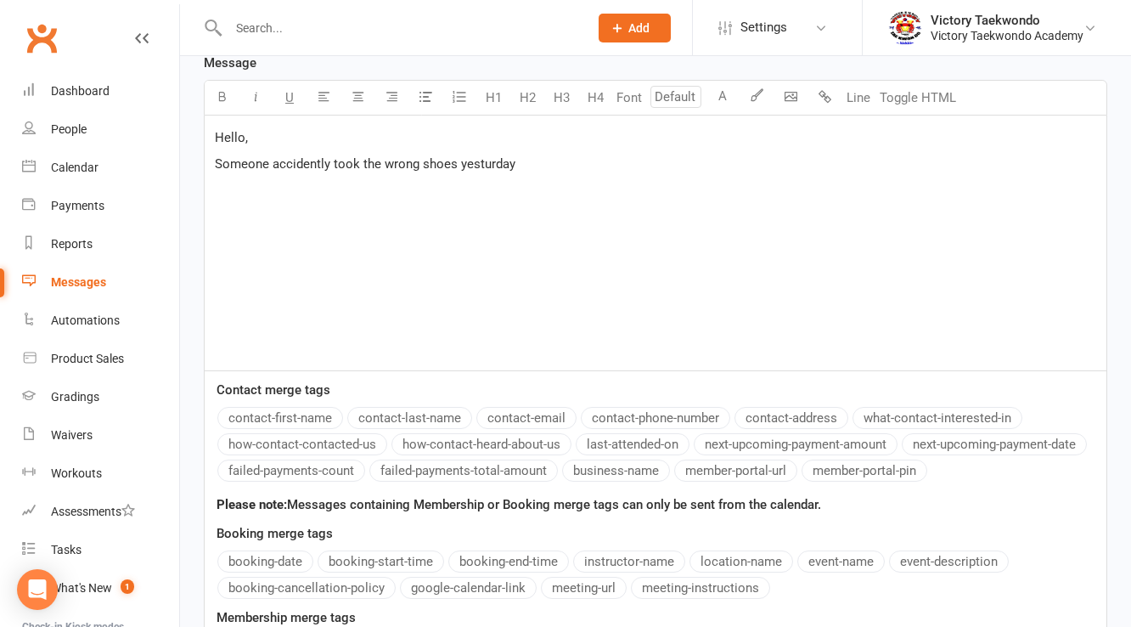
scroll to position [423, 0]
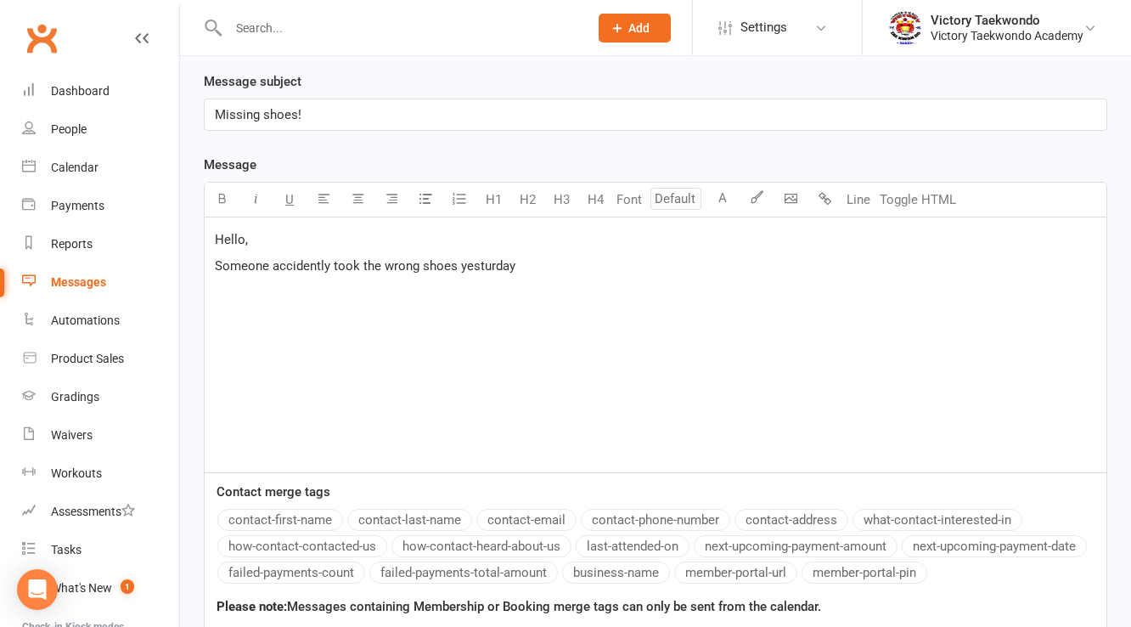
click at [496, 262] on span "Someone accidently took the wrong shoes yesturday" at bounding box center [365, 265] width 301 height 15
click at [540, 267] on p "Someone accidently took the wrong shoes [DATE]" at bounding box center [655, 266] width 881 height 20
click at [789, 268] on span "Someone accidently took the wrong shoes [DATE], please check if you have white …" at bounding box center [555, 265] width 681 height 15
click at [773, 310] on div "Hello, Someone accidently took the wrong shoes [DATE], please check if you have…" at bounding box center [656, 344] width 902 height 255
click at [924, 267] on p "Someone accidently took the wrong shoes [DATE], please check if you have white …" at bounding box center [655, 266] width 881 height 20
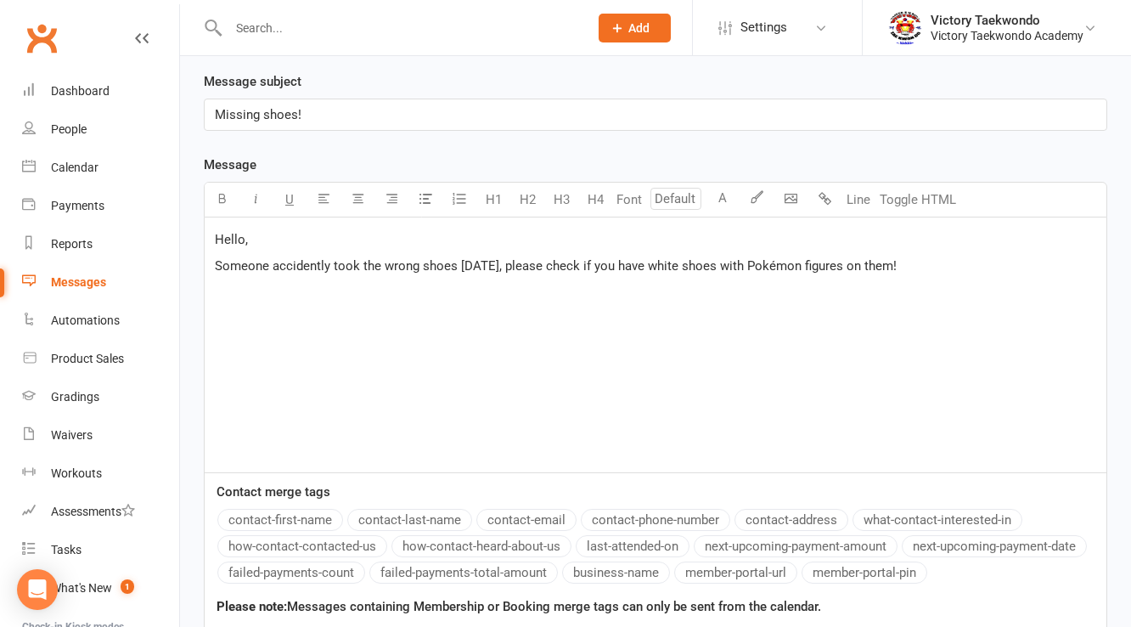
drag, startPoint x: 924, startPoint y: 257, endPoint x: 228, endPoint y: 221, distance: 697.1
click at [228, 221] on div "Hello, Someone accidently took the wrong shoes [DATE], please check if you have…" at bounding box center [656, 344] width 902 height 255
click at [250, 245] on p "Hello," at bounding box center [655, 239] width 881 height 20
drag, startPoint x: 917, startPoint y: 262, endPoint x: 181, endPoint y: 228, distance: 736.9
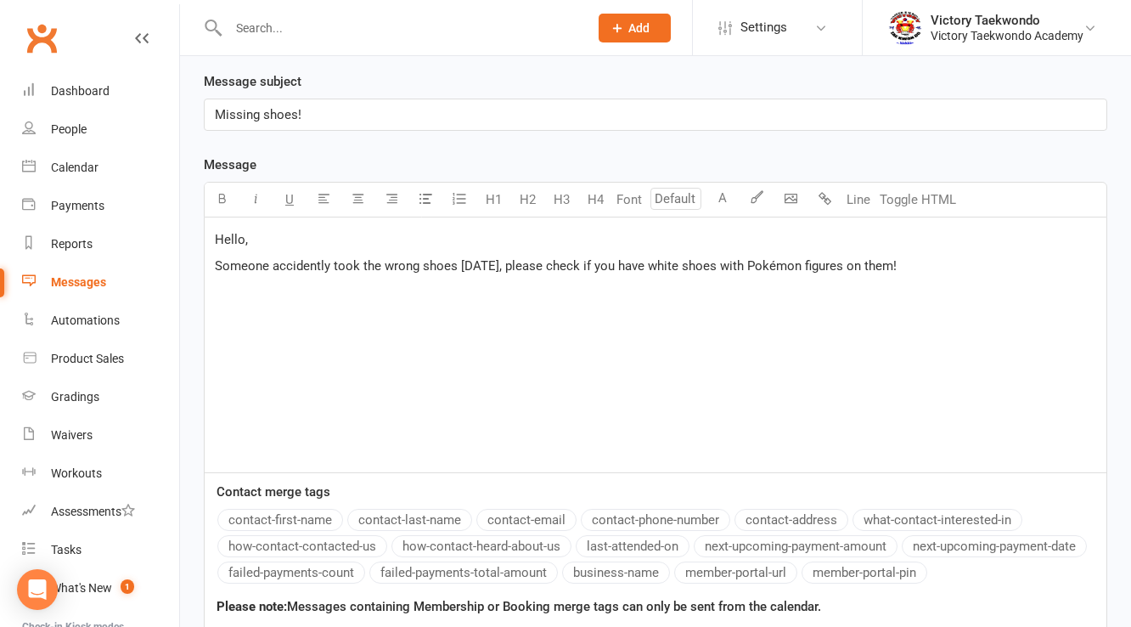
click at [181, 228] on div "Recipients × [PERSON_NAME] × [PERSON_NAME] × [PERSON_NAME] × [PERSON_NAME] × [P…" at bounding box center [655, 338] width 951 height 1290
copy div "Hello, Someone accidently took the wrong shoes [DATE], please check if you have…"
drag, startPoint x: 632, startPoint y: 340, endPoint x: 658, endPoint y: 339, distance: 25.5
click at [634, 340] on div "Hello, Someone accidently took the wrong shoes [DATE], please check if you have…" at bounding box center [656, 344] width 902 height 255
click at [958, 278] on div "Hello, Someone accidently took the wrong shoes [DATE], please check if you have…" at bounding box center [656, 344] width 902 height 255
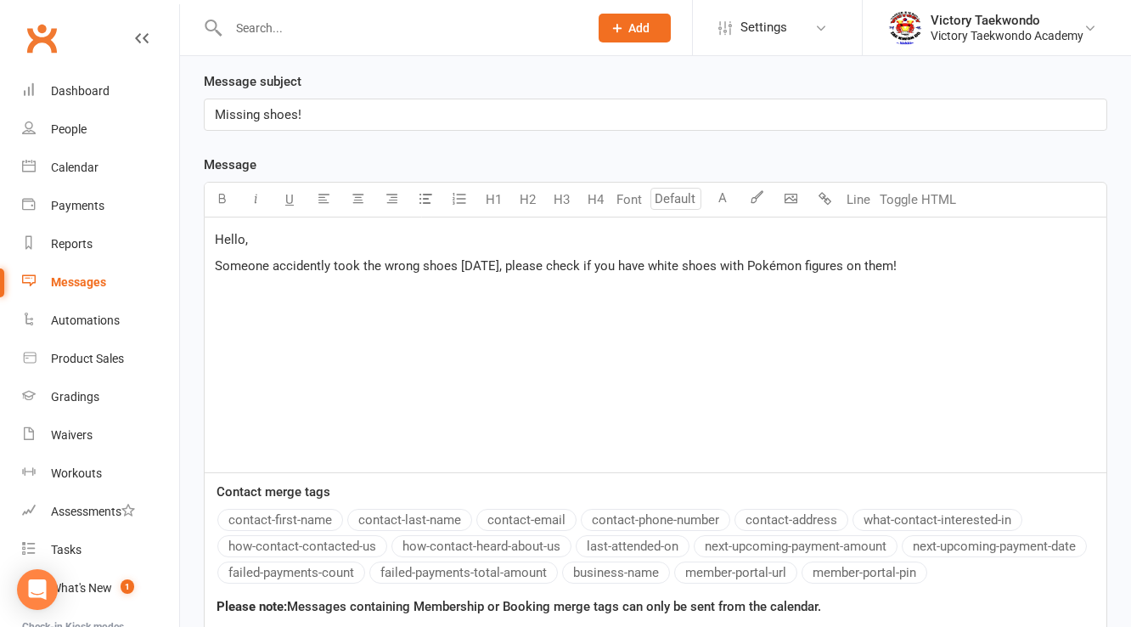
click at [943, 258] on p "Someone accidently took the wrong shoes [DATE], please check if you have white …" at bounding box center [655, 266] width 881 height 20
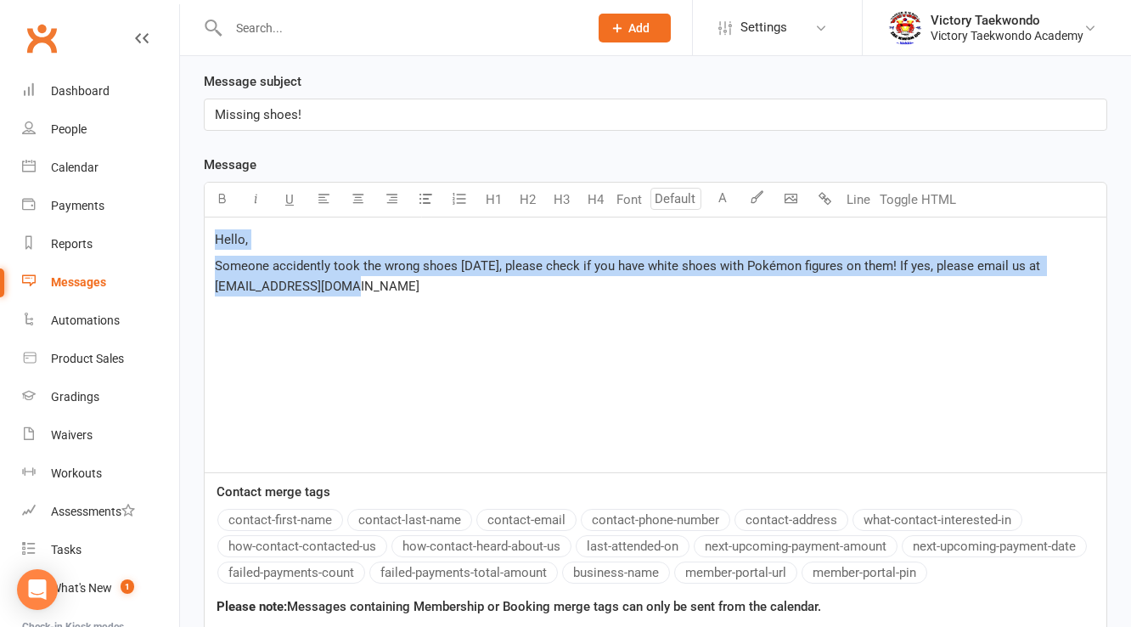
drag, startPoint x: 335, startPoint y: 293, endPoint x: 194, endPoint y: 233, distance: 153.0
click at [194, 233] on div "Message subject Missing shoes! Message Font U H1 H2 H3 H4 Font A Line Toggle HT…" at bounding box center [655, 474] width 929 height 807
copy div "Hello, Someone accidently took the wrong shoes [DATE], please check if you have…"
click at [471, 287] on p "Someone accidently took the wrong shoes [DATE], please check if you have white …" at bounding box center [655, 276] width 881 height 41
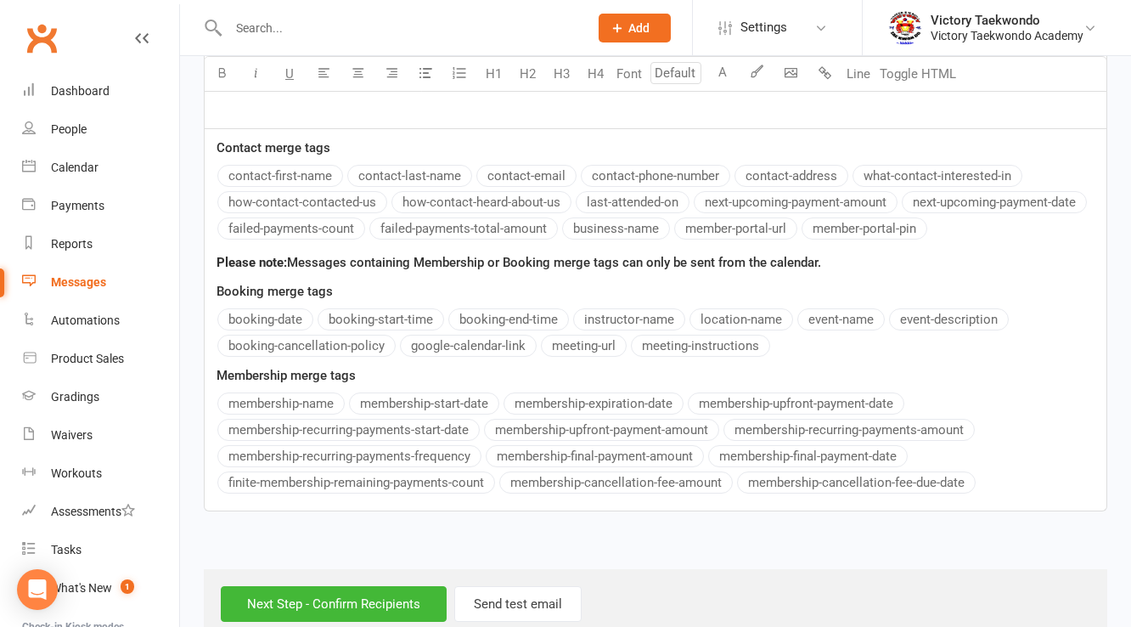
scroll to position [797, 0]
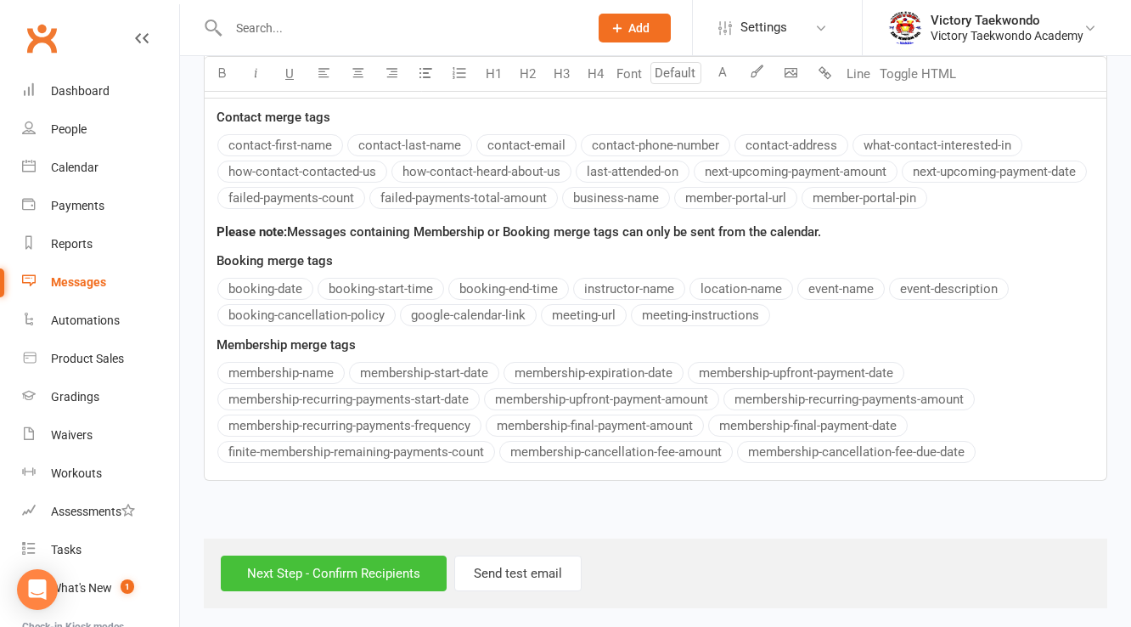
click at [381, 567] on input "Next Step - Confirm Recipients" at bounding box center [334, 573] width 226 height 36
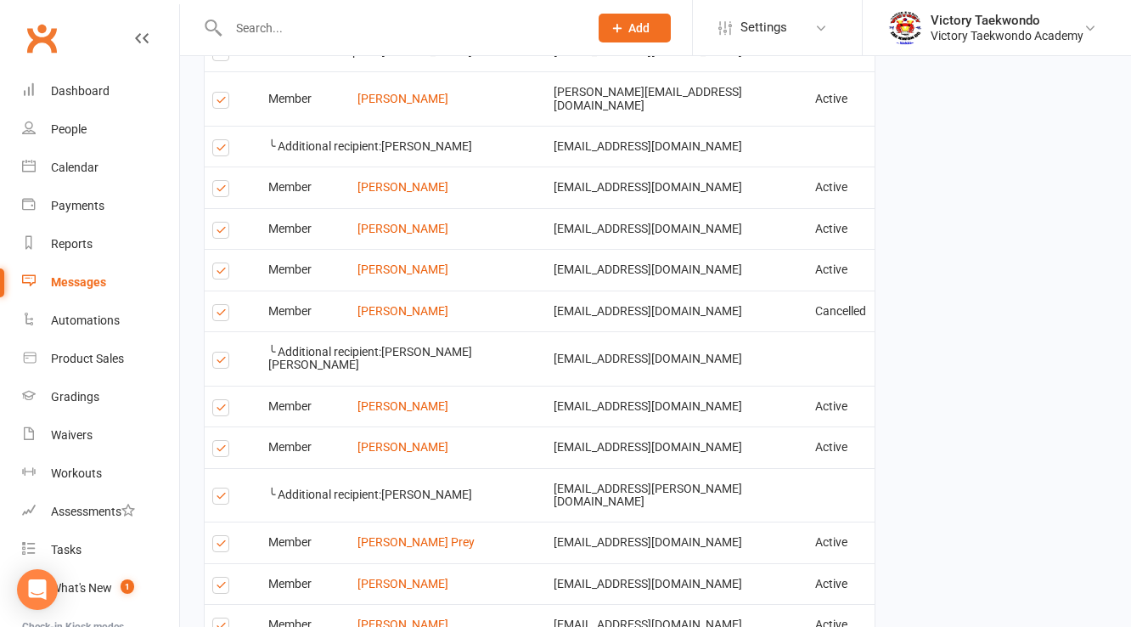
scroll to position [801, 0]
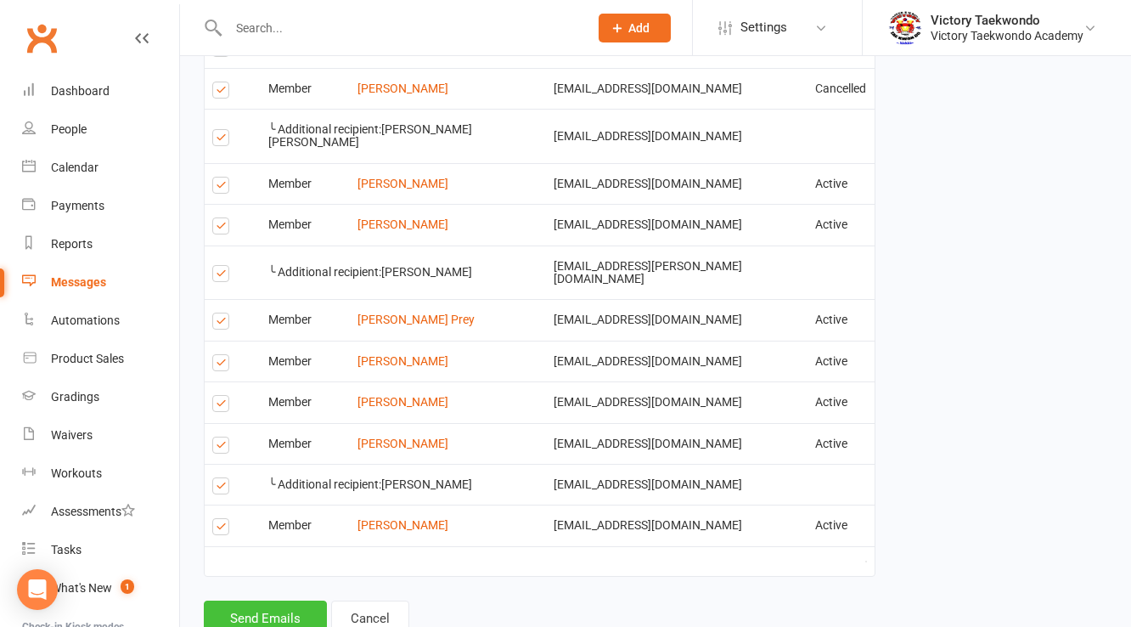
click at [276, 600] on button "Send Emails" at bounding box center [265, 618] width 123 height 36
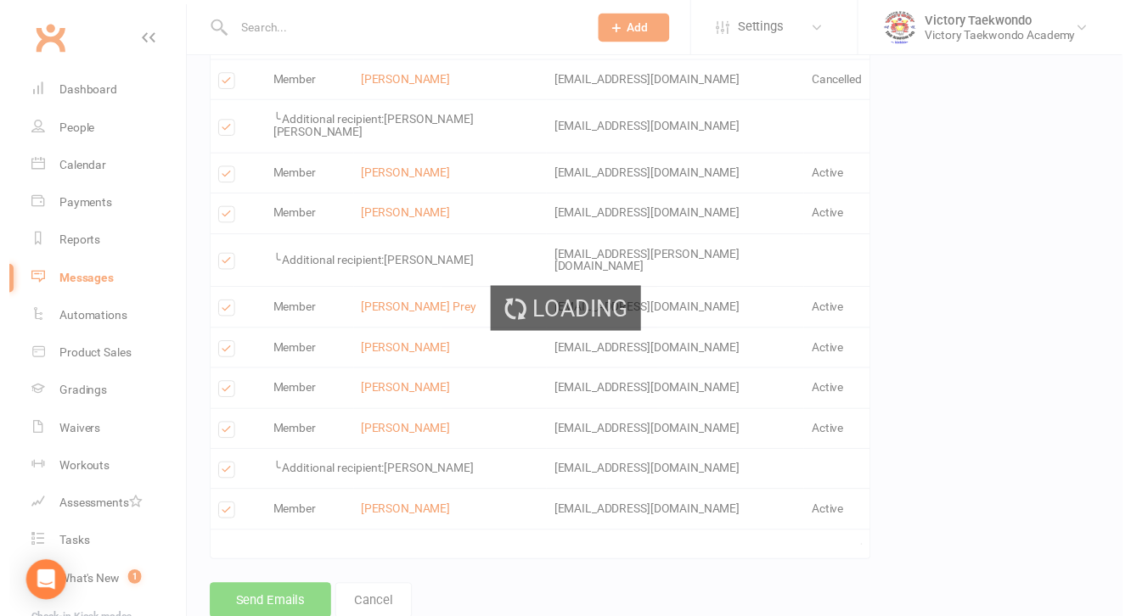
scroll to position [792, 0]
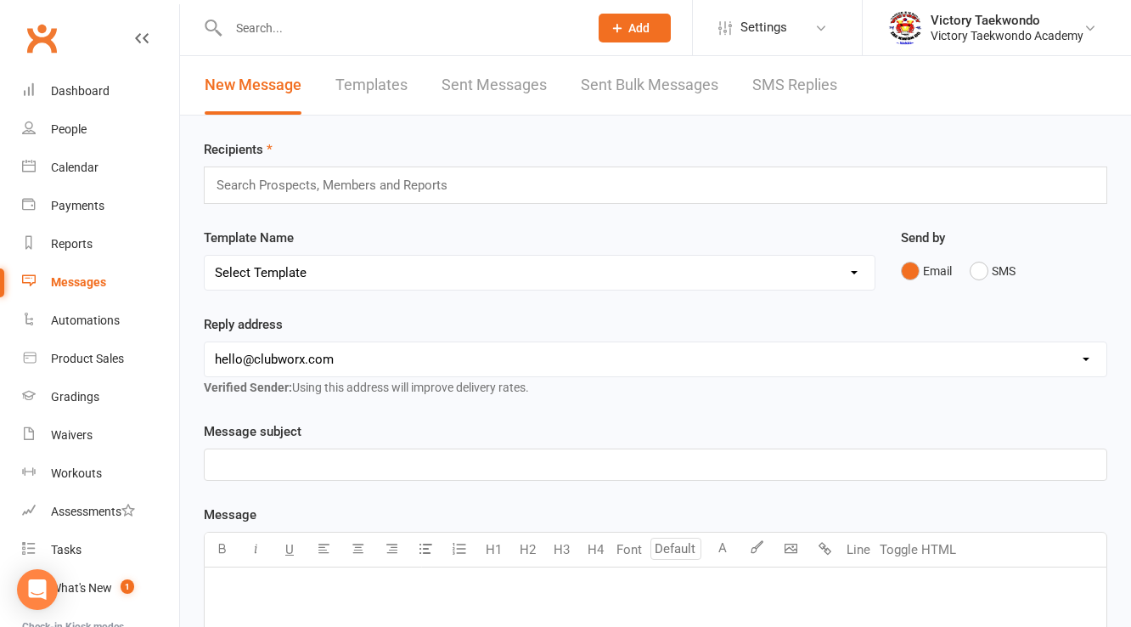
click at [97, 294] on link "Messages" at bounding box center [100, 282] width 157 height 38
click at [75, 178] on link "Calendar" at bounding box center [100, 168] width 157 height 38
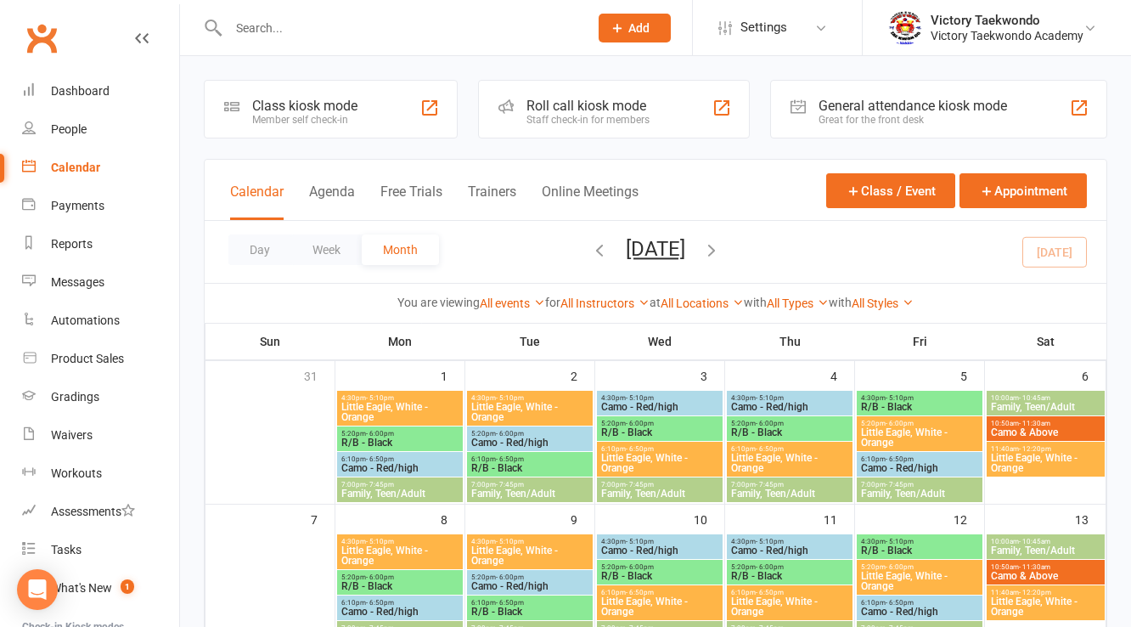
click at [287, 109] on div "Class kiosk mode" at bounding box center [304, 106] width 105 height 16
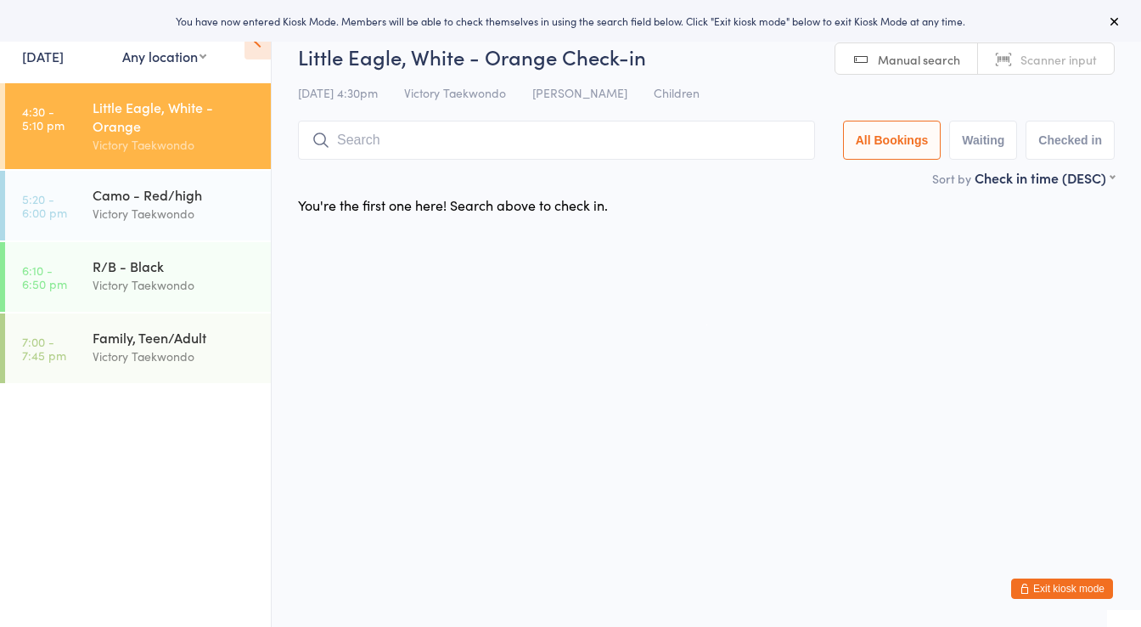
click at [64, 56] on link "16 Sep, 2025" at bounding box center [43, 56] width 42 height 19
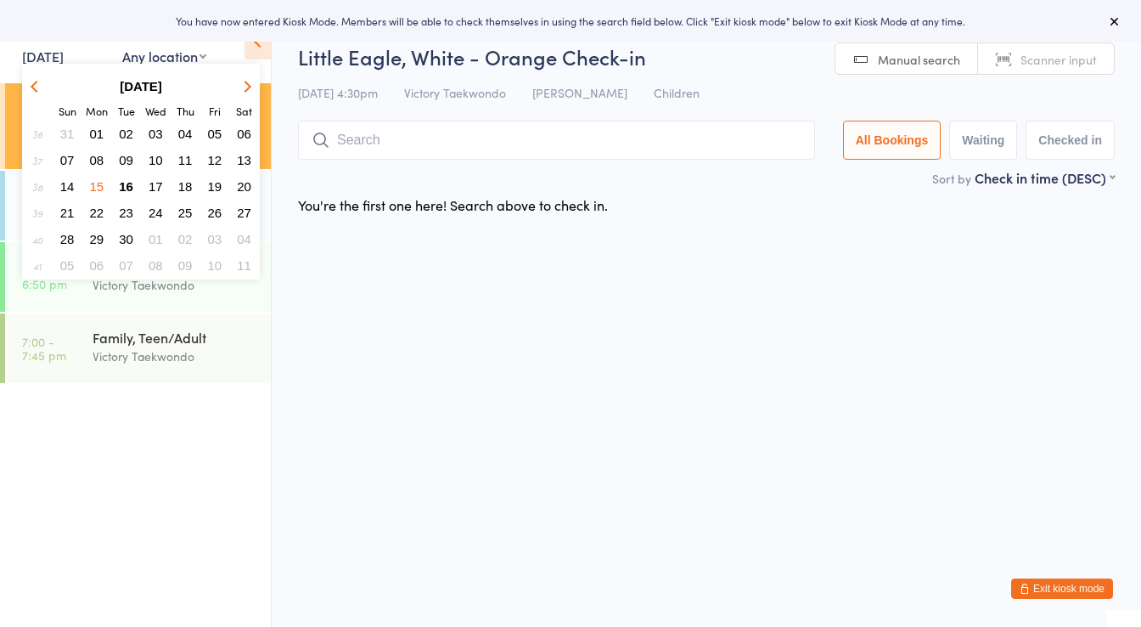
click at [101, 190] on span "15" at bounding box center [97, 186] width 14 height 14
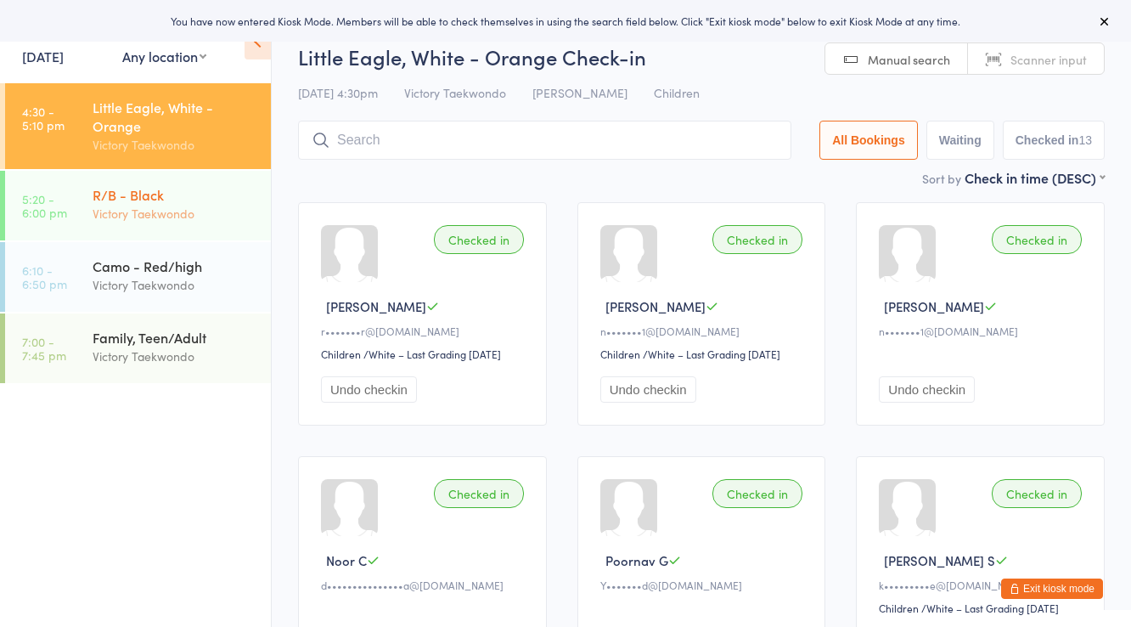
click at [172, 211] on div "Victory Taekwondo" at bounding box center [175, 214] width 164 height 20
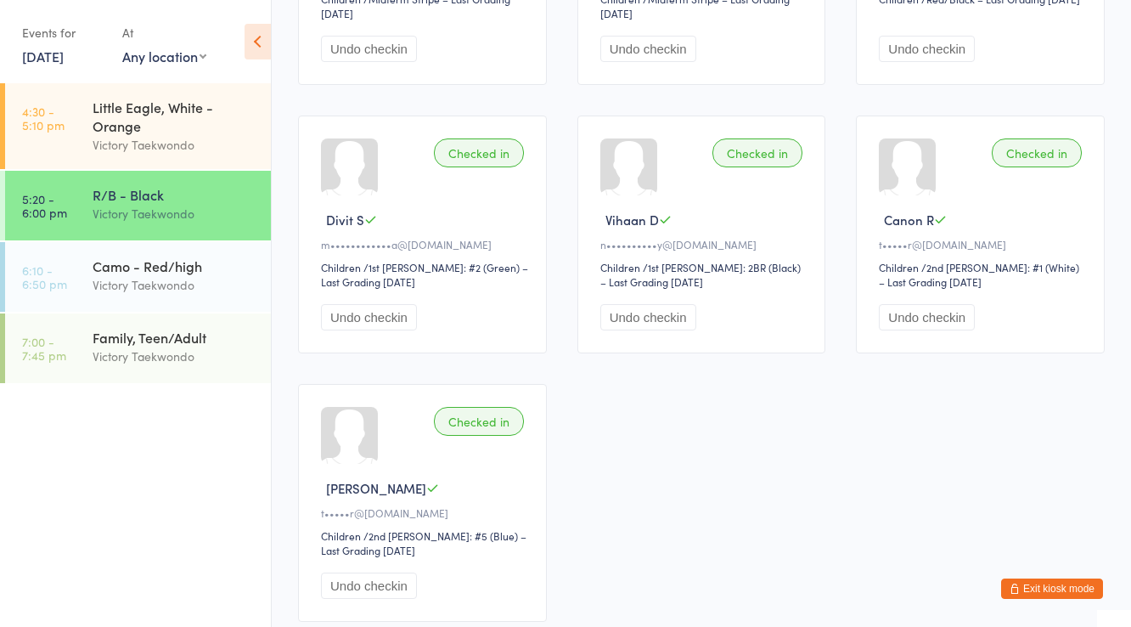
scroll to position [1001, 0]
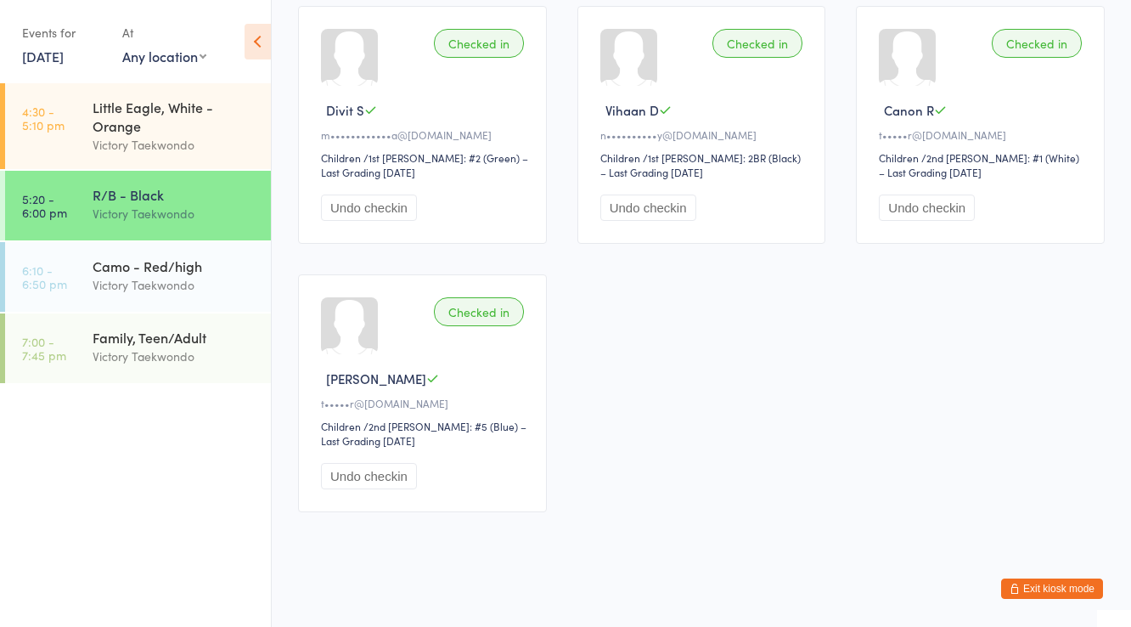
click at [1036, 586] on button "Exit kiosk mode" at bounding box center [1052, 588] width 102 height 20
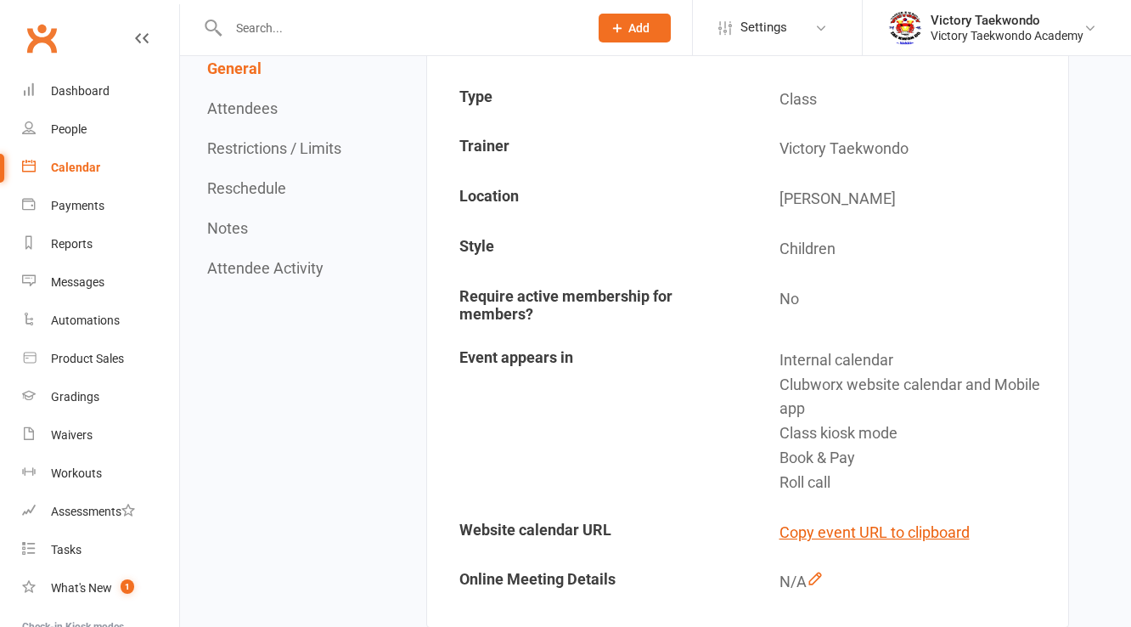
scroll to position [543, 0]
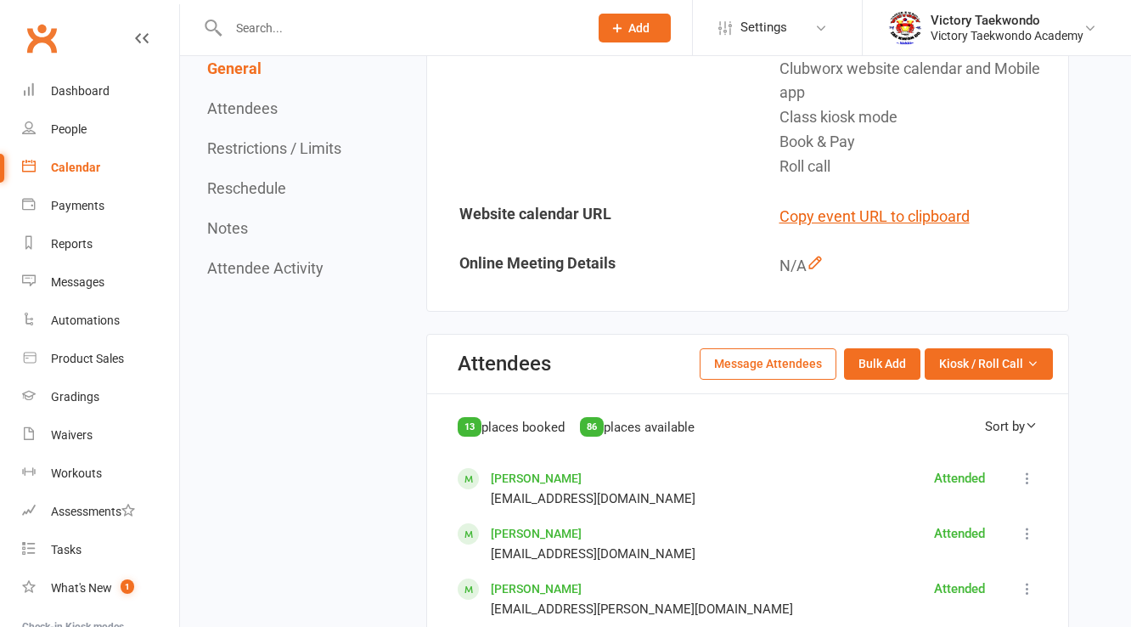
click at [767, 360] on button "Message Attendees" at bounding box center [768, 363] width 137 height 31
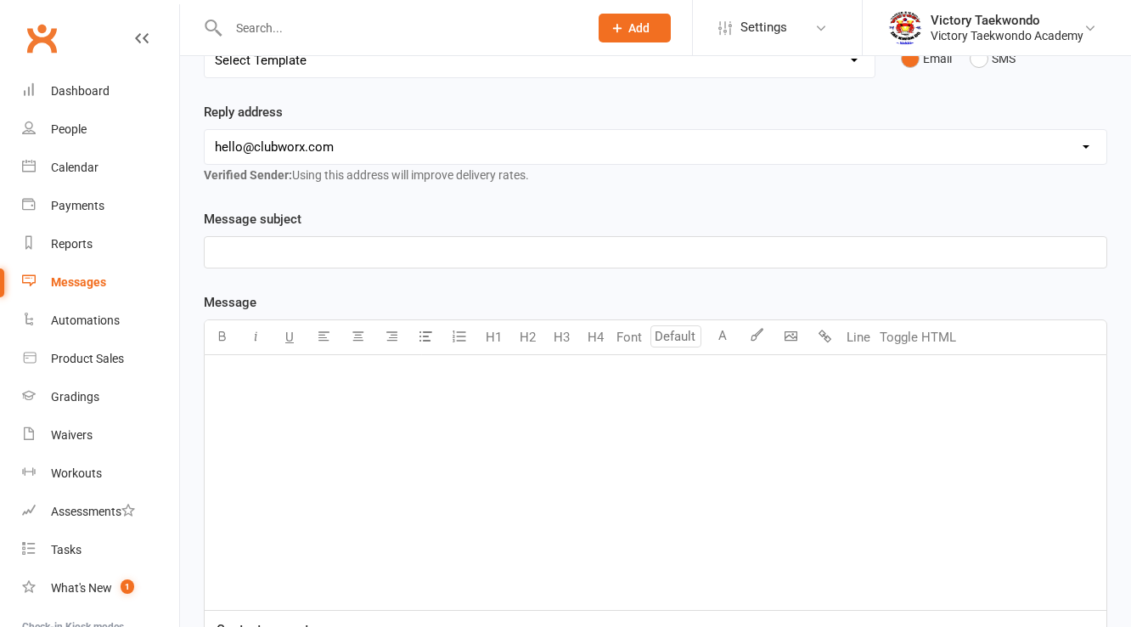
scroll to position [340, 0]
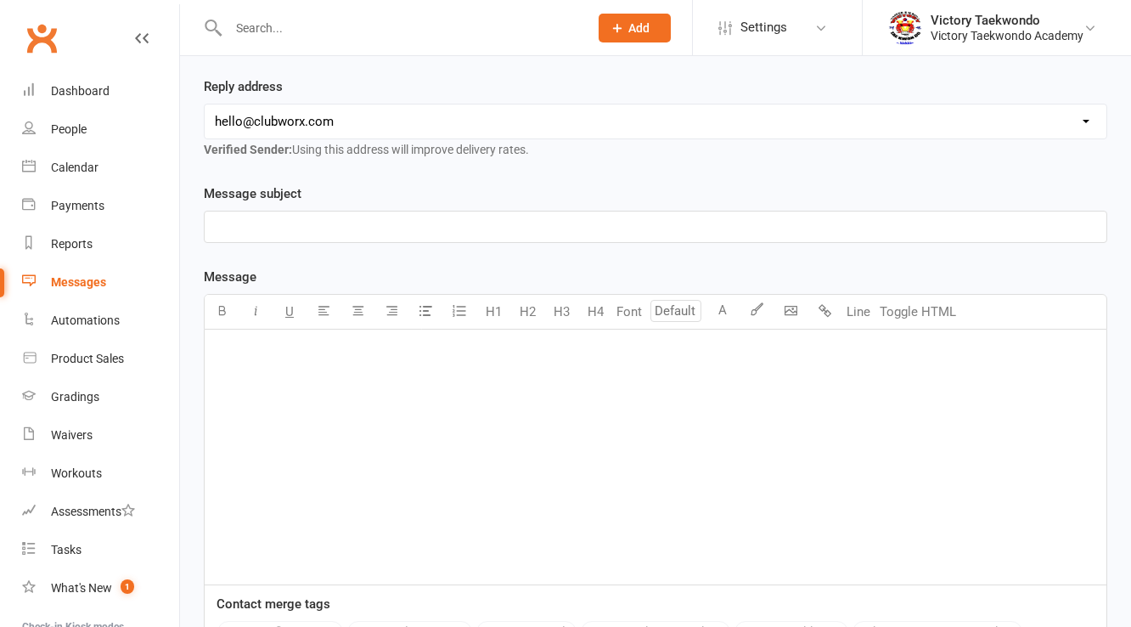
click at [267, 441] on div "﻿" at bounding box center [656, 456] width 902 height 255
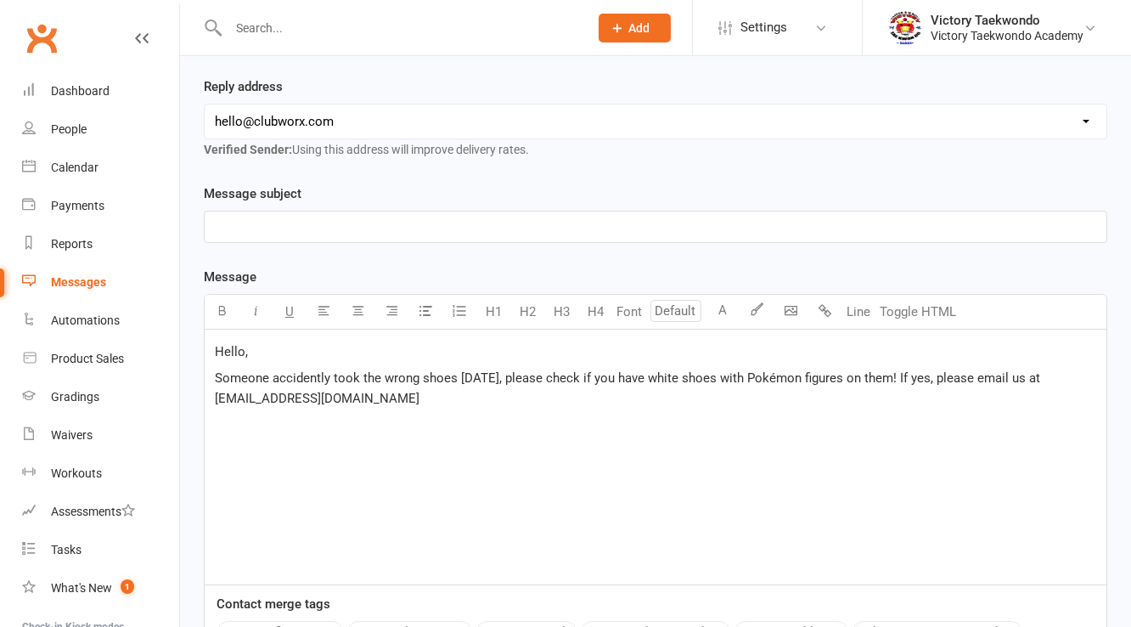
click at [284, 216] on p "﻿" at bounding box center [655, 226] width 881 height 20
click at [413, 463] on div "Hello, Someone accidently took the wrong shoes [DATE], please check if you have…" at bounding box center [656, 456] width 902 height 255
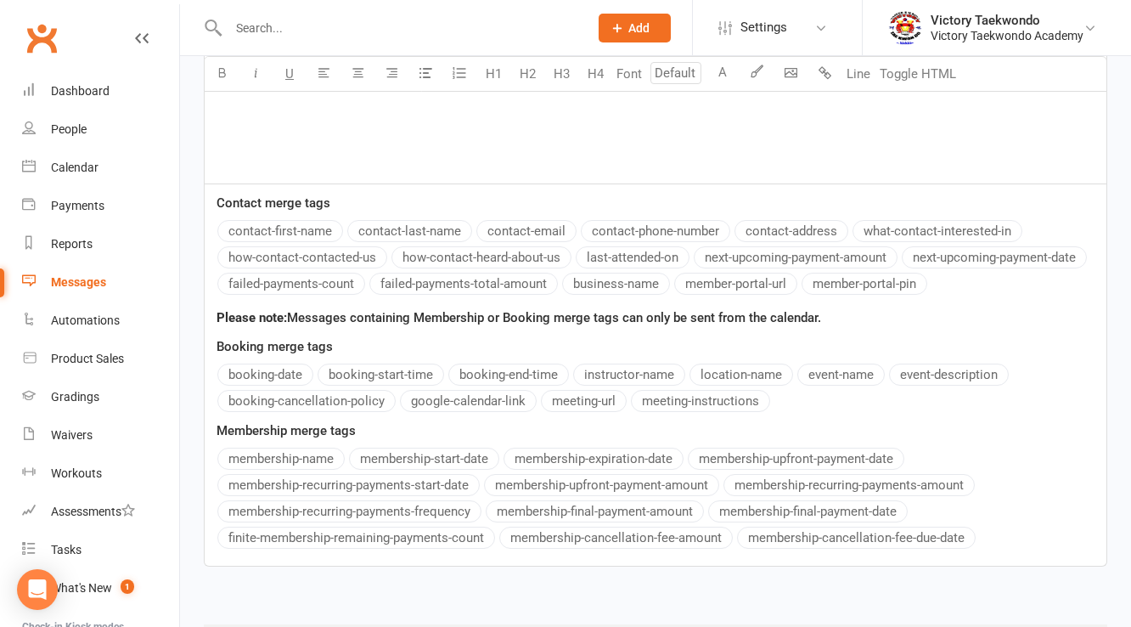
scroll to position [797, 0]
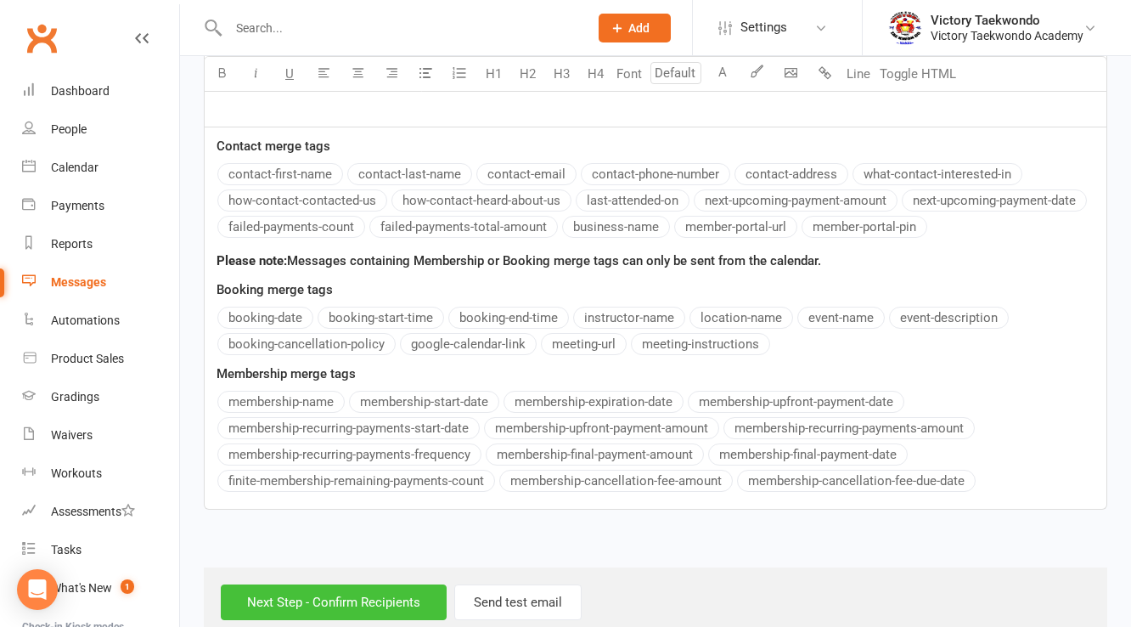
click at [319, 584] on input "Next Step - Confirm Recipients" at bounding box center [334, 602] width 226 height 36
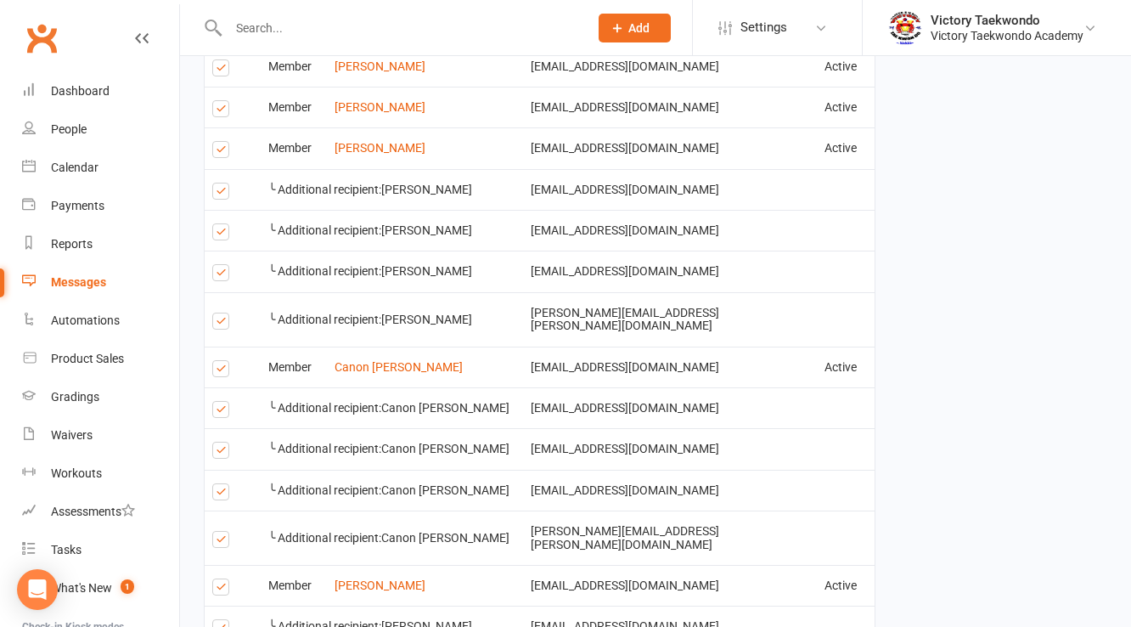
scroll to position [1168, 0]
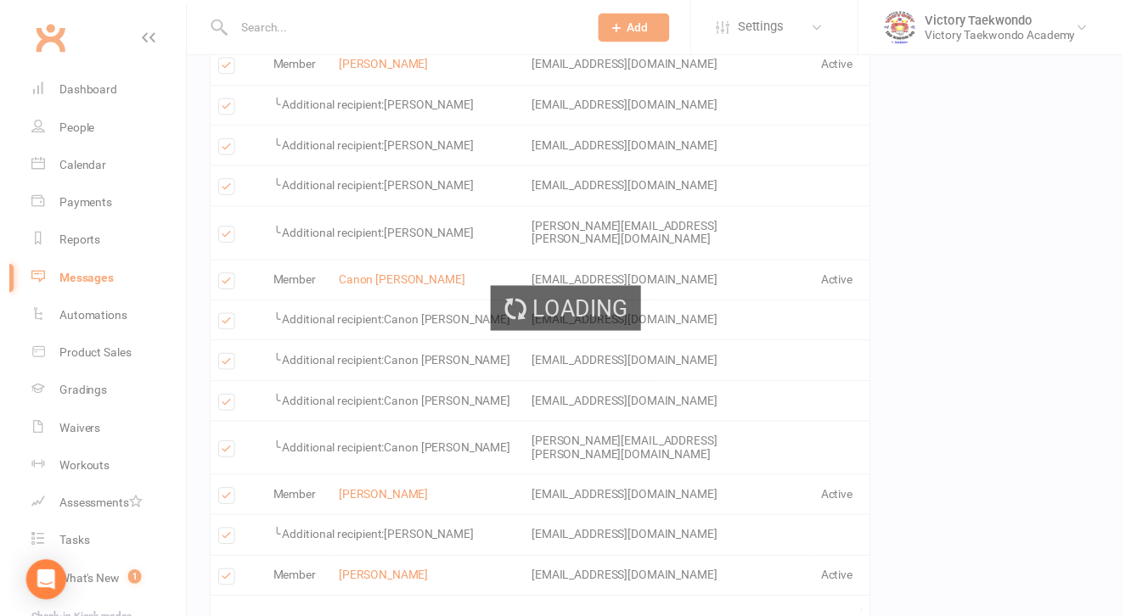
scroll to position [1161, 0]
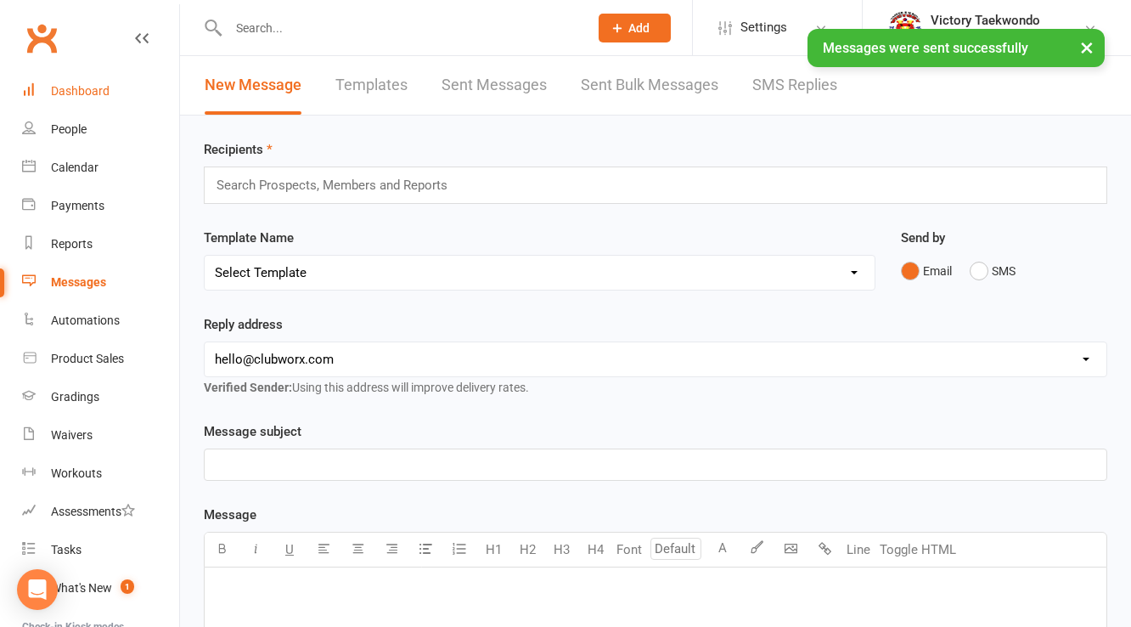
click at [68, 102] on link "Dashboard" at bounding box center [100, 91] width 157 height 38
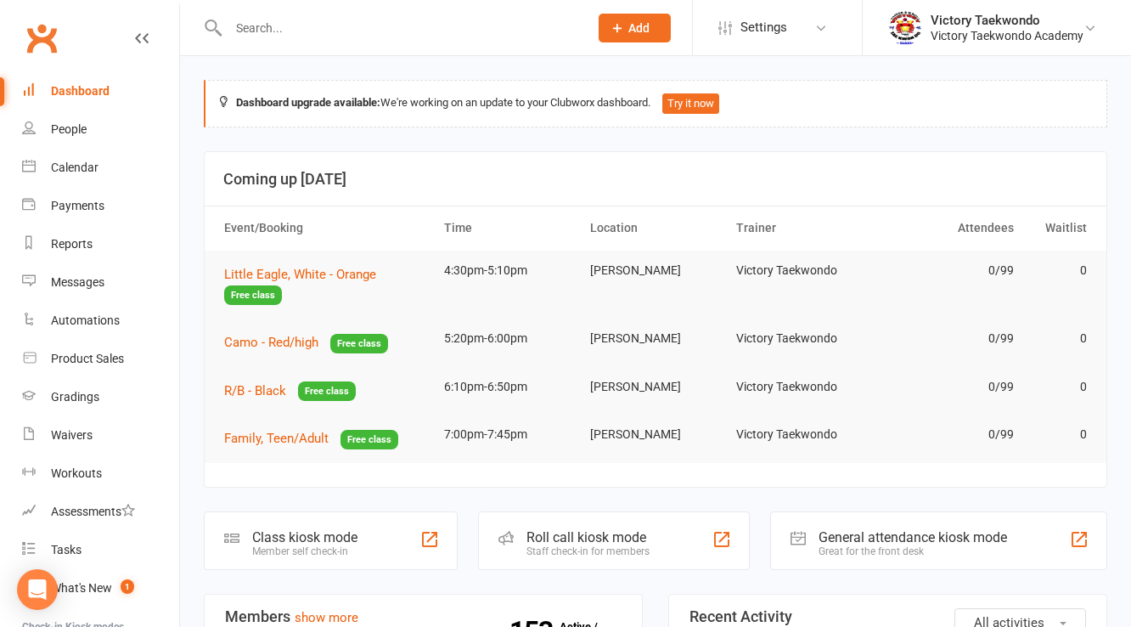
click at [267, 17] on input "text" at bounding box center [399, 28] width 353 height 24
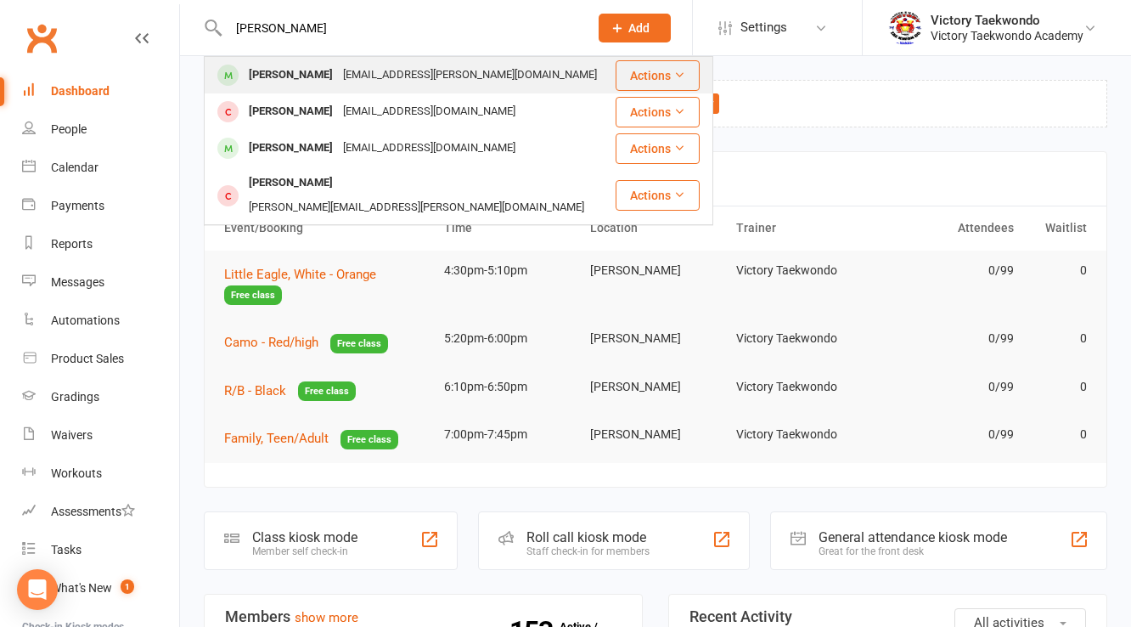
type input "[PERSON_NAME]"
click at [312, 66] on div "[PERSON_NAME]" at bounding box center [291, 75] width 94 height 25
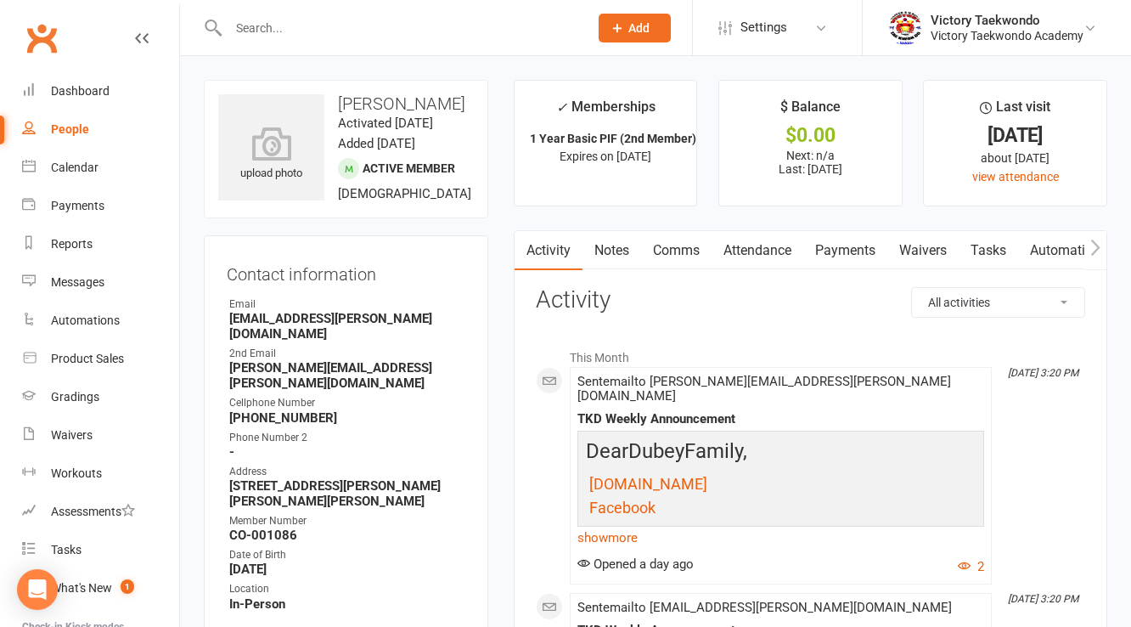
click at [297, 320] on strong "[EMAIL_ADDRESS][PERSON_NAME][DOMAIN_NAME]" at bounding box center [347, 326] width 236 height 31
copy render-form-field "[EMAIL_ADDRESS][PERSON_NAME][DOMAIN_NAME]"
click at [323, 360] on strong "[PERSON_NAME][EMAIL_ADDRESS][PERSON_NAME][DOMAIN_NAME]" at bounding box center [347, 375] width 236 height 31
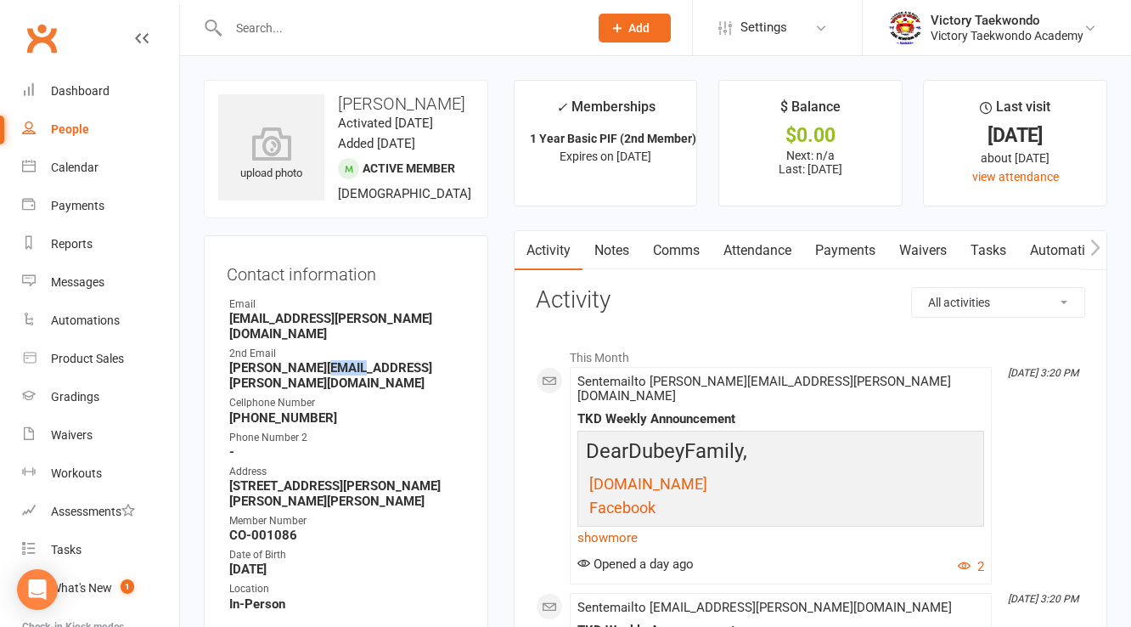
click at [323, 360] on strong "[PERSON_NAME][EMAIL_ADDRESS][PERSON_NAME][DOMAIN_NAME]" at bounding box center [347, 375] width 236 height 31
copy render-form-field "[PERSON_NAME][EMAIL_ADDRESS][PERSON_NAME][DOMAIN_NAME]"
click at [364, 17] on input "text" at bounding box center [399, 28] width 353 height 24
click at [1029, 20] on div "Victory Taekwondo" at bounding box center [1006, 20] width 153 height 15
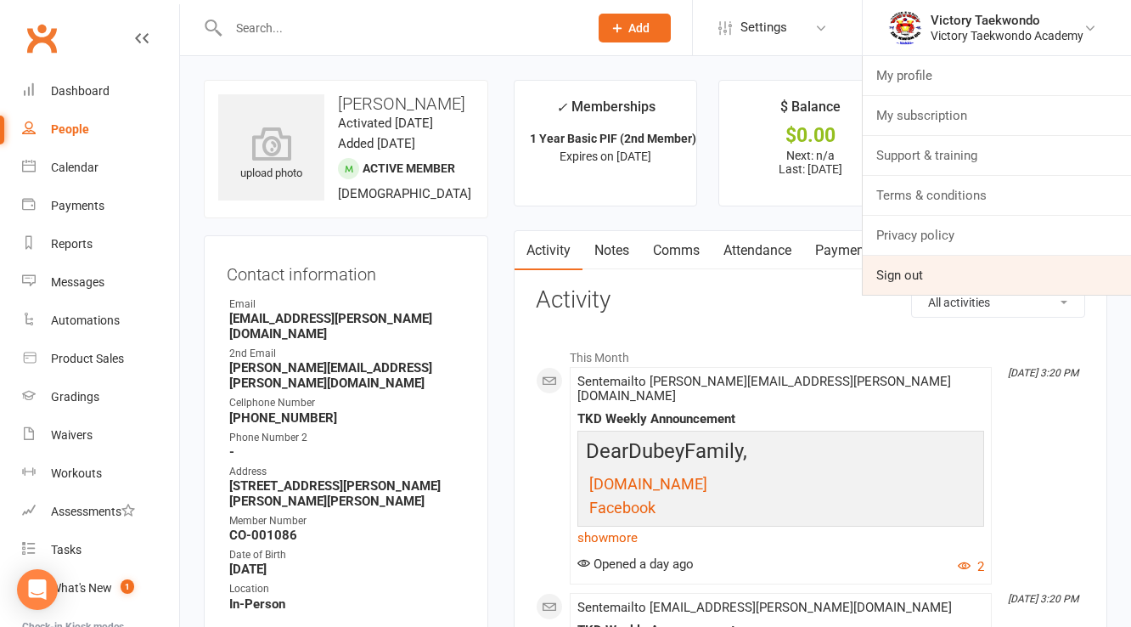
click at [917, 278] on link "Sign out" at bounding box center [997, 275] width 268 height 39
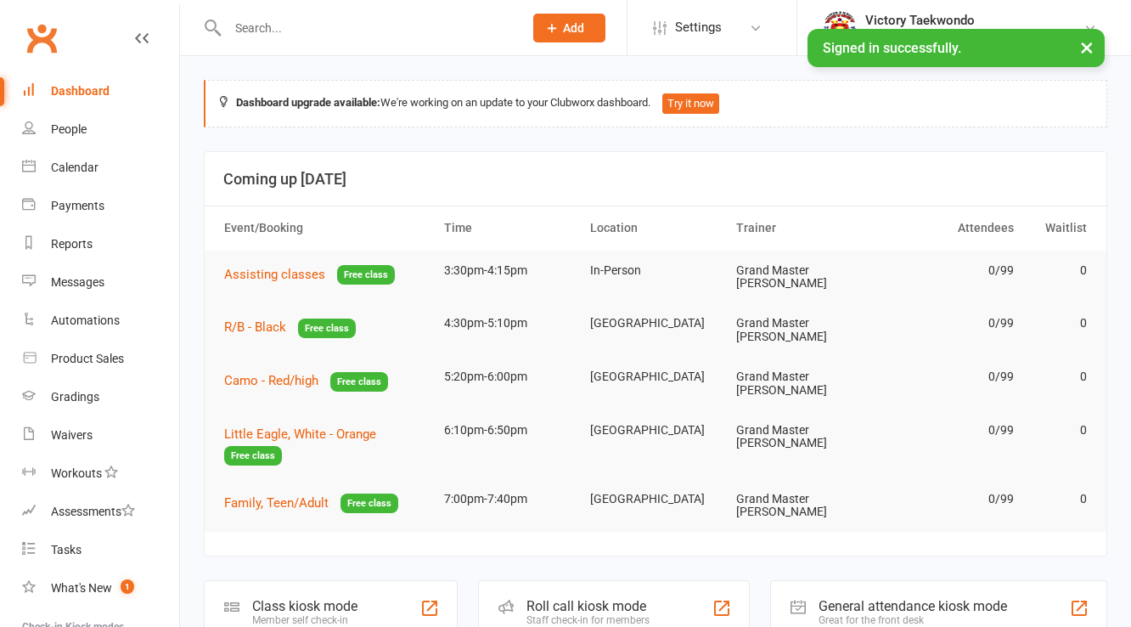
click at [265, 42] on div at bounding box center [357, 27] width 307 height 55
click at [267, 29] on input "text" at bounding box center [366, 28] width 289 height 24
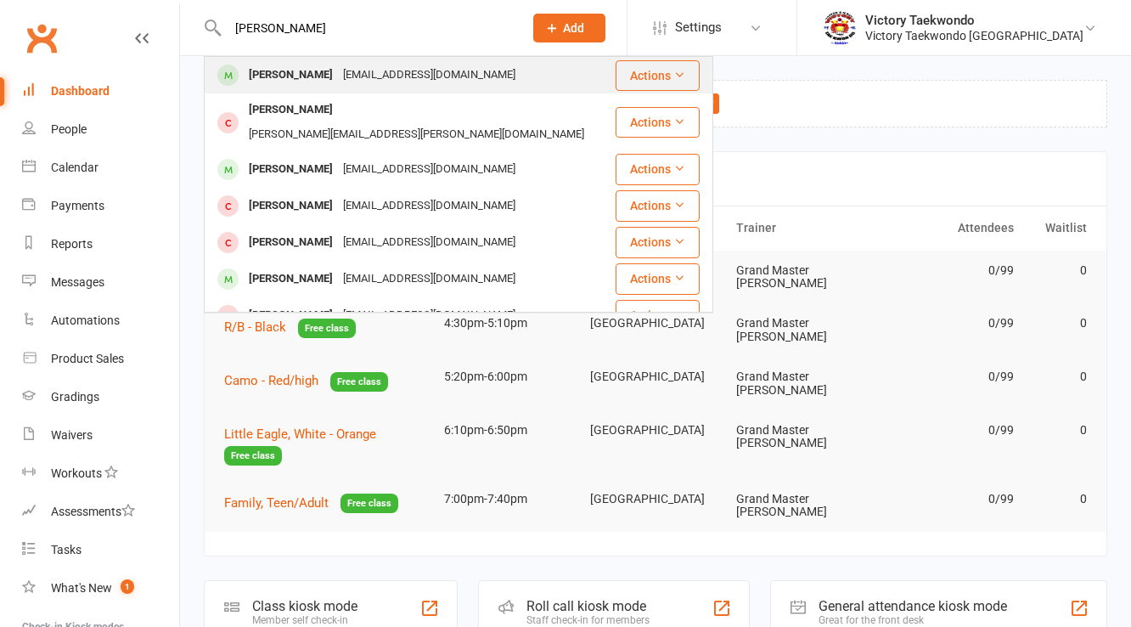
type input "[PERSON_NAME]"
click at [397, 65] on div "[EMAIL_ADDRESS][DOMAIN_NAME]" at bounding box center [429, 75] width 183 height 25
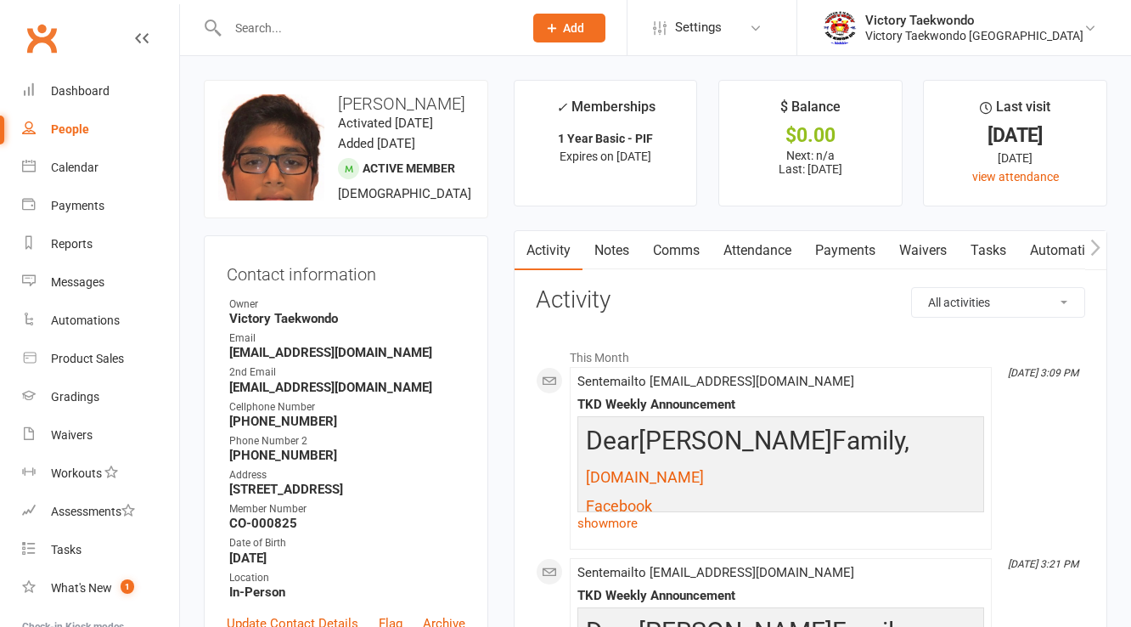
click at [758, 256] on link "Attendance" at bounding box center [757, 250] width 92 height 39
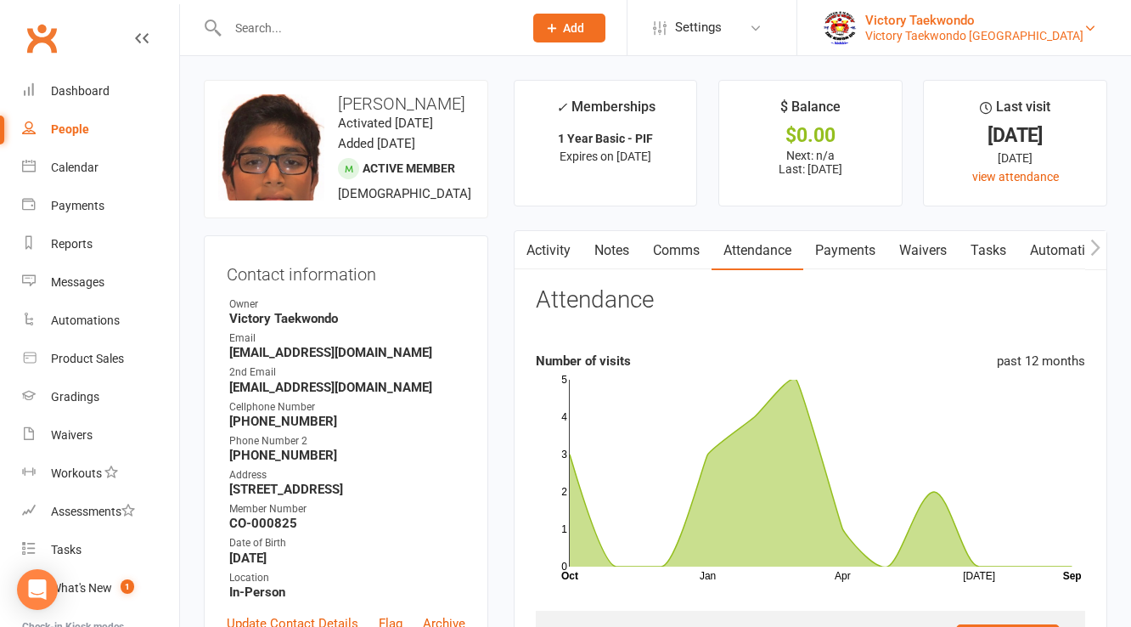
click at [974, 26] on div "Victory Taekwondo" at bounding box center [974, 20] width 218 height 15
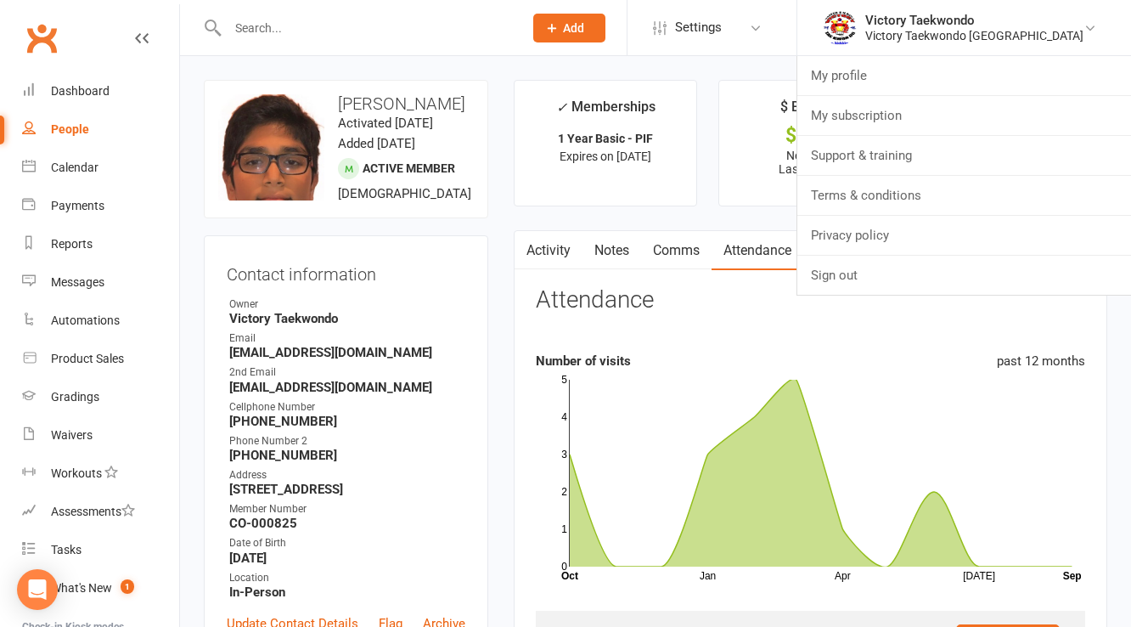
click at [312, 28] on input "text" at bounding box center [366, 28] width 289 height 24
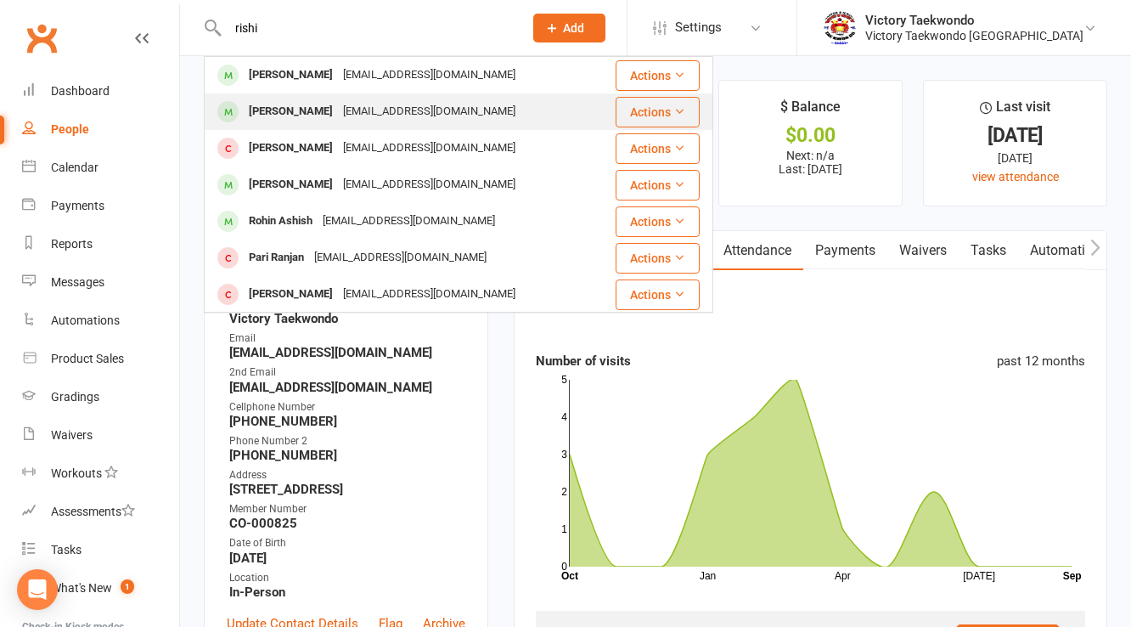
type input "rishi"
click at [403, 98] on div "Rishi Palagummi kktara@gmail.com" at bounding box center [399, 111] width 388 height 35
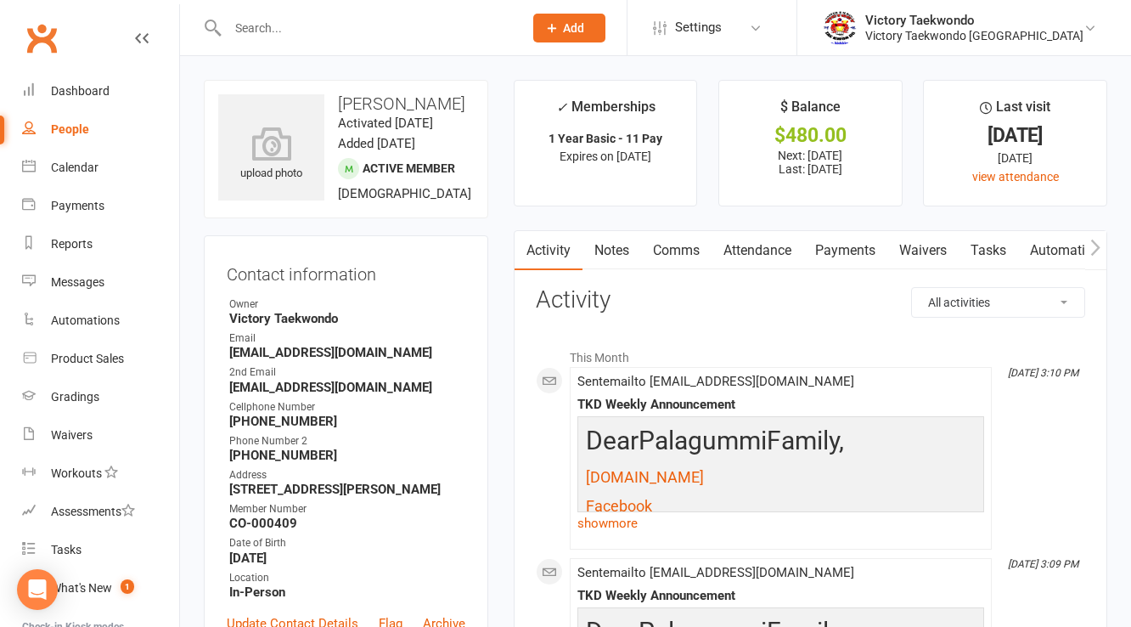
click at [774, 264] on link "Attendance" at bounding box center [757, 250] width 92 height 39
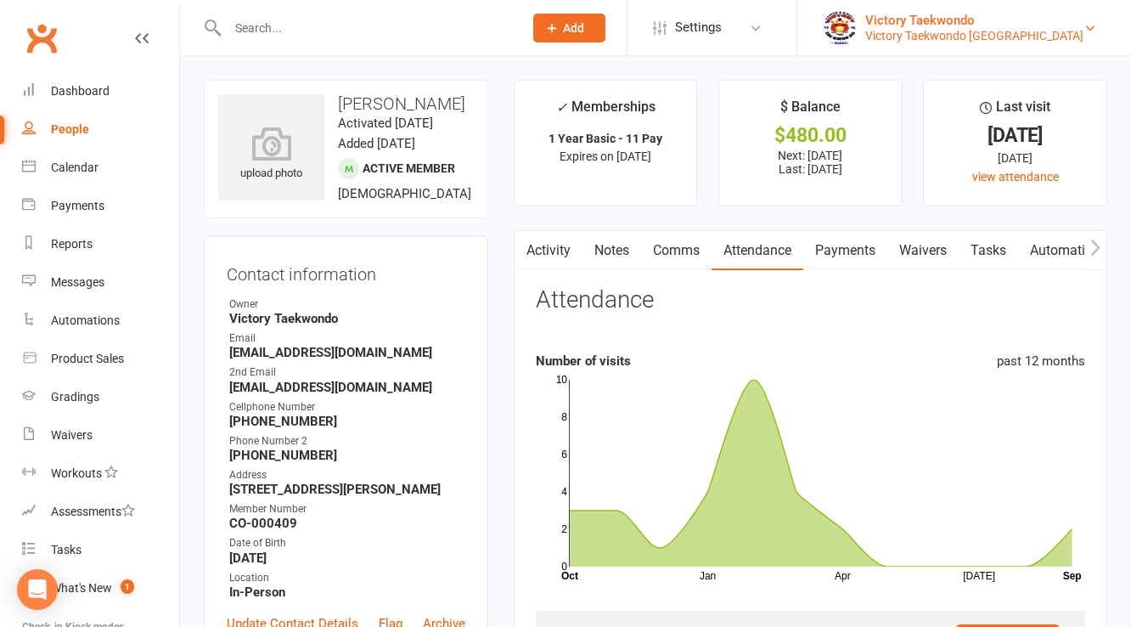
click at [928, 28] on div "Victory Taekwondo West Windsor" at bounding box center [974, 35] width 218 height 15
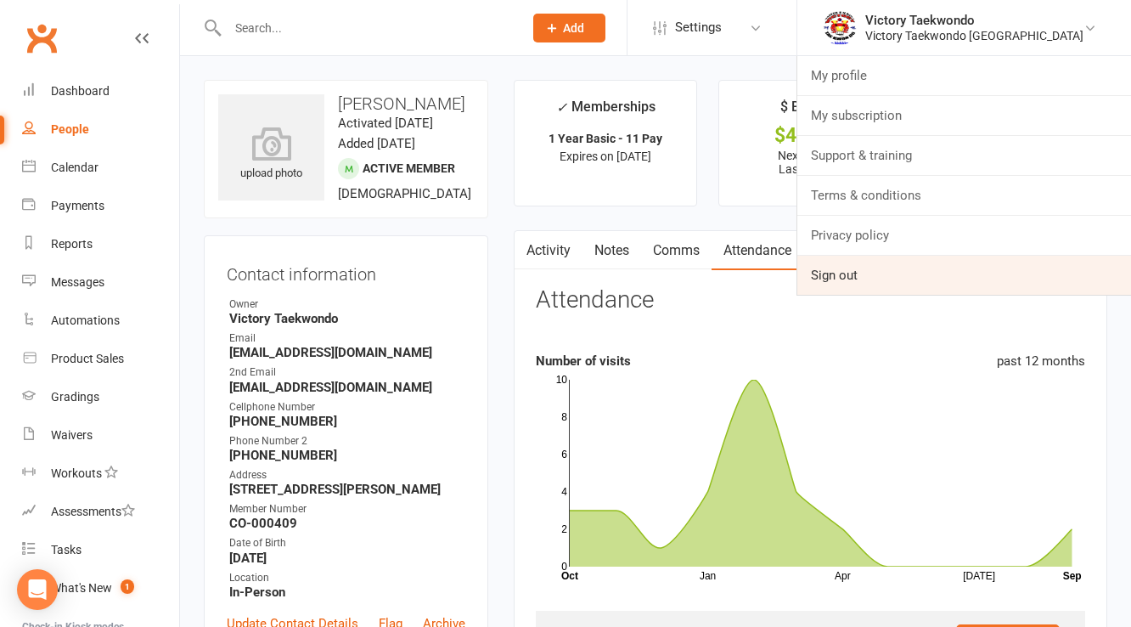
click at [907, 281] on link "Sign out" at bounding box center [964, 275] width 334 height 39
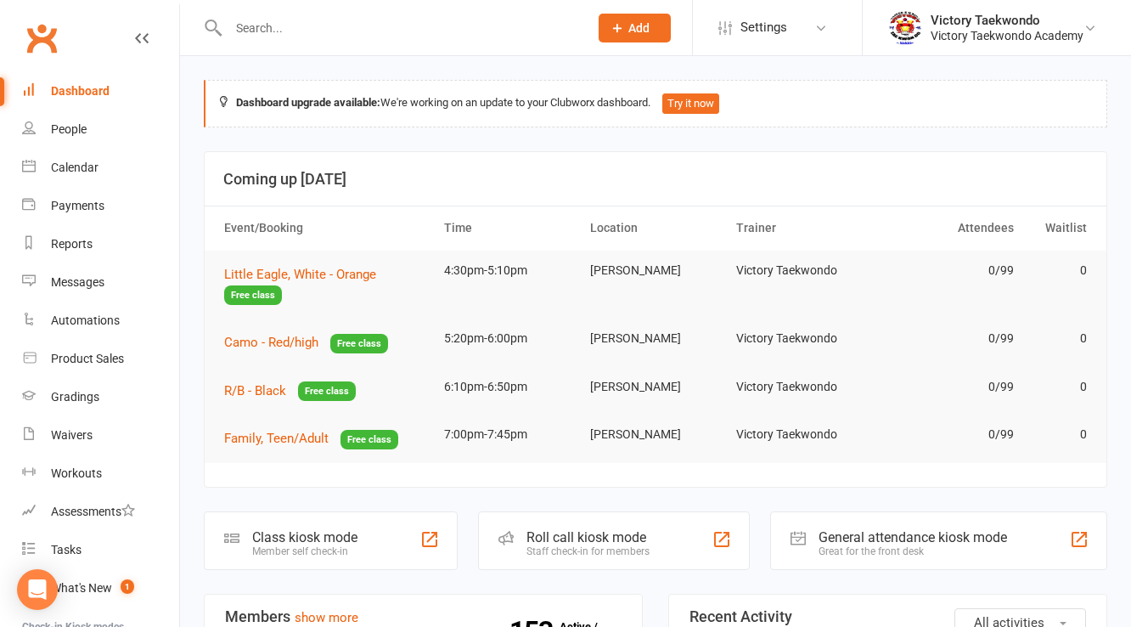
drag, startPoint x: 282, startPoint y: 75, endPoint x: 257, endPoint y: 72, distance: 24.8
click at [261, 24] on input "text" at bounding box center [399, 28] width 353 height 24
type input "a"
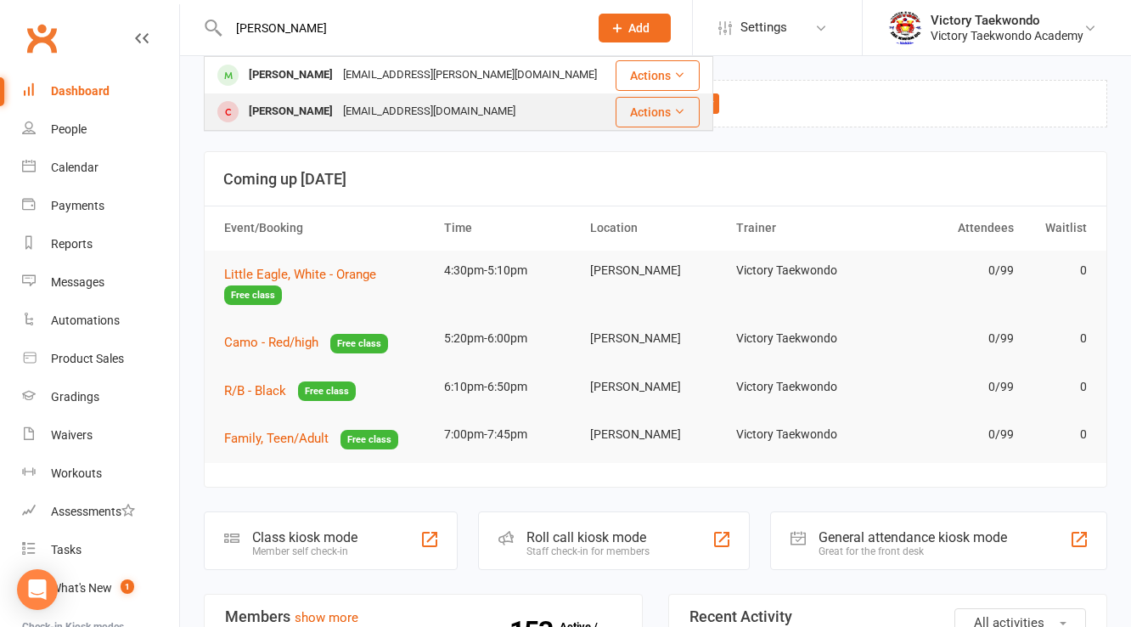
type input "[PERSON_NAME]"
click at [306, 114] on div "[PERSON_NAME]" at bounding box center [291, 111] width 94 height 25
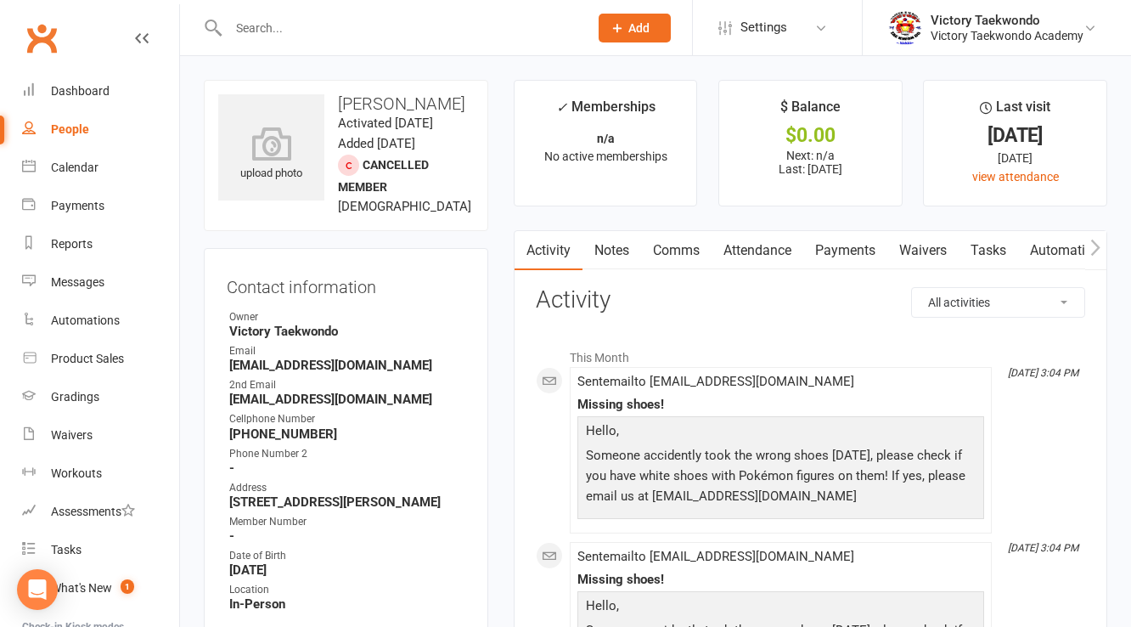
click at [333, 373] on strong "[EMAIL_ADDRESS][DOMAIN_NAME]" at bounding box center [347, 364] width 236 height 15
copy render-form-field "[EMAIL_ADDRESS][DOMAIN_NAME]"
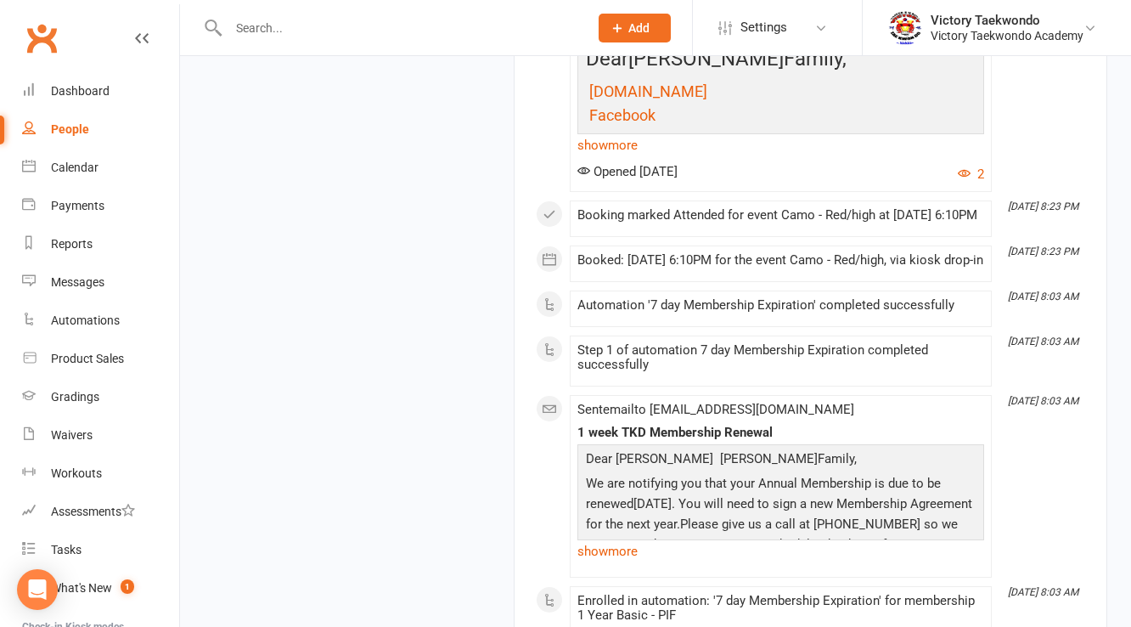
scroll to position [2241, 0]
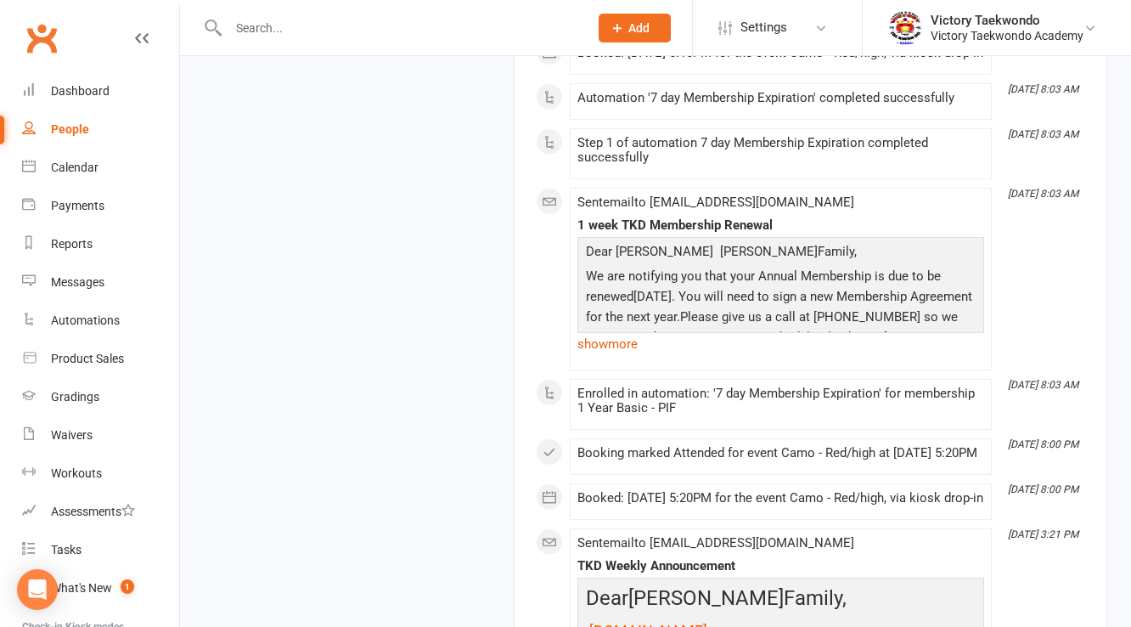
click at [320, 9] on div at bounding box center [390, 27] width 373 height 55
click at [256, 31] on input "text" at bounding box center [399, 28] width 353 height 24
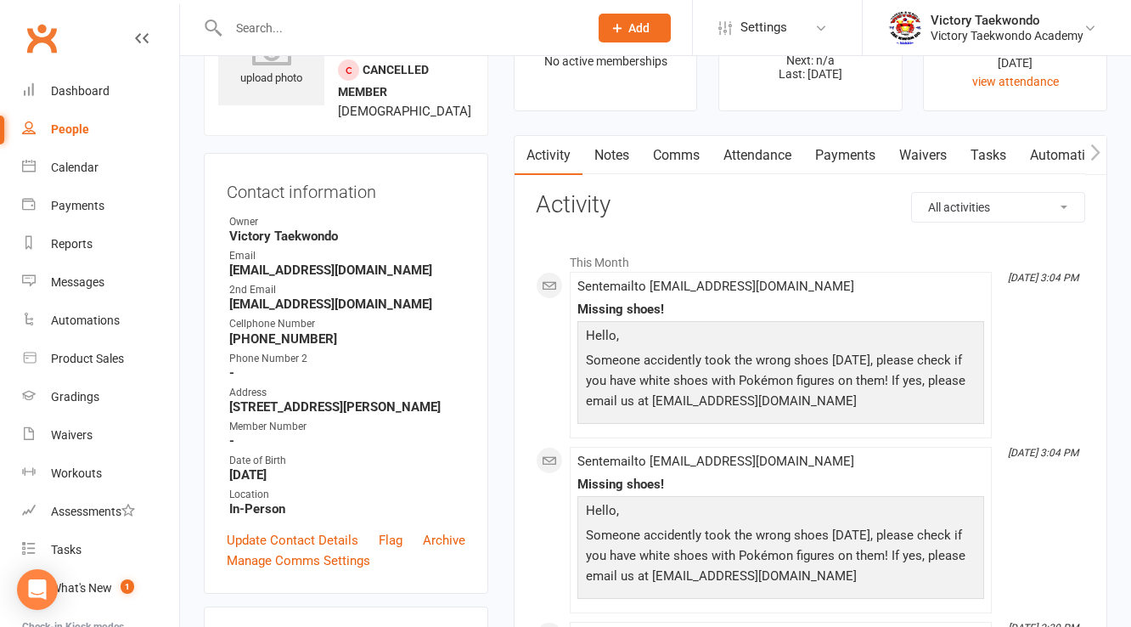
scroll to position [136, 0]
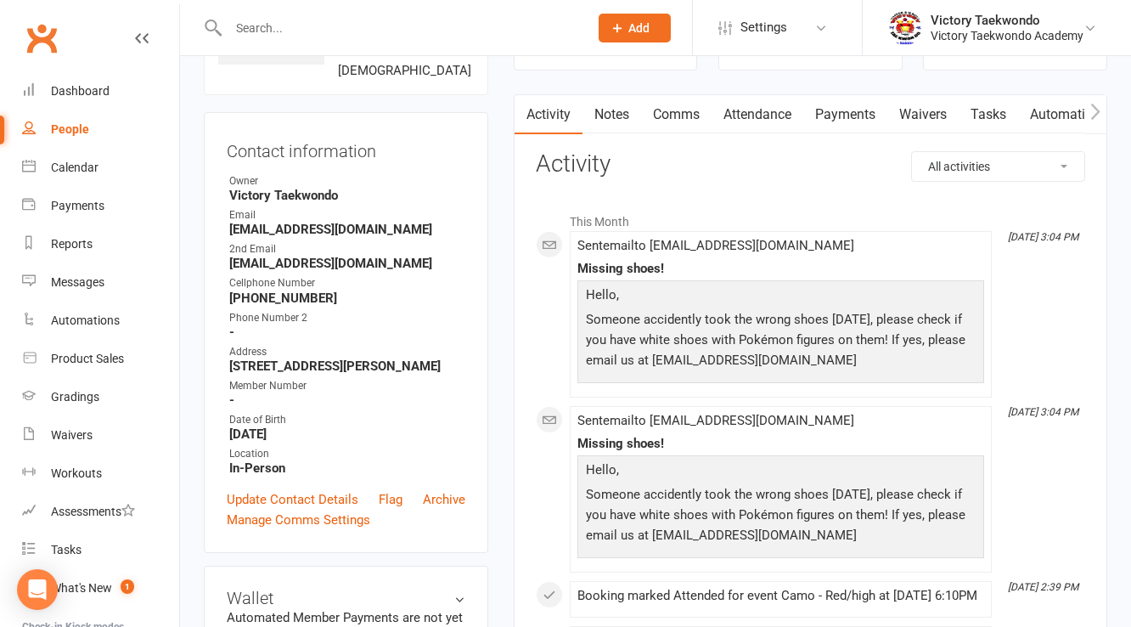
click at [350, 237] on strong "[EMAIL_ADDRESS][DOMAIN_NAME]" at bounding box center [347, 229] width 236 height 15
copy render-form-field "[EMAIL_ADDRESS][DOMAIN_NAME]"
click at [351, 271] on strong "[EMAIL_ADDRESS][DOMAIN_NAME]" at bounding box center [347, 263] width 236 height 15
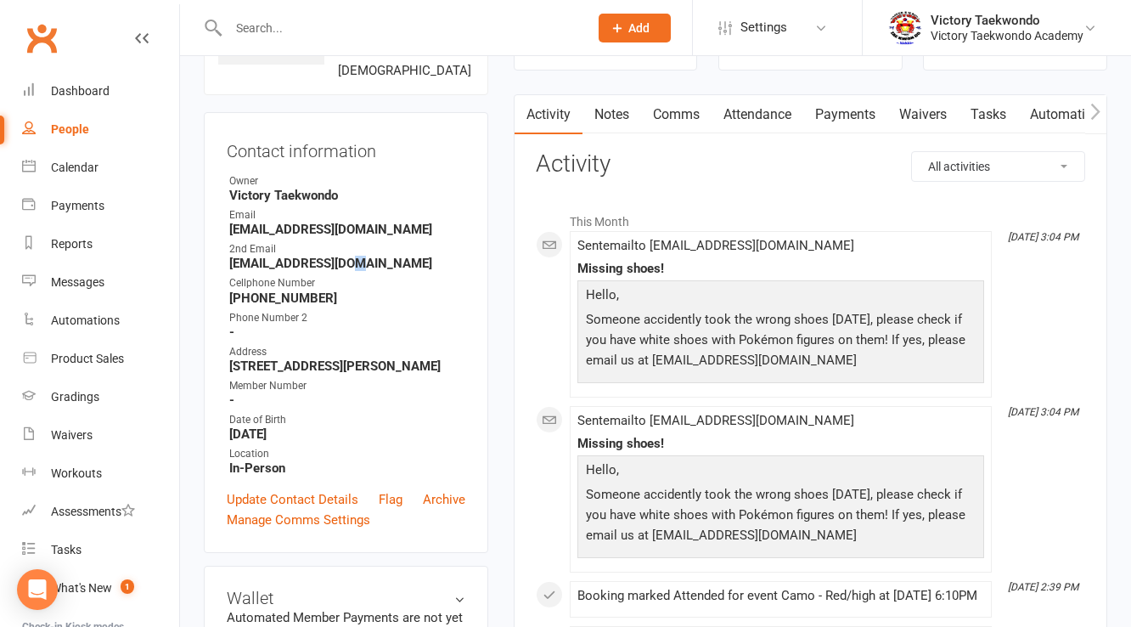
click at [351, 271] on strong "[EMAIL_ADDRESS][DOMAIN_NAME]" at bounding box center [347, 263] width 236 height 15
copy render-form-field "[EMAIL_ADDRESS][DOMAIN_NAME]"
click at [391, 237] on strong "[EMAIL_ADDRESS][DOMAIN_NAME]" at bounding box center [347, 229] width 236 height 15
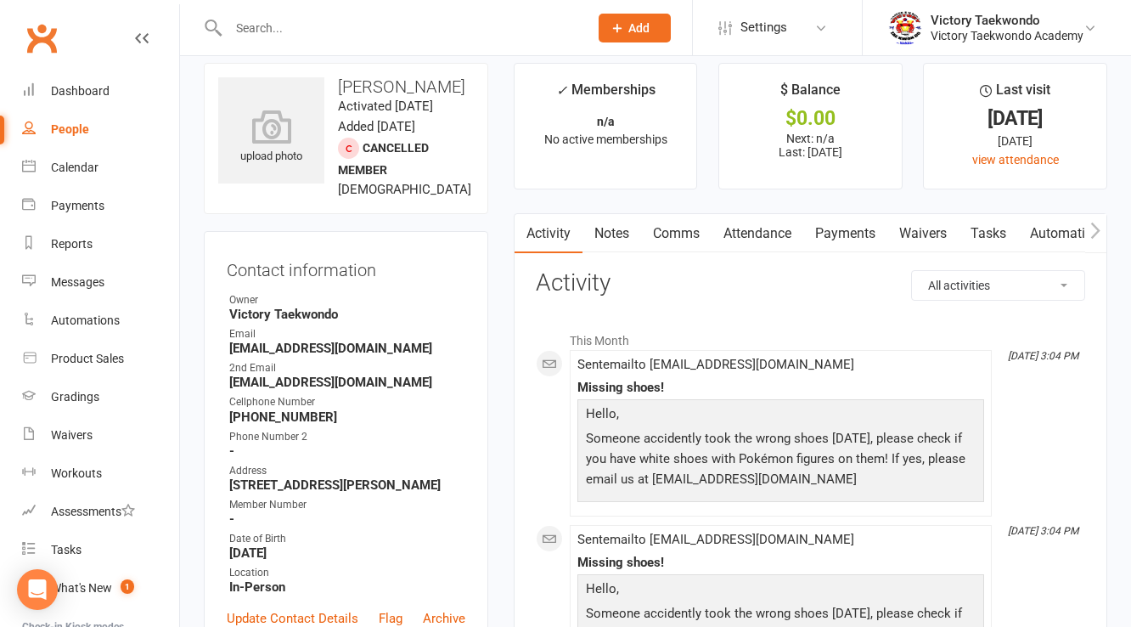
scroll to position [0, 0]
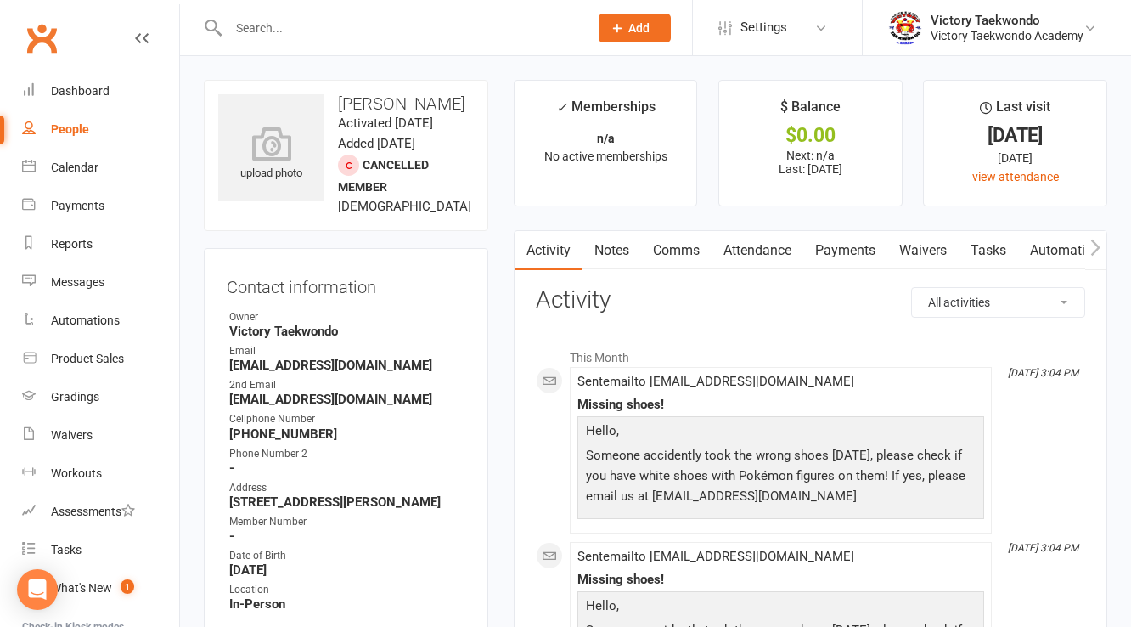
click at [257, 28] on input "text" at bounding box center [399, 28] width 353 height 24
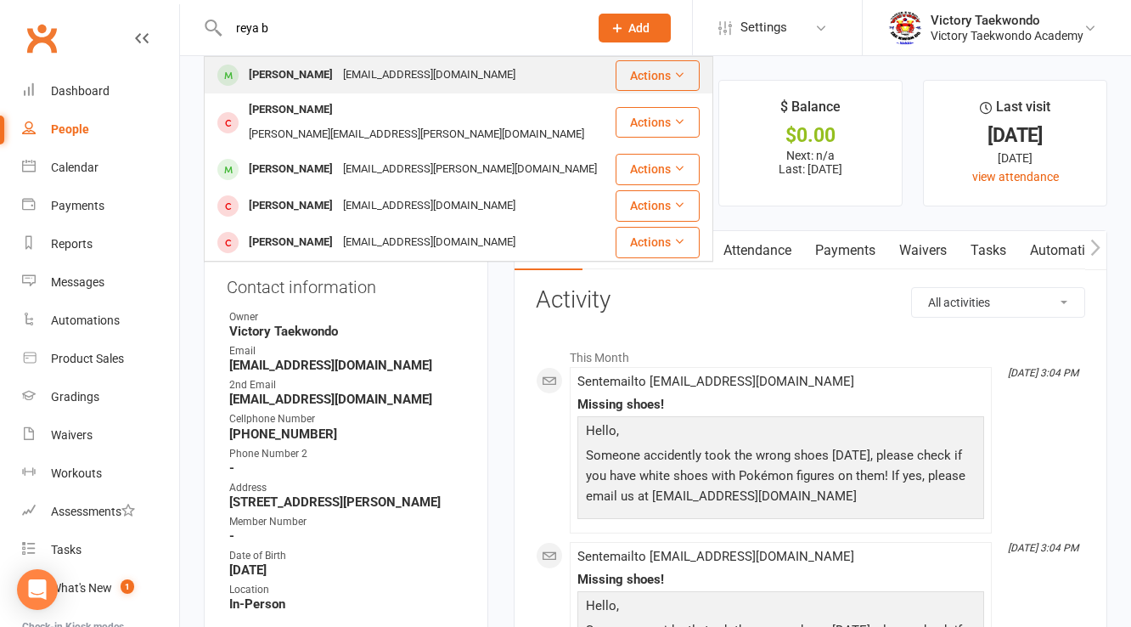
type input "reya b"
click at [287, 71] on div "[PERSON_NAME]" at bounding box center [291, 75] width 94 height 25
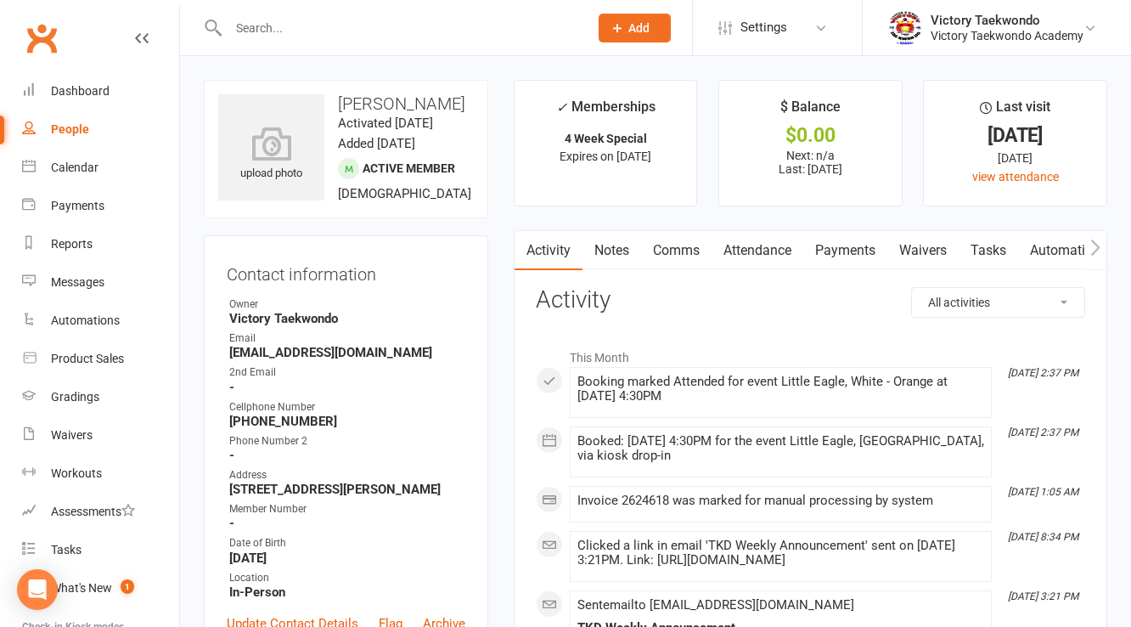
click at [299, 360] on strong "[EMAIL_ADDRESS][DOMAIN_NAME]" at bounding box center [347, 352] width 236 height 15
copy render-form-field "[EMAIL_ADDRESS][DOMAIN_NAME]"
click at [351, 17] on input "text" at bounding box center [399, 28] width 353 height 24
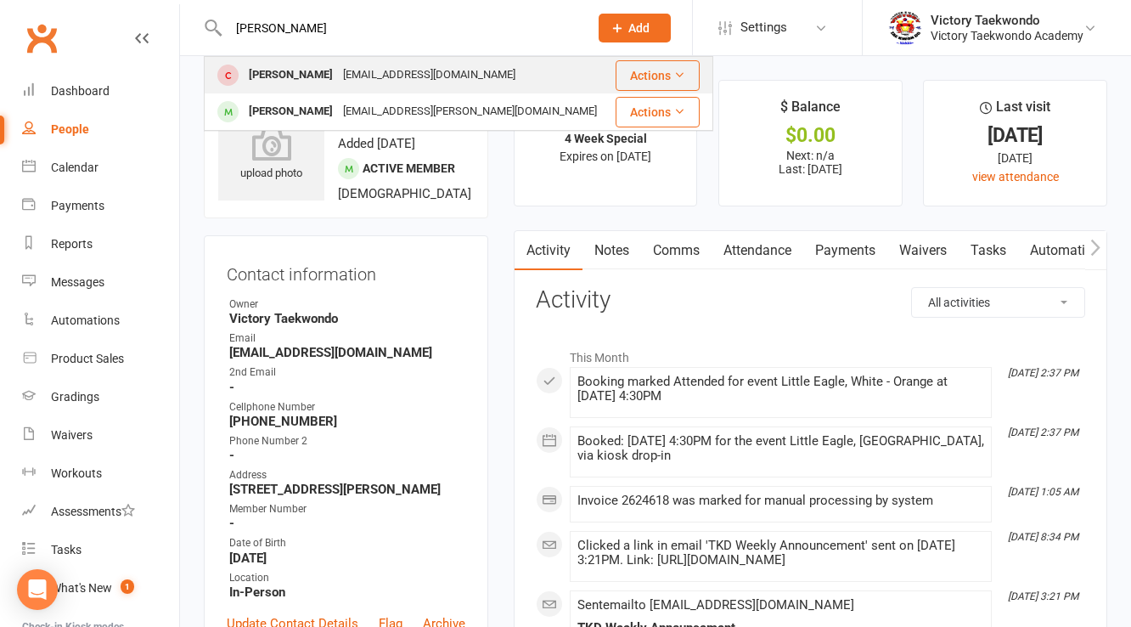
type input "[PERSON_NAME]"
click at [351, 60] on div "[PERSON_NAME] [EMAIL_ADDRESS][DOMAIN_NAME]" at bounding box center [409, 75] width 408 height 35
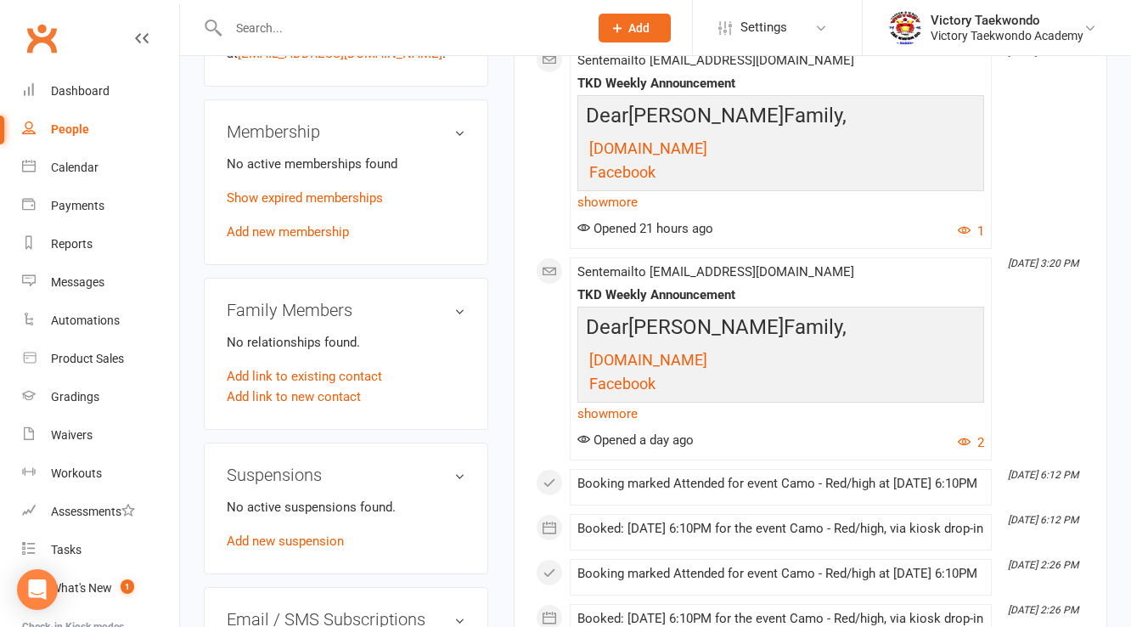
scroll to position [815, 0]
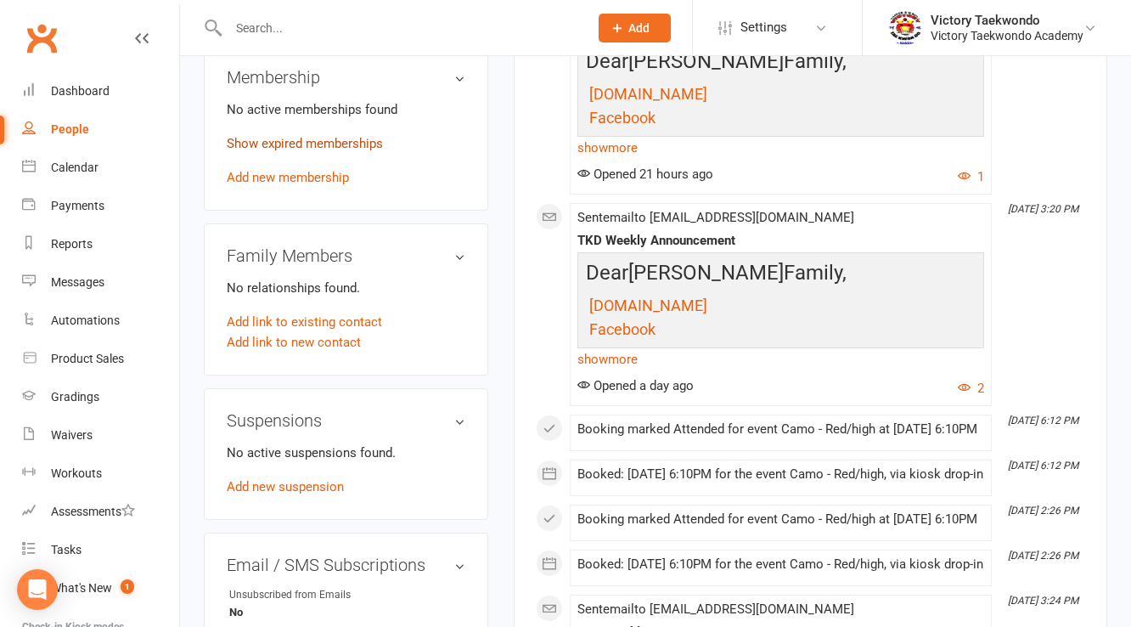
click at [334, 151] on link "Show expired memberships" at bounding box center [305, 143] width 156 height 15
